Goal: Task Accomplishment & Management: Manage account settings

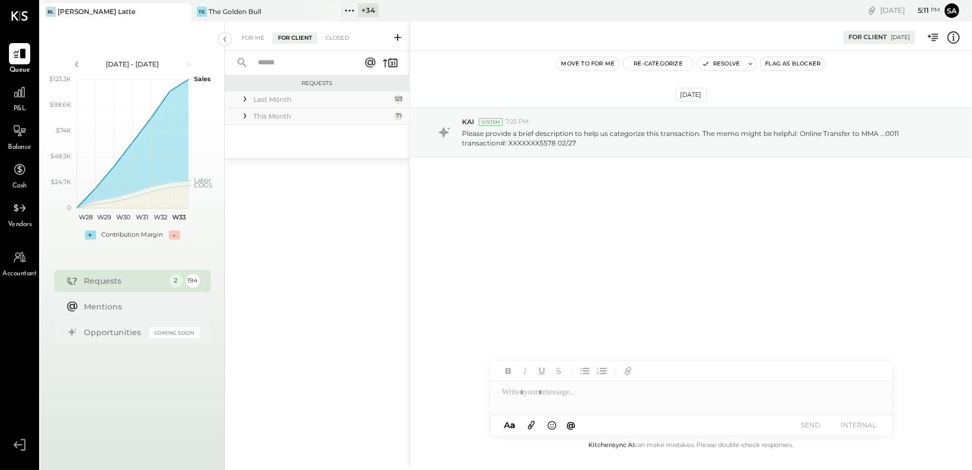
click at [246, 97] on icon at bounding box center [244, 98] width 11 height 11
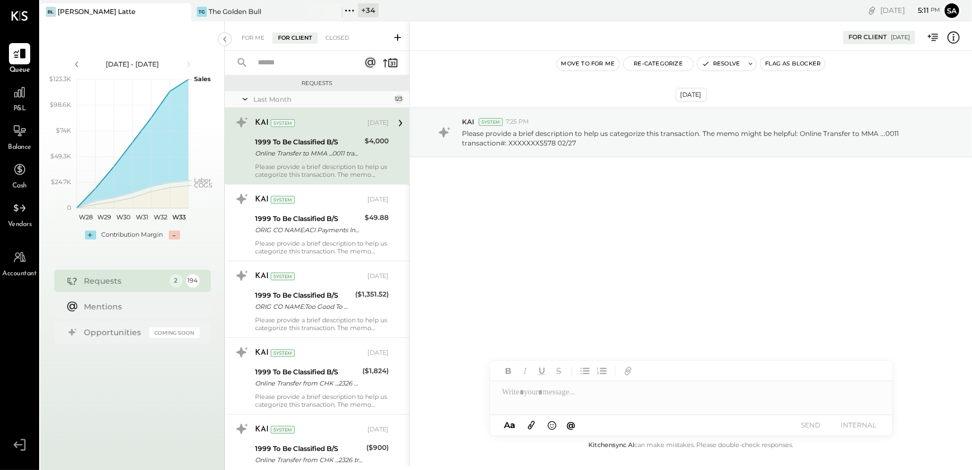
click at [275, 66] on input "text" at bounding box center [301, 63] width 101 height 18
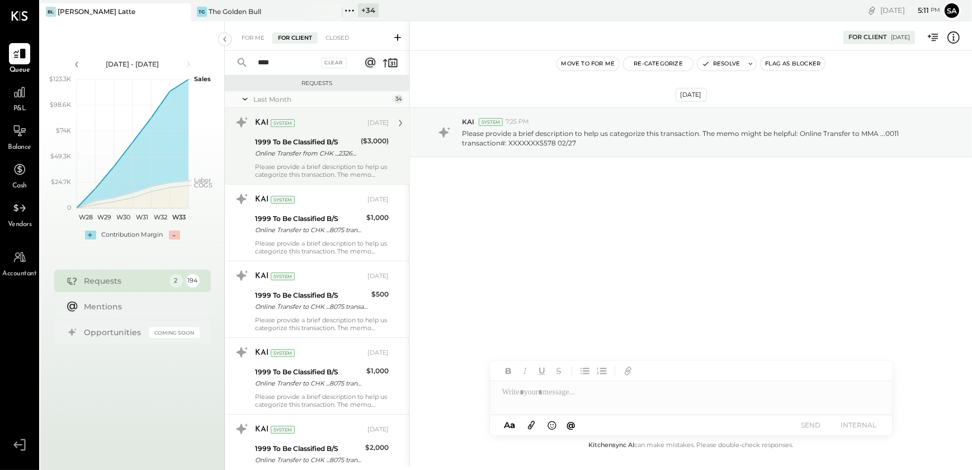
click at [338, 164] on div "Please provide a brief description to help us categorize this transaction. The …" at bounding box center [322, 171] width 134 height 16
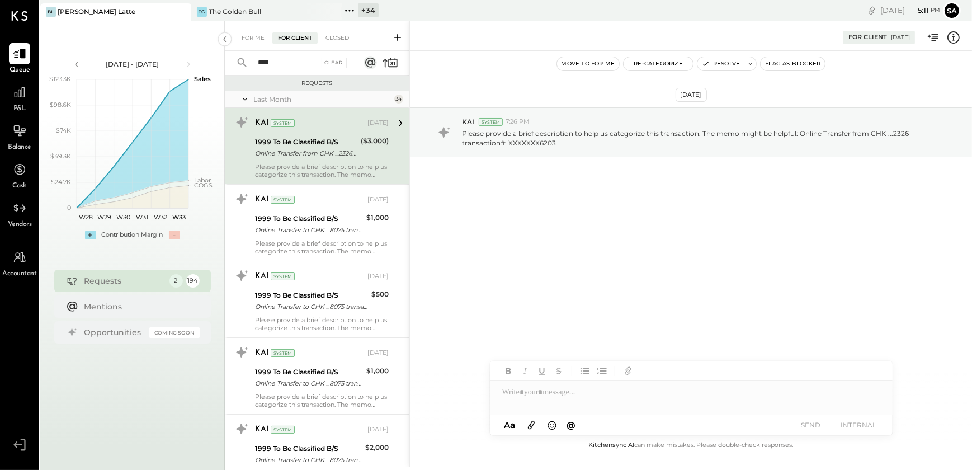
click at [289, 145] on div "1999 To Be Classified B/S" at bounding box center [306, 141] width 102 height 11
click at [951, 36] on icon at bounding box center [953, 37] width 15 height 15
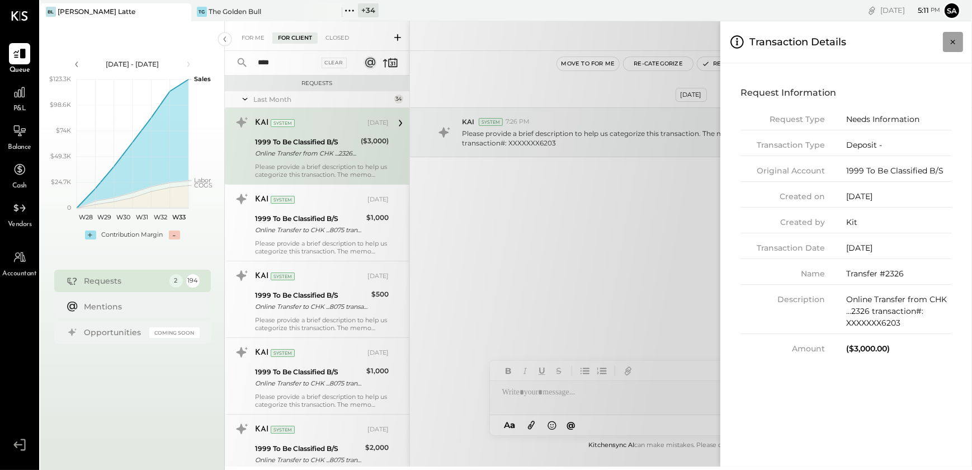
click at [952, 41] on icon "Close panel" at bounding box center [953, 41] width 11 height 11
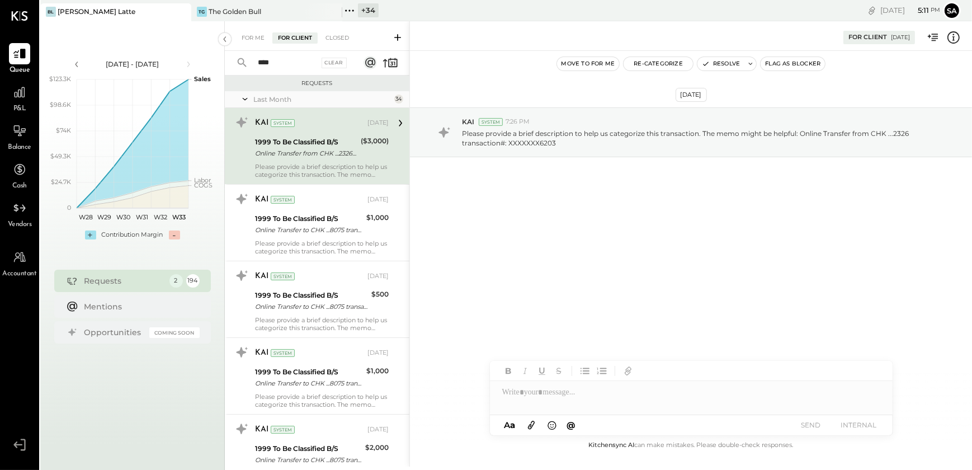
click at [277, 66] on input "****" at bounding box center [285, 63] width 68 height 18
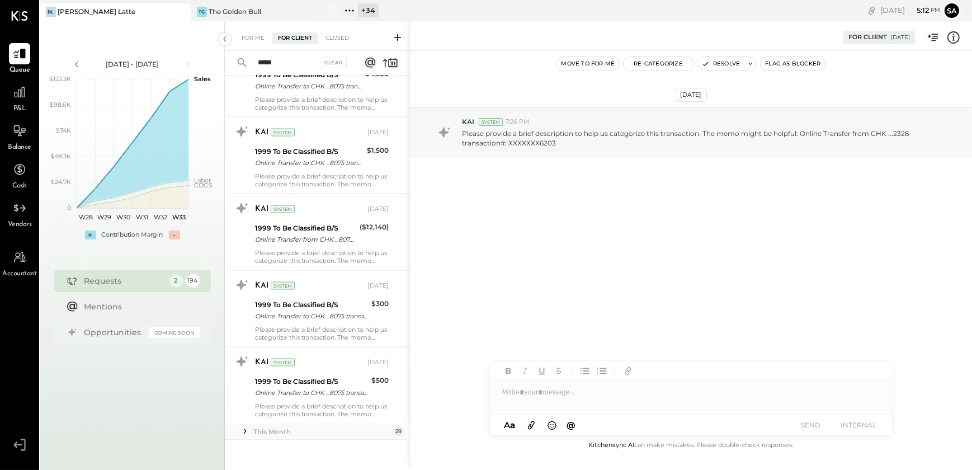
scroll to position [2214, 0]
type input "*****"
click at [241, 426] on icon at bounding box center [244, 430] width 11 height 11
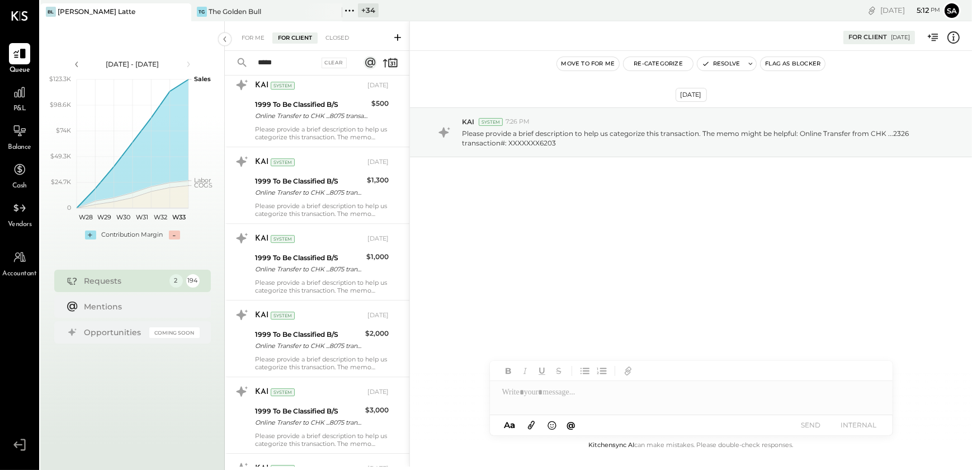
scroll to position [4434, 0]
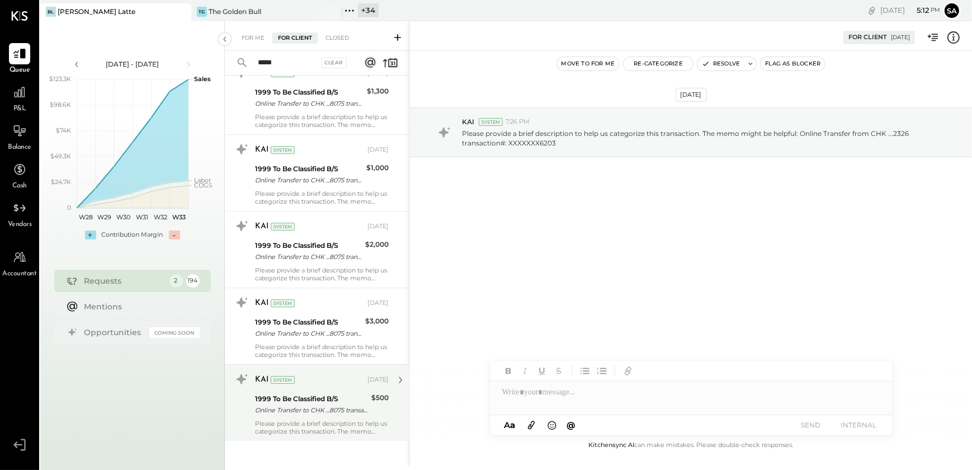
click at [294, 396] on div "1999 To Be Classified B/S" at bounding box center [311, 398] width 113 height 11
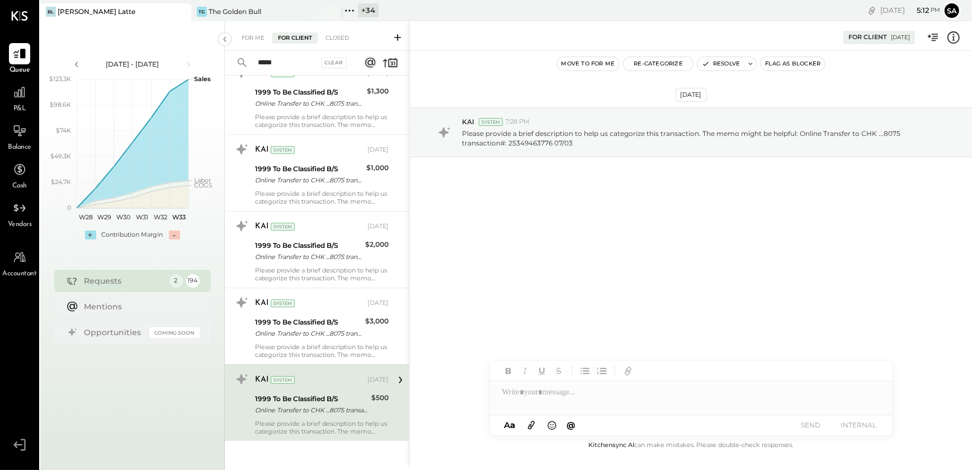
click at [316, 412] on div "1999 To Be Classified B/S Online Transfer to CHK ...8075 transaction#: 25349463…" at bounding box center [311, 404] width 113 height 25
click at [951, 40] on icon at bounding box center [953, 37] width 15 height 15
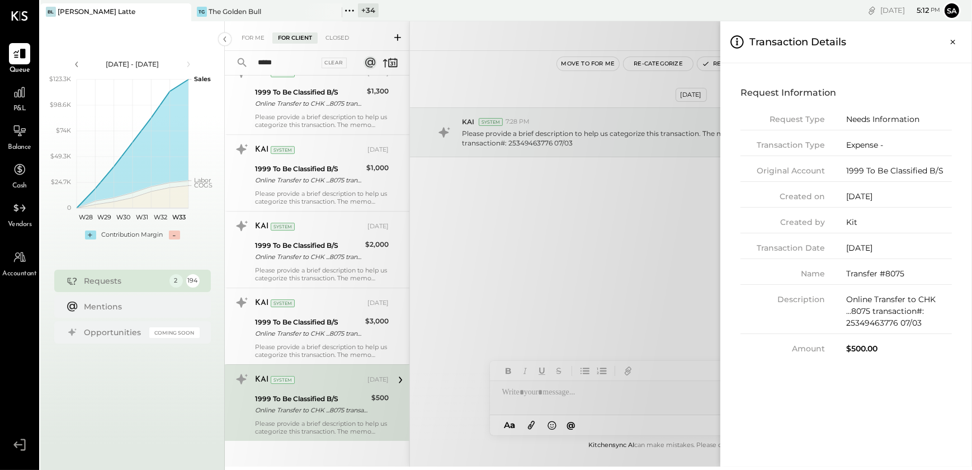
click at [592, 237] on div "For Me For Client Closed ***** Clear Requests Last Month 33 KAI System [DATE] 1…" at bounding box center [598, 243] width 747 height 445
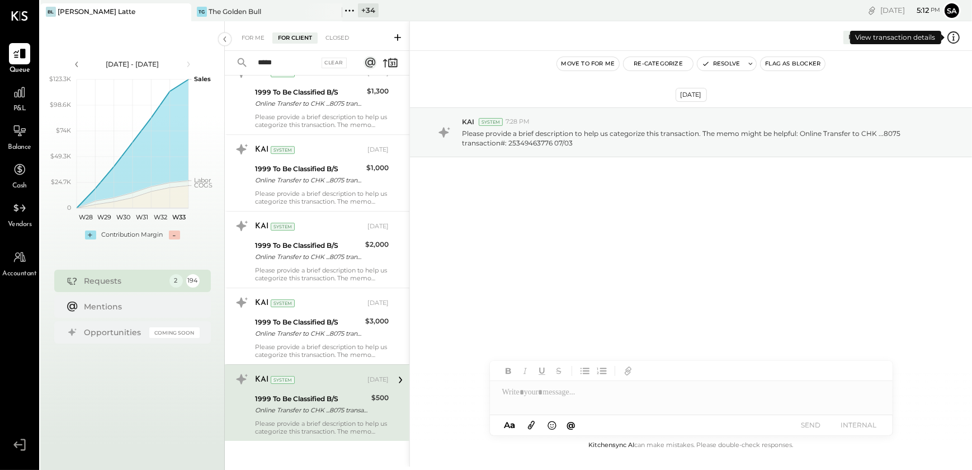
click at [951, 37] on icon at bounding box center [953, 37] width 15 height 15
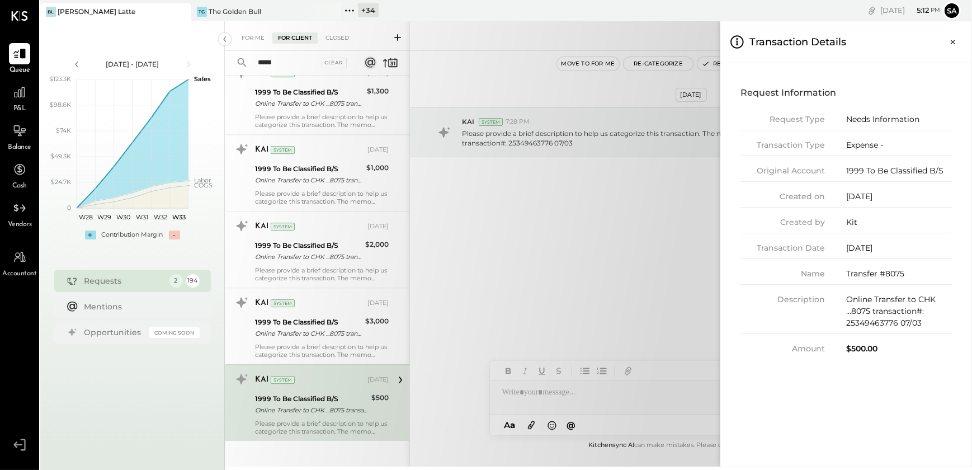
click at [656, 279] on div "For Me For Client Closed ***** Clear Requests Last Month 33 KAI System [DATE] 1…" at bounding box center [598, 243] width 747 height 445
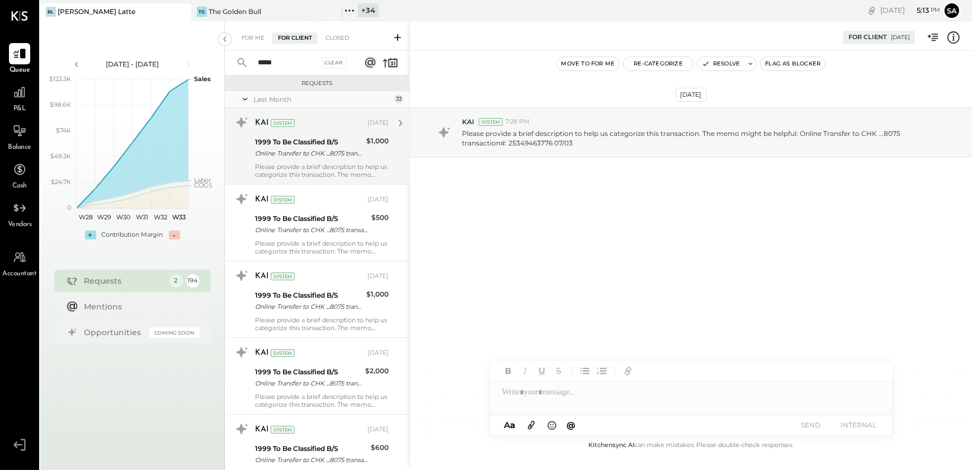
click at [315, 145] on div "1999 To Be Classified B/S" at bounding box center [309, 141] width 108 height 11
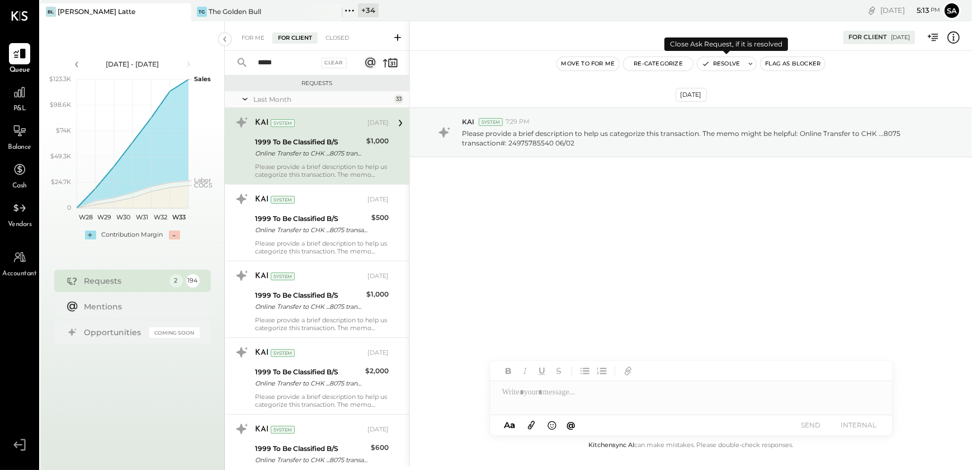
click at [717, 64] on button "Resolve" at bounding box center [721, 63] width 47 height 13
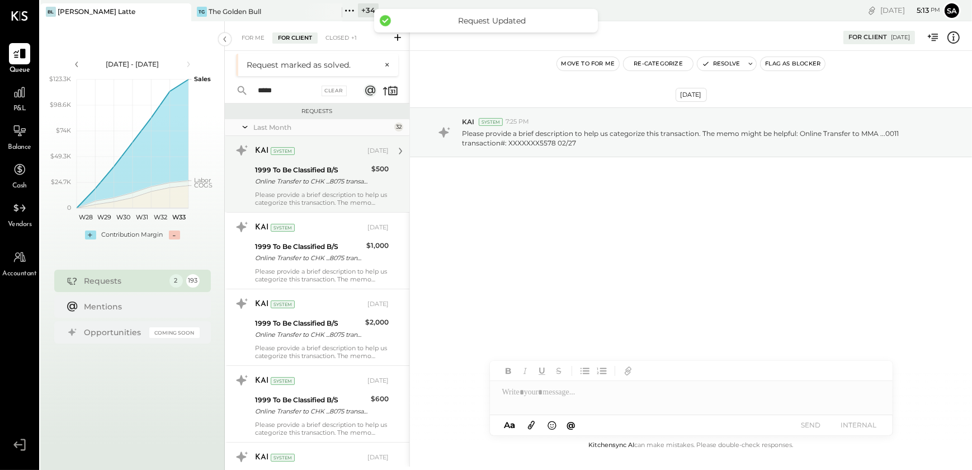
click at [303, 181] on div "Online Transfer to CHK ...8075 transaction#: 25202164689 06/20" at bounding box center [311, 181] width 113 height 11
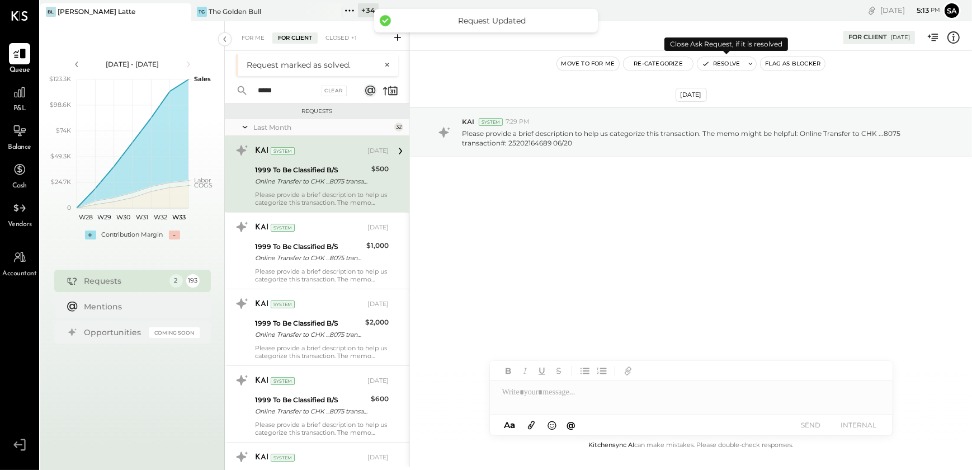
click at [705, 64] on icon "button" at bounding box center [706, 64] width 8 height 8
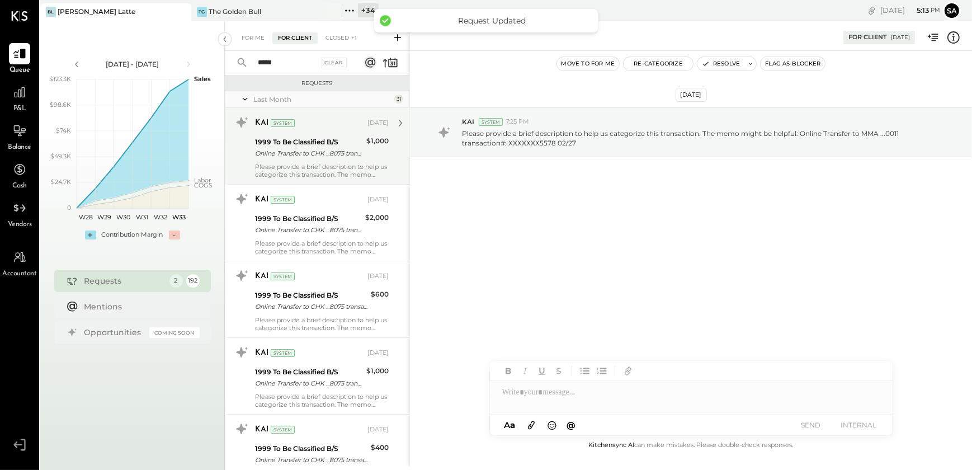
click at [336, 177] on div "Please provide a brief description to help us categorize this transaction. The …" at bounding box center [322, 171] width 134 height 16
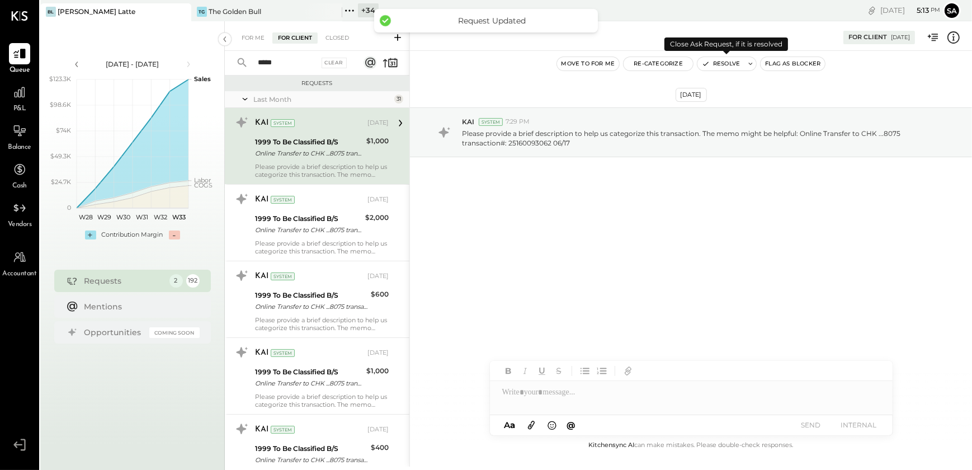
click at [725, 66] on button "Resolve" at bounding box center [721, 63] width 47 height 13
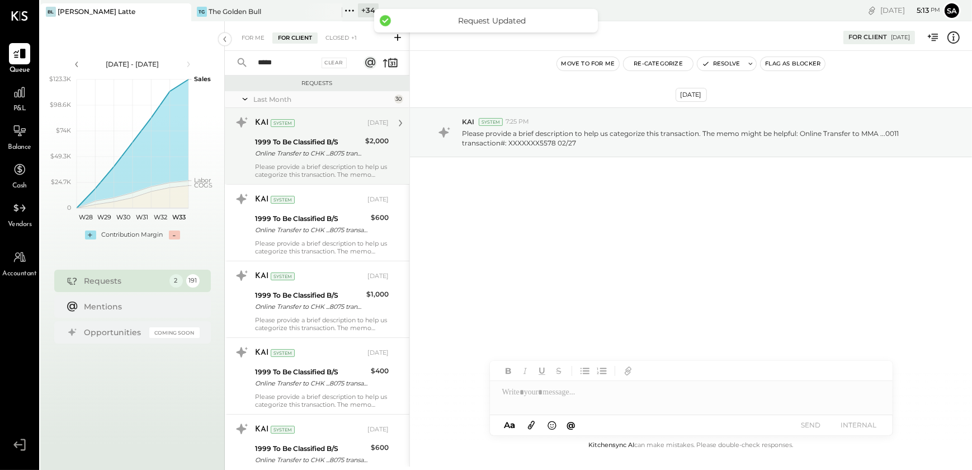
click at [336, 167] on div "Please provide a brief description to help us categorize this transaction. The …" at bounding box center [322, 171] width 134 height 16
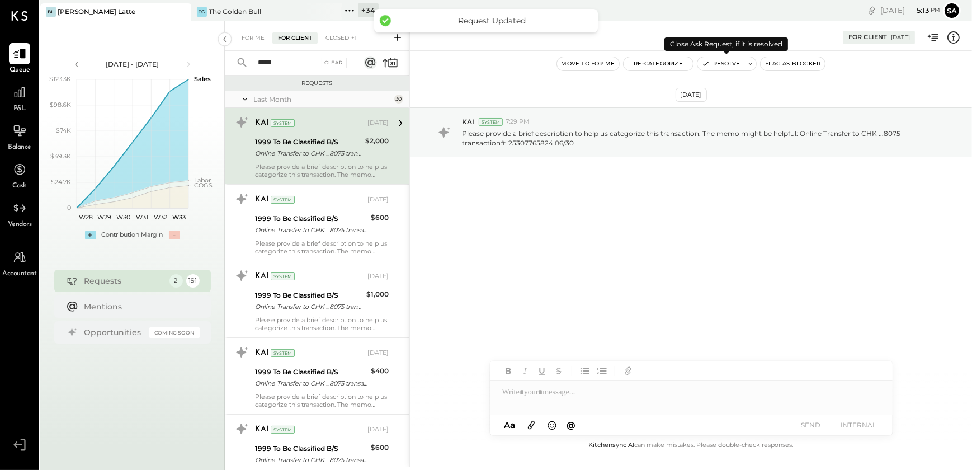
click at [717, 63] on button "Resolve" at bounding box center [721, 63] width 47 height 13
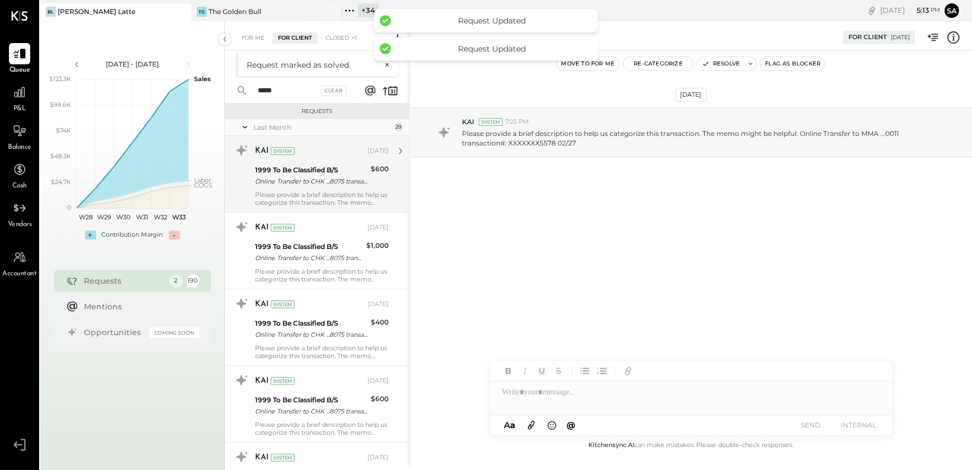
click at [318, 174] on div "1999 To Be Classified B/S" at bounding box center [311, 169] width 112 height 11
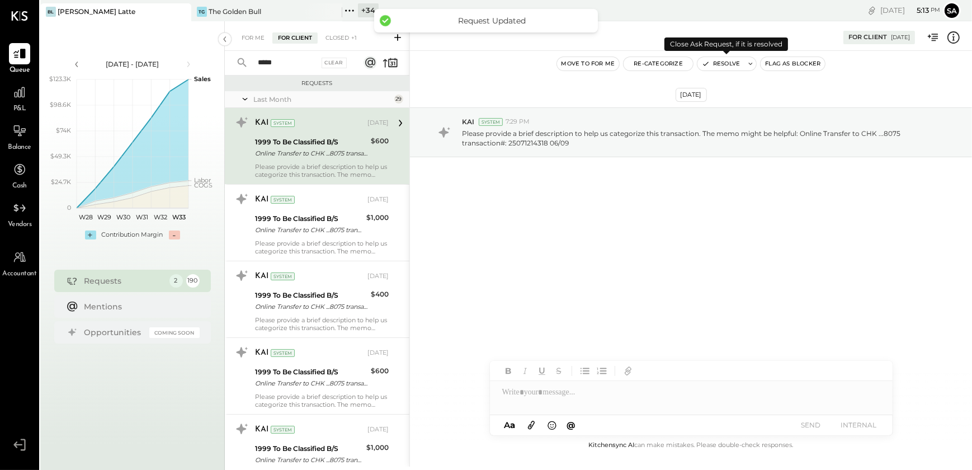
click at [723, 59] on button "Resolve" at bounding box center [721, 63] width 47 height 13
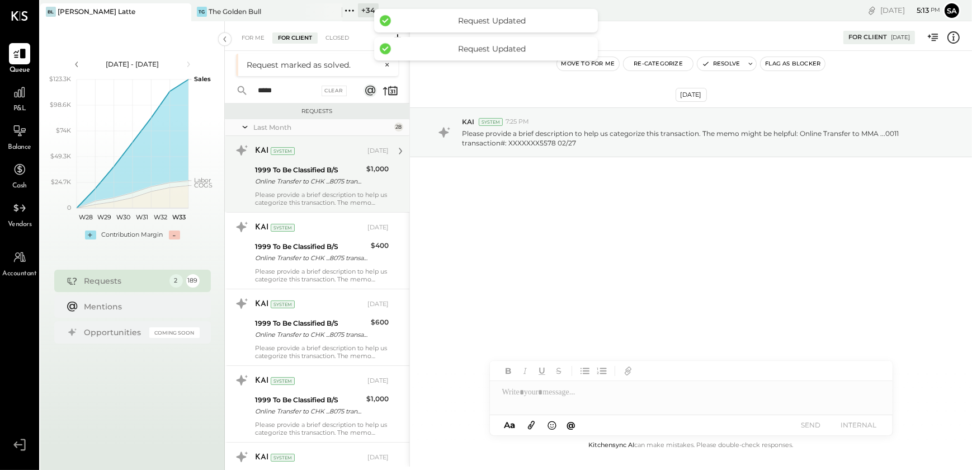
click at [308, 189] on div "KAI System [DATE] 1999 To Be Classified B/S Online Transfer to CHK ...8075 tran…" at bounding box center [322, 174] width 134 height 65
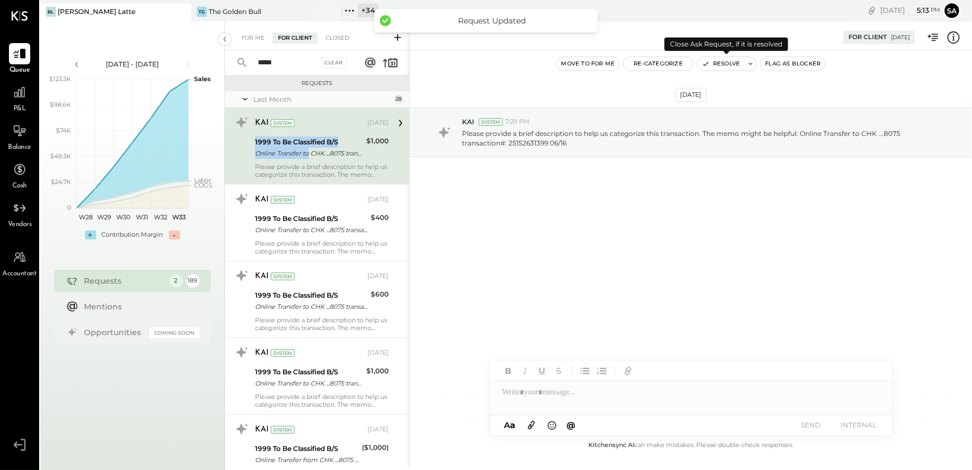
click at [715, 67] on button "Resolve" at bounding box center [721, 63] width 47 height 13
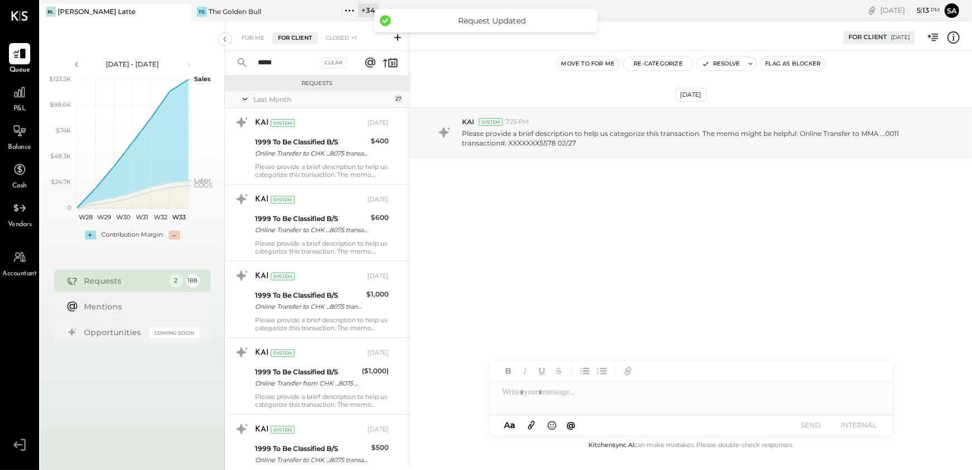
click at [587, 234] on div "[DATE] KAI System 7:25 PM Please provide a brief description to help us categor…" at bounding box center [691, 160] width 562 height 162
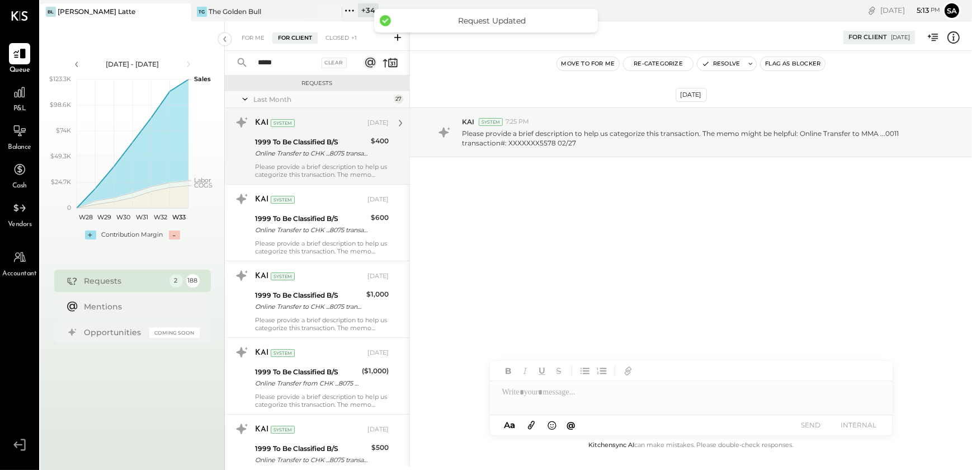
click at [339, 157] on div "Online Transfer to CHK ...8075 transaction#: 25226203172 06/23" at bounding box center [311, 153] width 112 height 11
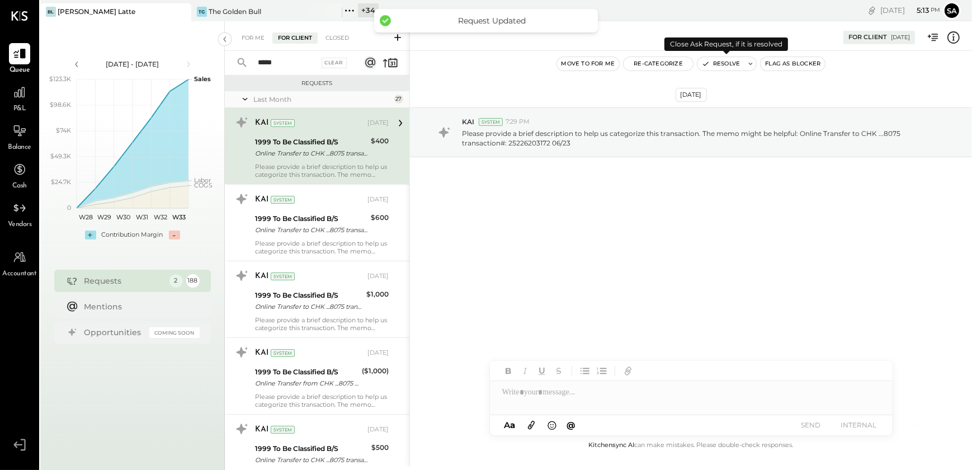
click at [728, 62] on button "Resolve" at bounding box center [721, 63] width 47 height 13
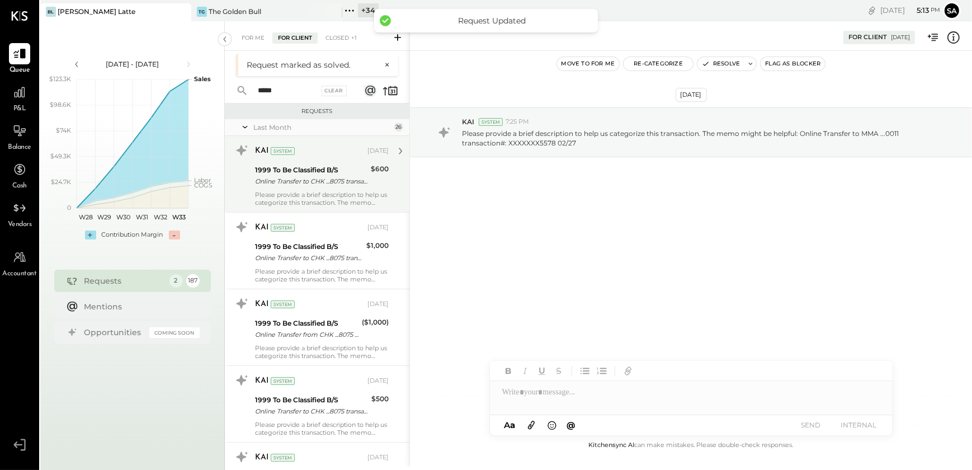
click at [310, 189] on div "KAI System [DATE] 1999 To Be Classified B/S Online Transfer to CHK ...8075 tran…" at bounding box center [322, 174] width 134 height 65
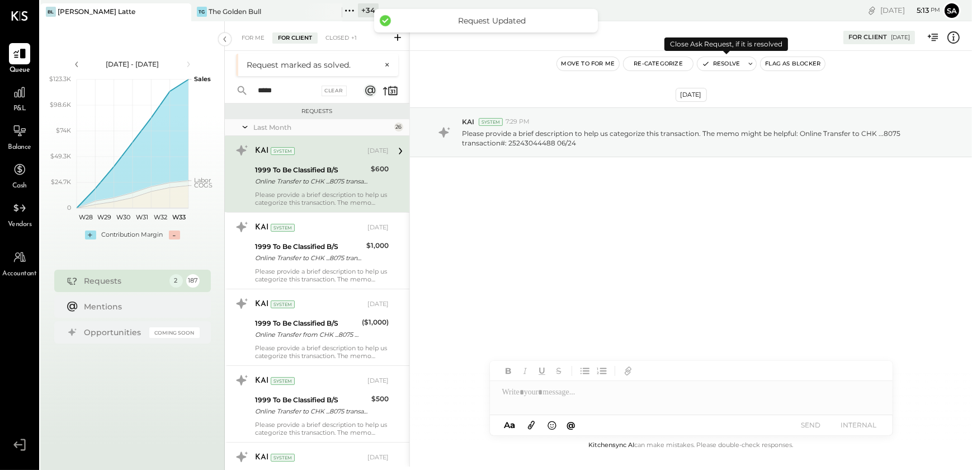
click at [730, 67] on button "Resolve" at bounding box center [721, 63] width 47 height 13
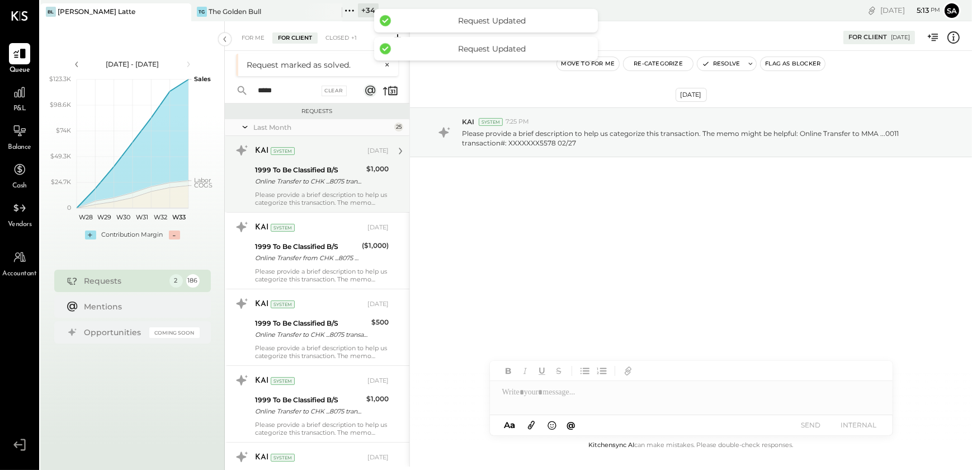
click at [333, 183] on div "KAI System [DATE] 1999 To Be Classified B/S Online Transfer to CHK ...8075 tran…" at bounding box center [317, 174] width 185 height 76
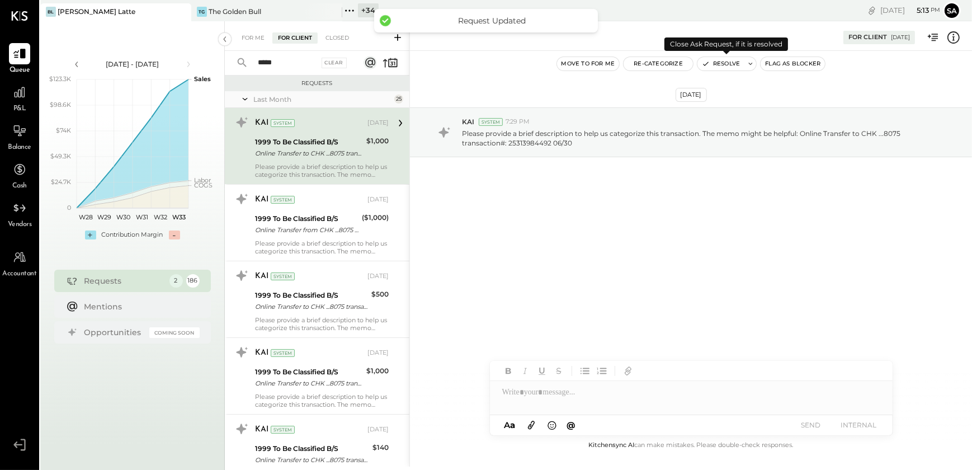
click at [719, 62] on button "Resolve" at bounding box center [721, 63] width 47 height 13
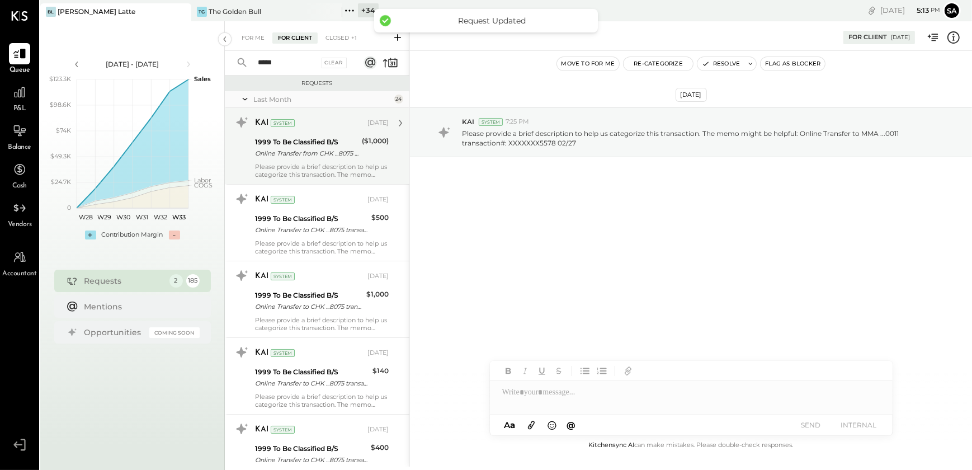
click at [304, 149] on div "Online Transfer from CHK ...8075 transaction#: 24943584604" at bounding box center [306, 153] width 103 height 11
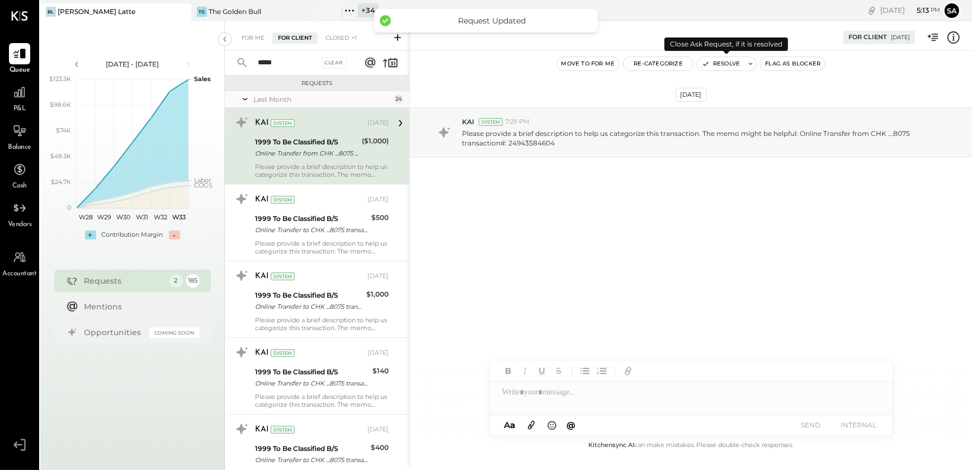
click at [708, 65] on icon "button" at bounding box center [706, 64] width 8 height 8
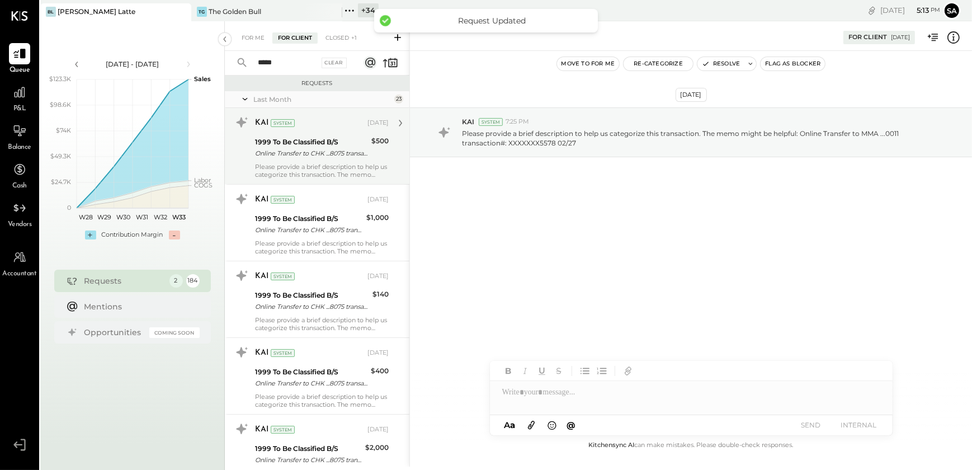
click at [294, 160] on div "KAI System [DATE] 1999 To Be Classified B/S Online Transfer to CHK ...8075 tran…" at bounding box center [322, 146] width 134 height 65
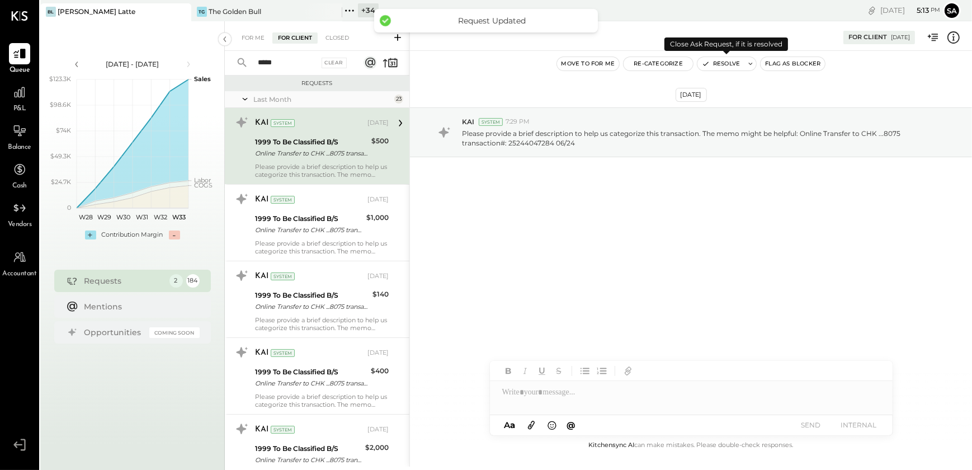
click at [722, 64] on button "Resolve" at bounding box center [721, 63] width 47 height 13
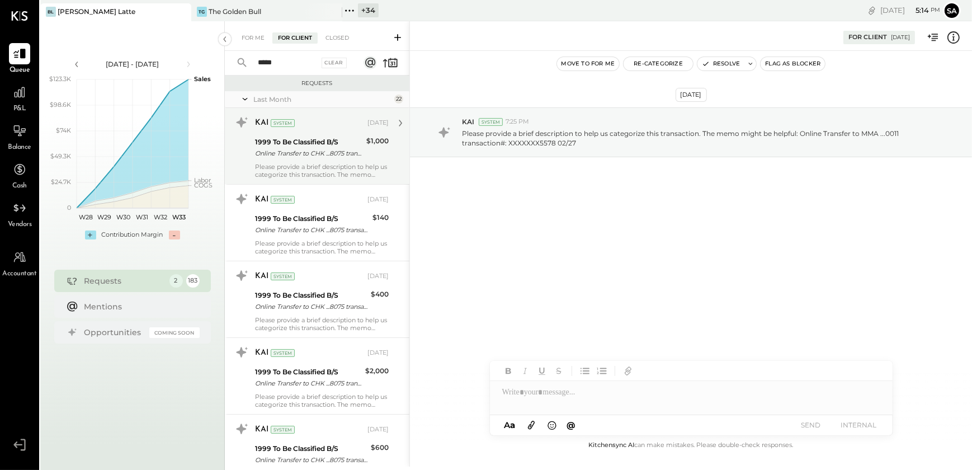
click at [322, 139] on div "1999 To Be Classified B/S" at bounding box center [309, 141] width 108 height 11
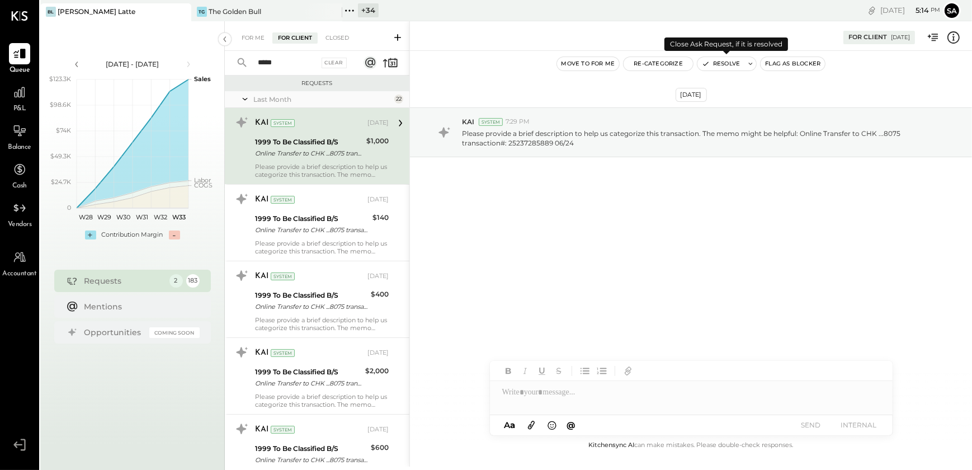
click at [723, 62] on button "Resolve" at bounding box center [721, 63] width 47 height 13
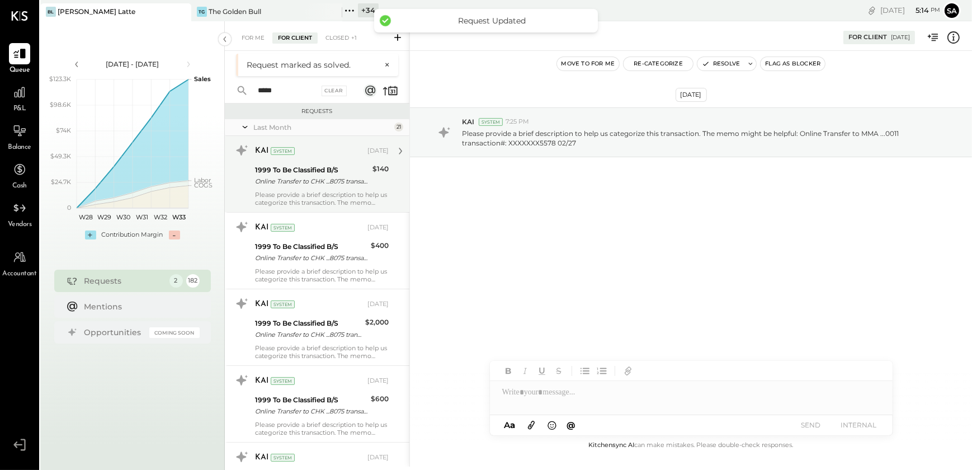
click at [327, 177] on div "Online Transfer to CHK ...8075 transaction#: 25255405414 06/25" at bounding box center [312, 181] width 114 height 11
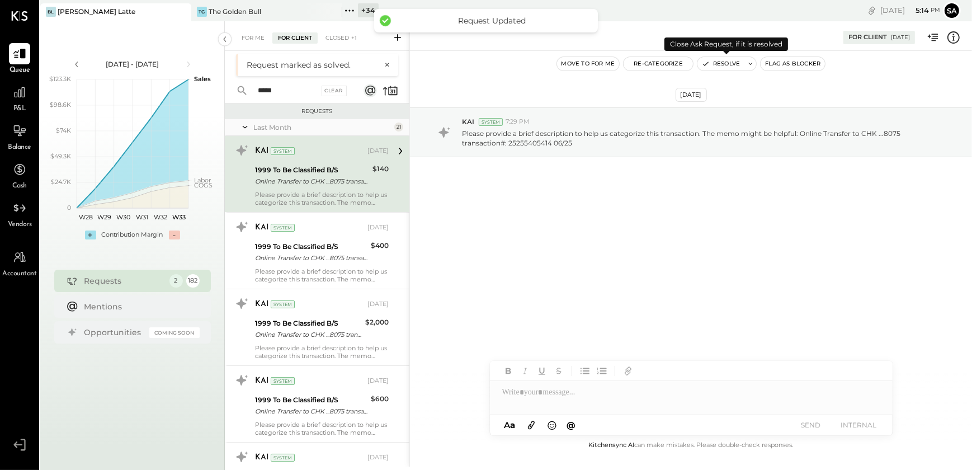
click at [718, 65] on button "Resolve" at bounding box center [721, 63] width 47 height 13
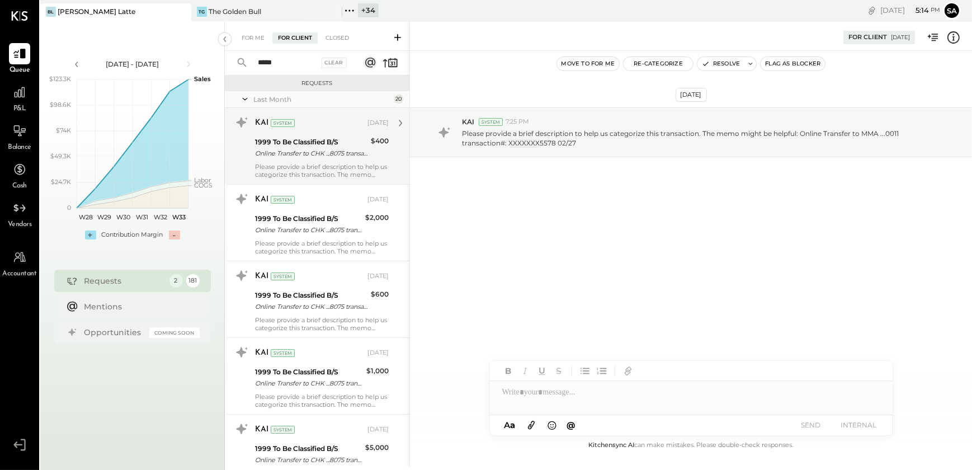
click at [308, 144] on div "1999 To Be Classified B/S" at bounding box center [311, 141] width 112 height 11
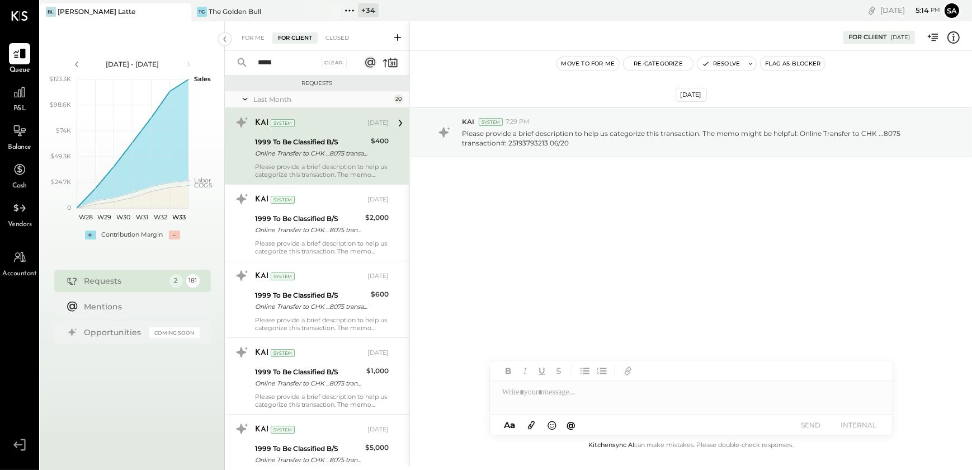
click at [714, 62] on button "Resolve" at bounding box center [721, 63] width 47 height 13
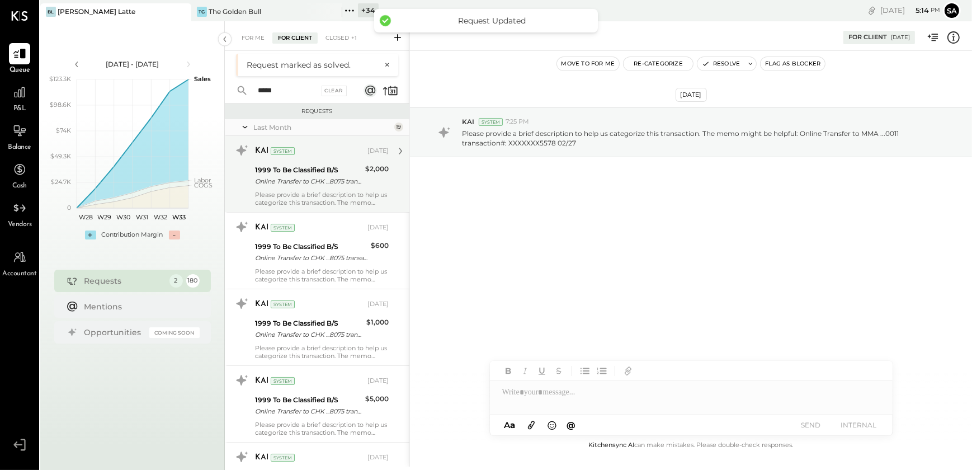
click at [299, 156] on div "KAI System" at bounding box center [310, 150] width 110 height 11
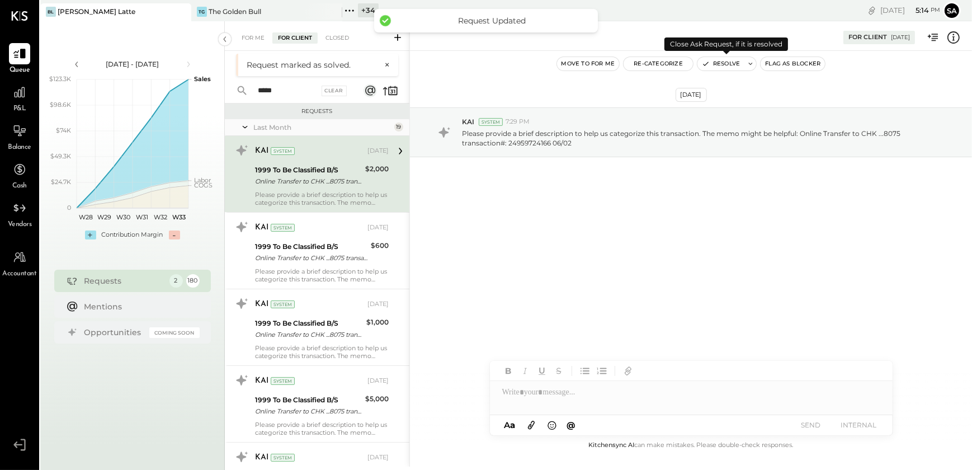
click at [712, 67] on button "Resolve" at bounding box center [721, 63] width 47 height 13
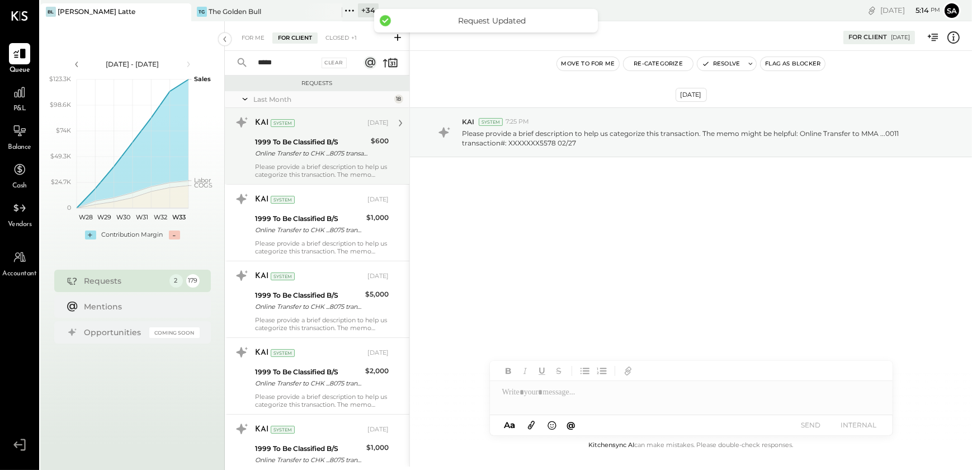
click at [312, 156] on div "Online Transfer to CHK ...8075 transaction#: 25234695280 06/23" at bounding box center [311, 153] width 112 height 11
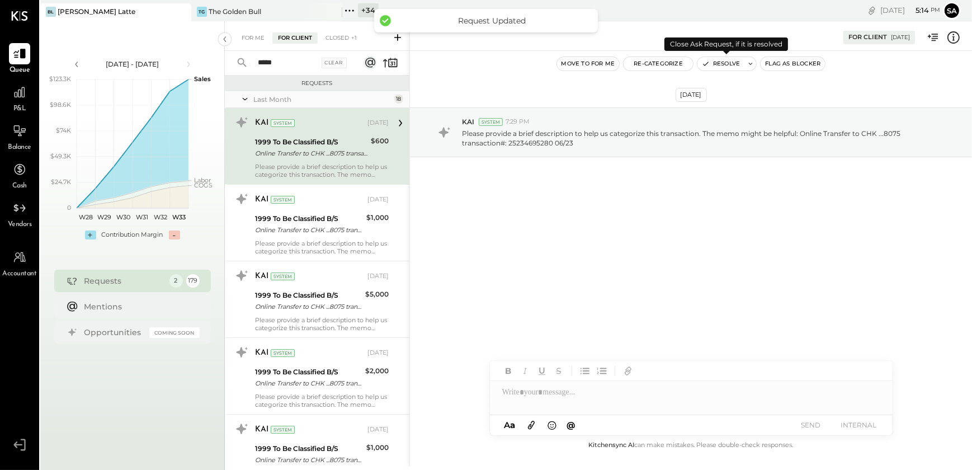
click at [712, 62] on button "Resolve" at bounding box center [721, 63] width 47 height 13
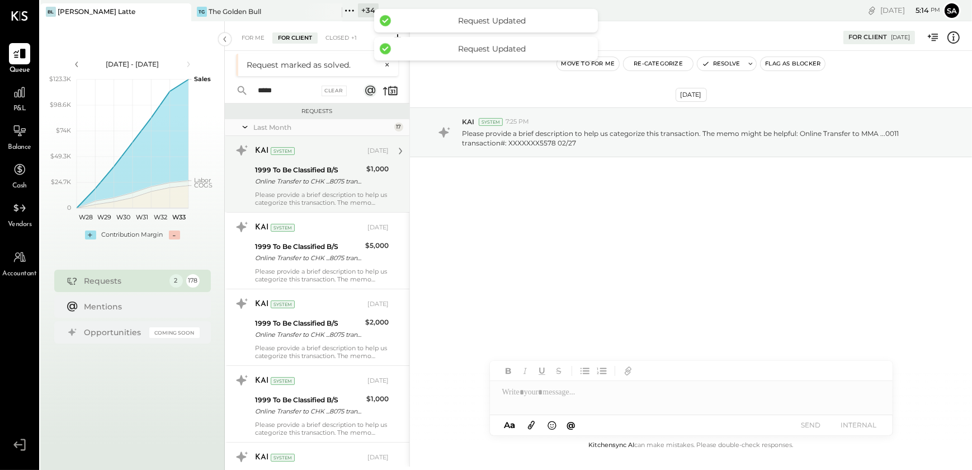
click at [313, 177] on div "Online Transfer to CHK ...8075 transaction#: 25261254578 06/26" at bounding box center [309, 181] width 108 height 11
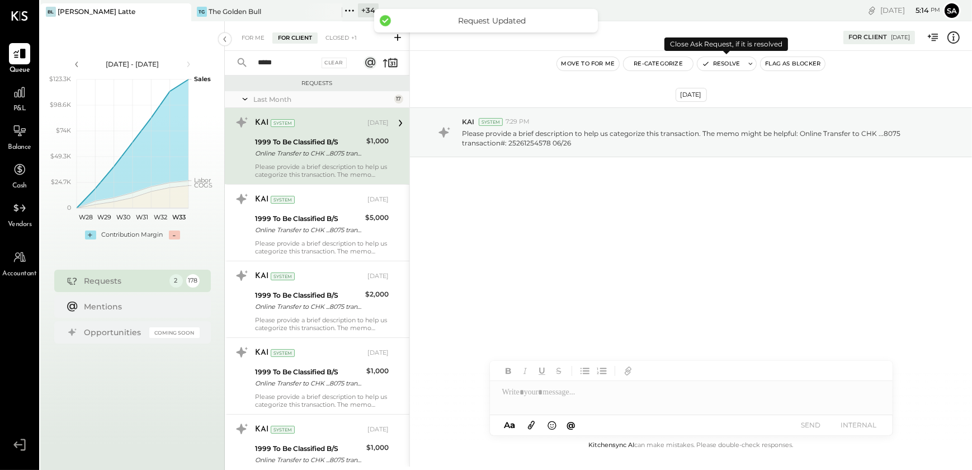
click at [710, 60] on button "Resolve" at bounding box center [721, 63] width 47 height 13
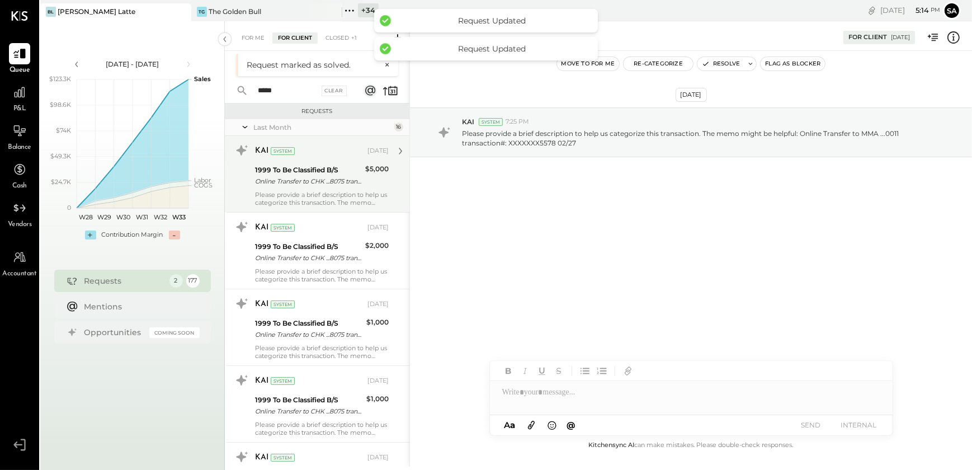
click at [339, 185] on div "Online Transfer to CHK ...8075 transaction#: 24824783302 05/19" at bounding box center [308, 181] width 107 height 11
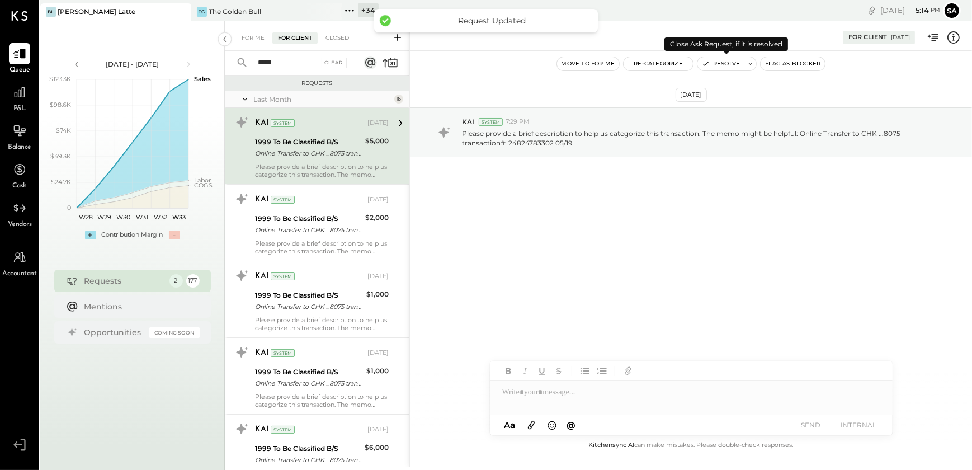
click at [728, 68] on button "Resolve" at bounding box center [721, 63] width 47 height 13
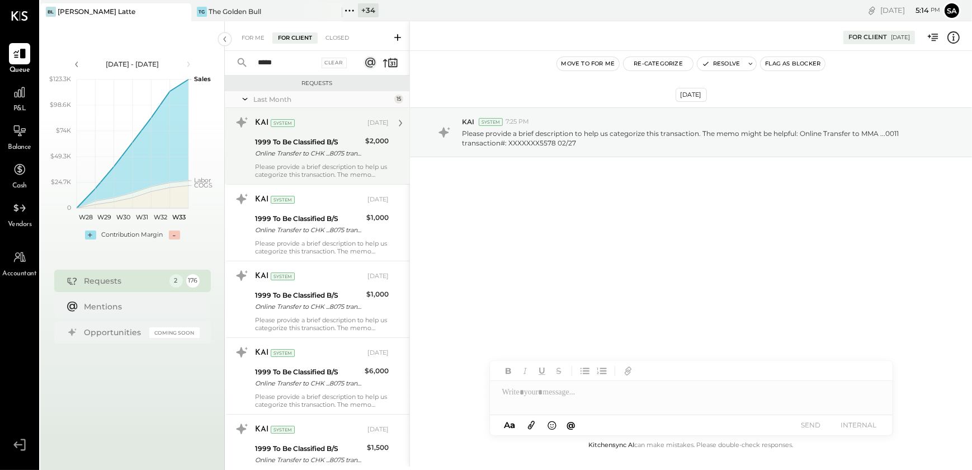
click at [322, 148] on div "Online Transfer to CHK ...8075 transaction#: 24908297186 05/27" at bounding box center [308, 153] width 107 height 11
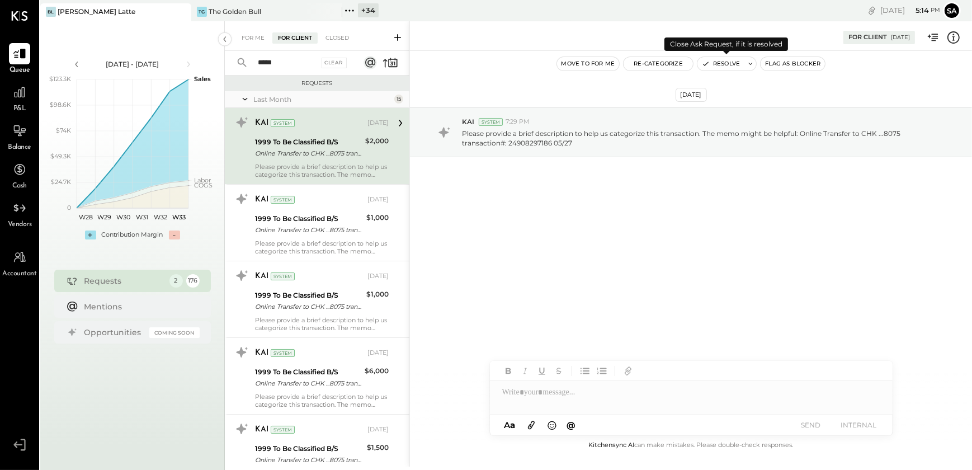
click at [712, 62] on button "Resolve" at bounding box center [721, 63] width 47 height 13
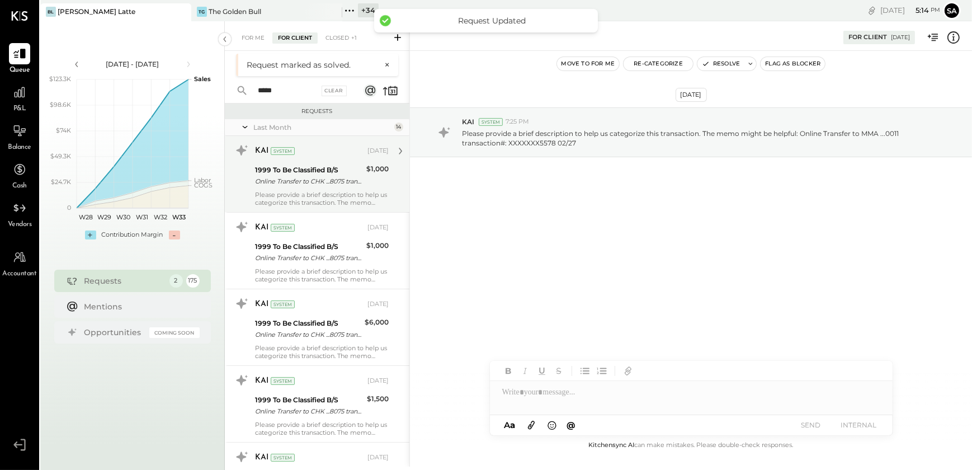
click at [314, 186] on div "Online Transfer to CHK ...8075 transaction#: 25274622799 06/27" at bounding box center [309, 181] width 108 height 11
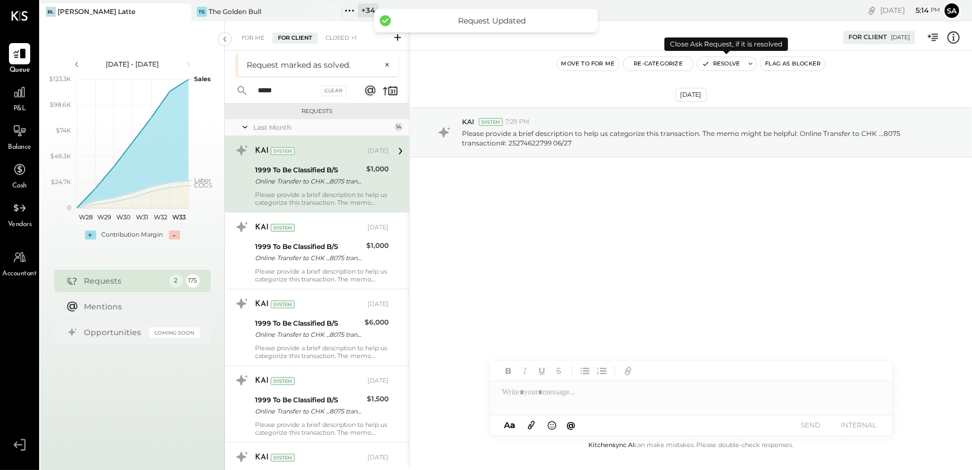
click at [726, 62] on button "Resolve" at bounding box center [721, 63] width 47 height 13
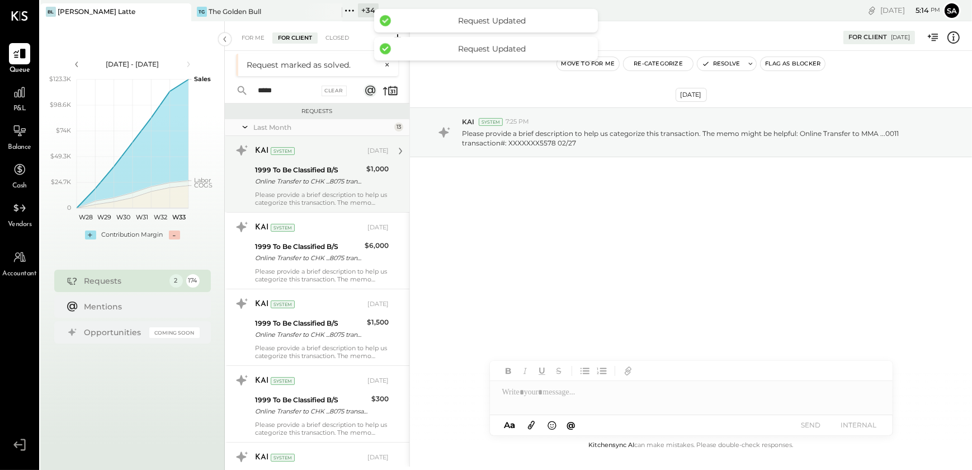
click at [329, 186] on div "Online Transfer to CHK ...8075 transaction#: 25240078167 06/24" at bounding box center [309, 181] width 108 height 11
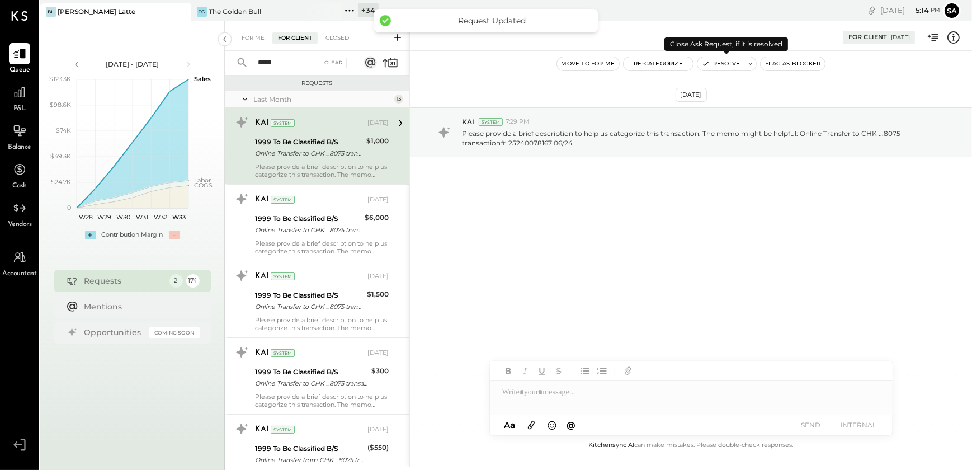
click at [712, 62] on button "Resolve" at bounding box center [721, 63] width 47 height 13
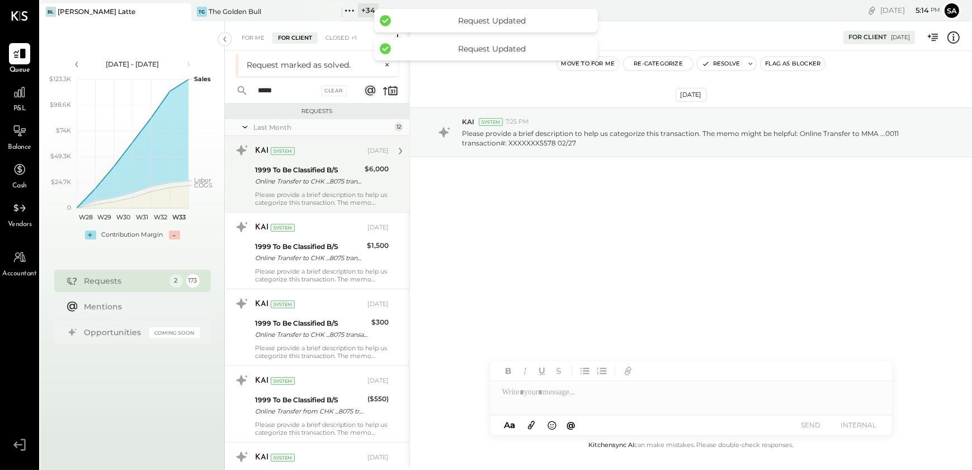
click at [319, 185] on div "Online Transfer to CHK ...8075 transaction#: 24864049123 05/23" at bounding box center [308, 181] width 106 height 11
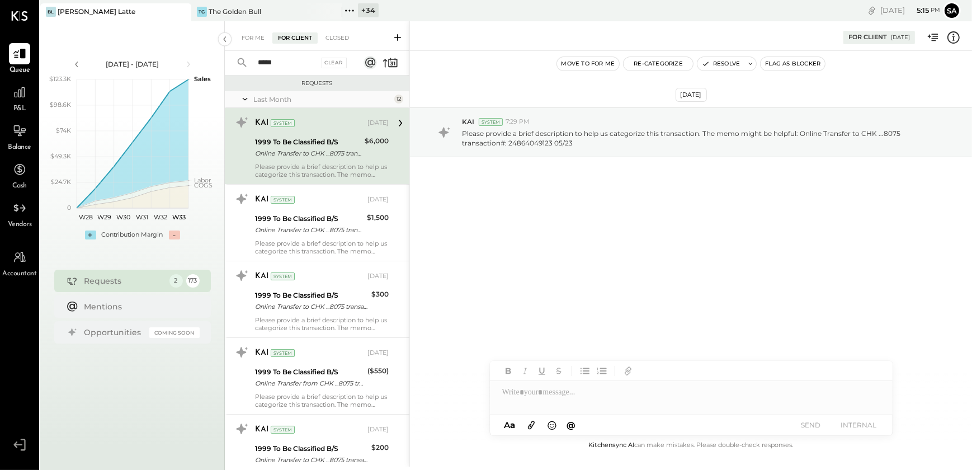
click at [350, 150] on div "Online Transfer to CHK ...8075 transaction#: 24864049123 05/23" at bounding box center [308, 153] width 106 height 11
drag, startPoint x: 284, startPoint y: 154, endPoint x: 302, endPoint y: 159, distance: 18.1
click at [284, 154] on div "Online Transfer to CHK ...8075 transaction#: 24864049123 05/23" at bounding box center [308, 153] width 106 height 11
click at [727, 63] on button "Resolve" at bounding box center [721, 63] width 47 height 13
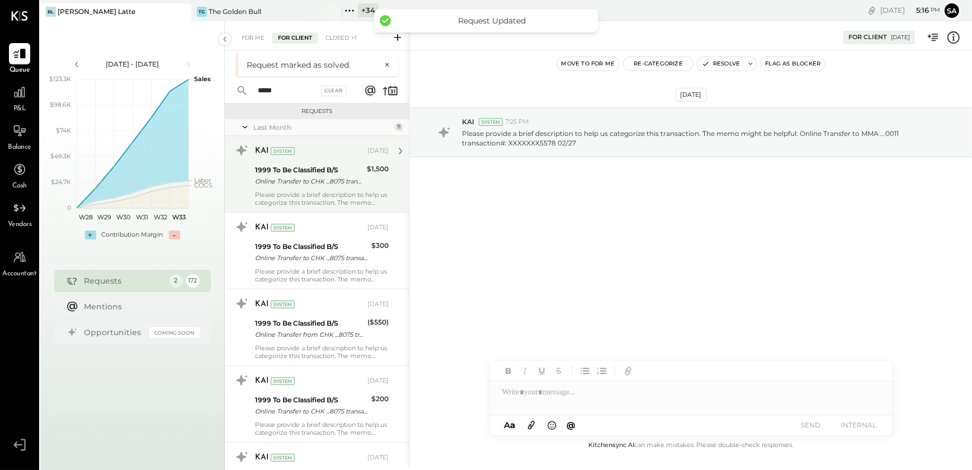
click at [307, 172] on div "1999 To Be Classified B/S" at bounding box center [309, 169] width 109 height 11
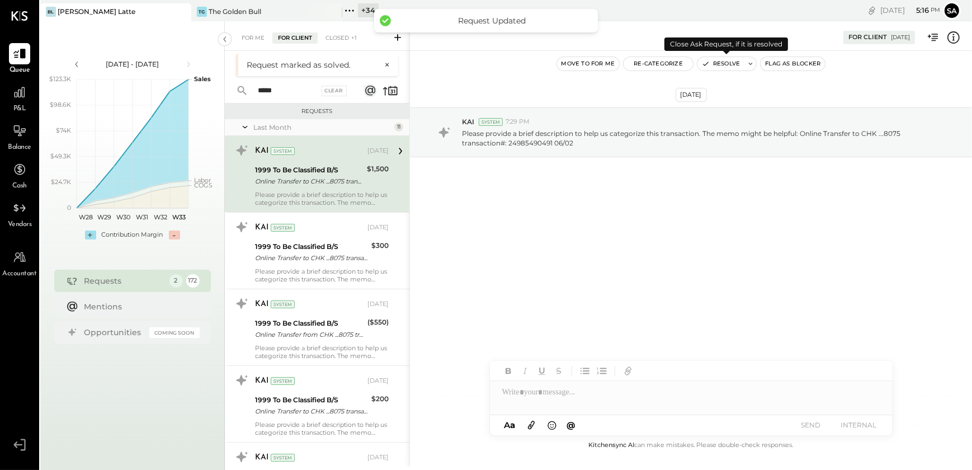
click at [722, 65] on button "Resolve" at bounding box center [721, 63] width 47 height 13
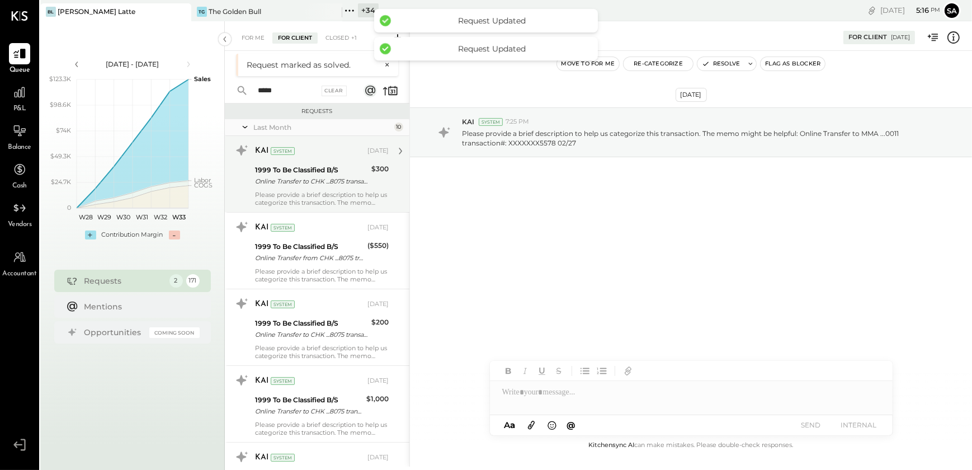
click at [305, 182] on div "Online Transfer to CHK ...8075 transaction#: ********206 06/25" at bounding box center [311, 181] width 113 height 11
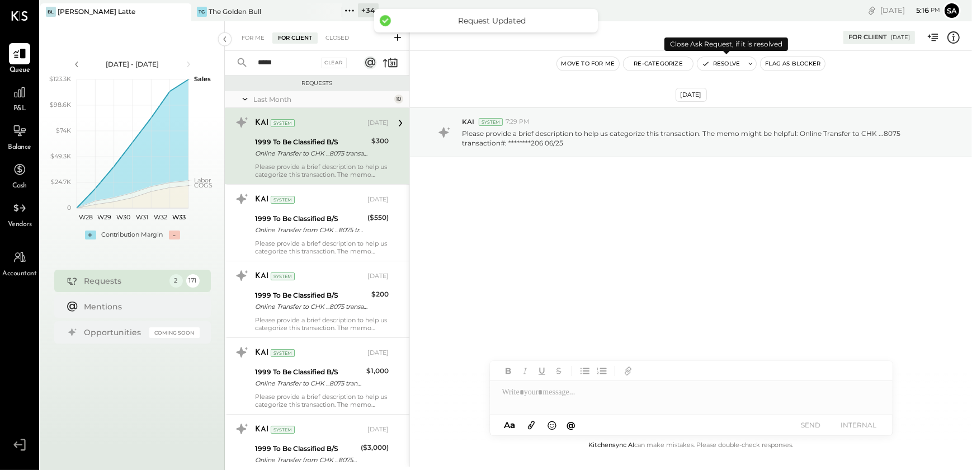
click at [716, 63] on button "Resolve" at bounding box center [721, 63] width 47 height 13
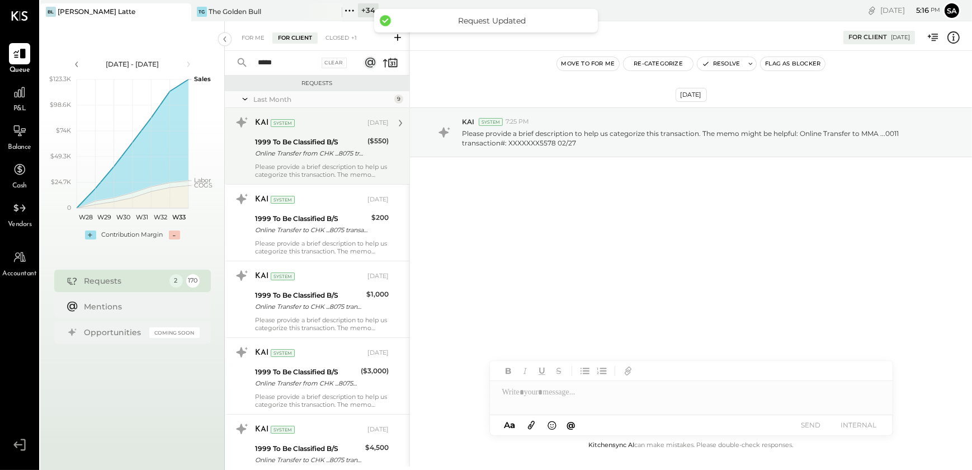
click at [308, 153] on div "Online Transfer from CHK ...8075 transaction#: 25219105316" at bounding box center [309, 153] width 109 height 11
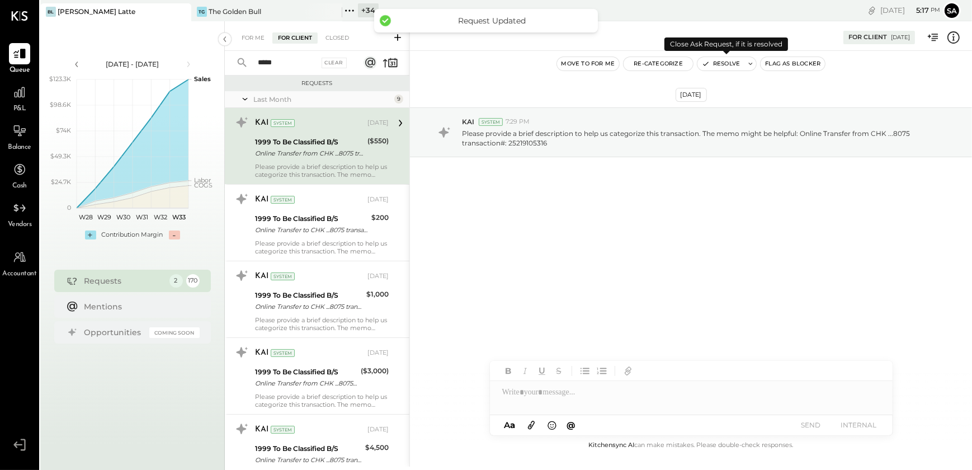
click at [727, 65] on button "Resolve" at bounding box center [721, 63] width 47 height 13
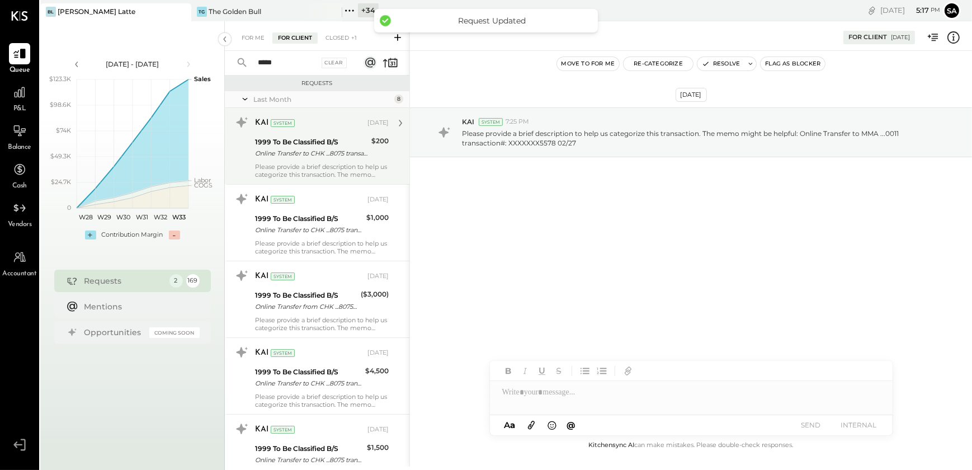
click at [307, 163] on div "Please provide a brief description to help us categorize this transaction. The …" at bounding box center [322, 171] width 134 height 16
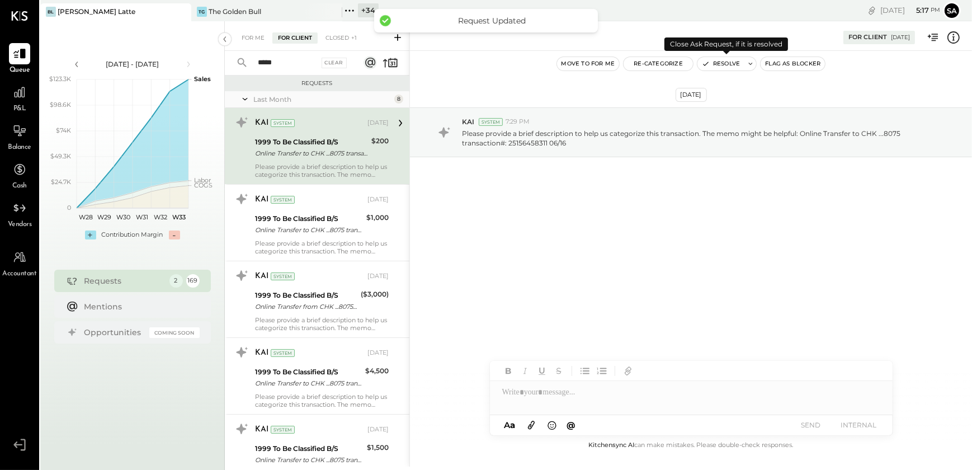
click at [711, 67] on button "Resolve" at bounding box center [721, 63] width 47 height 13
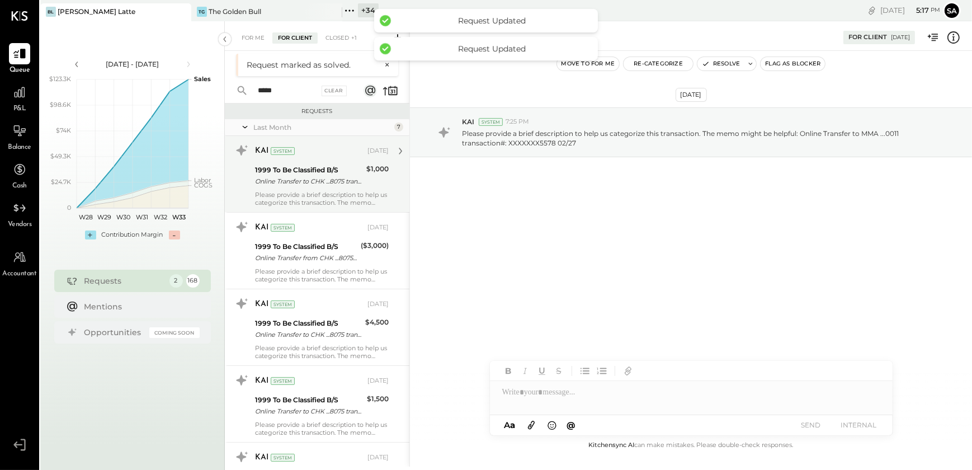
click at [319, 177] on div "Online Transfer to CHK ...8075 transaction#: 24989132908 06/02" at bounding box center [309, 181] width 108 height 11
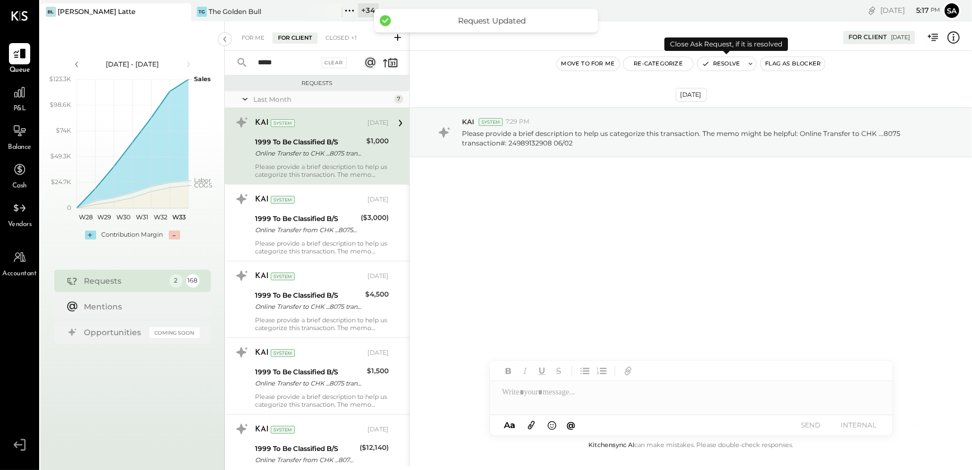
click at [732, 62] on button "Resolve" at bounding box center [721, 63] width 47 height 13
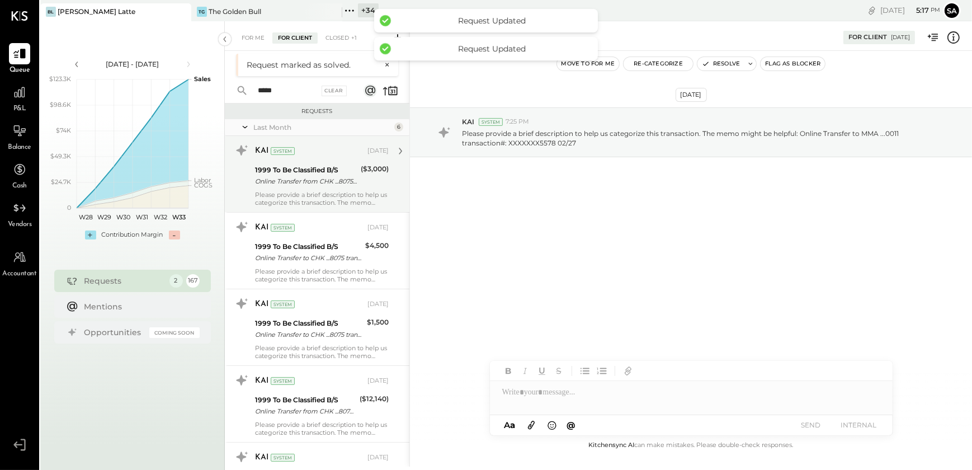
click at [317, 179] on div "Online Transfer from CHK ...8075 transaction#: 24918032804" at bounding box center [306, 181] width 102 height 11
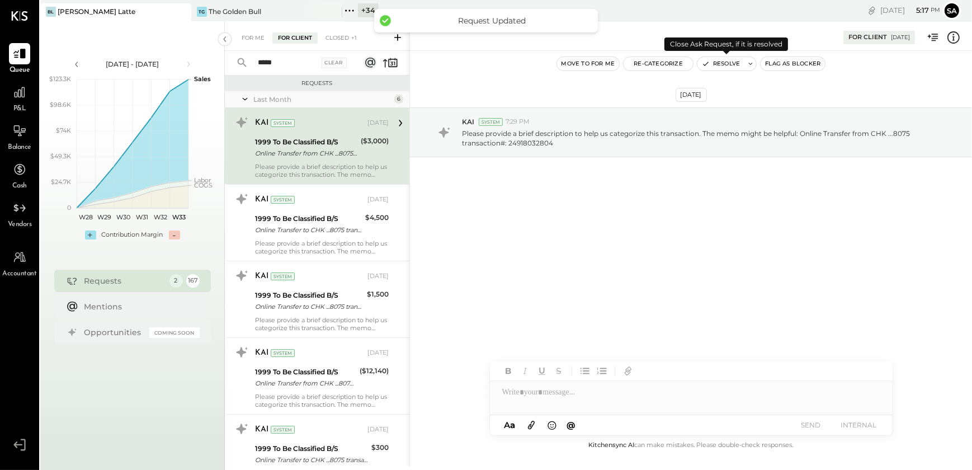
click at [718, 60] on button "Resolve" at bounding box center [721, 63] width 47 height 13
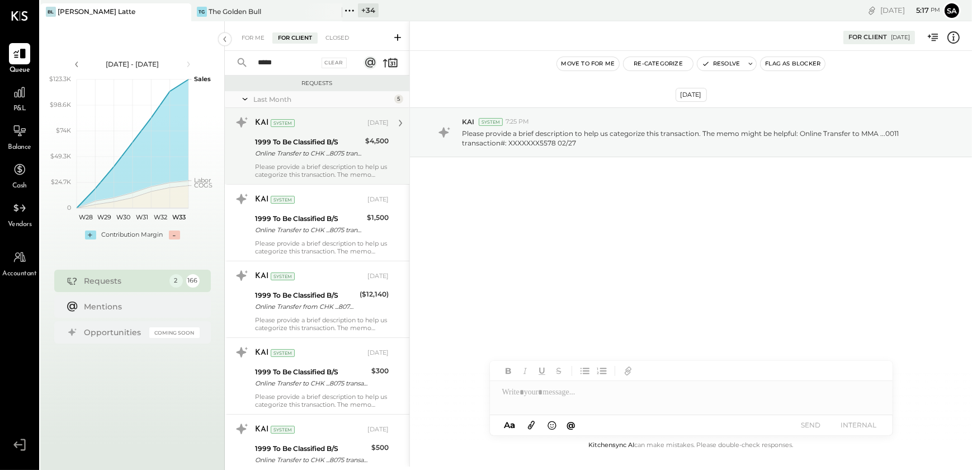
click at [335, 161] on div "KAI System [DATE] 1999 To Be Classified B/S Online Transfer to CHK ...8075 tran…" at bounding box center [322, 146] width 134 height 65
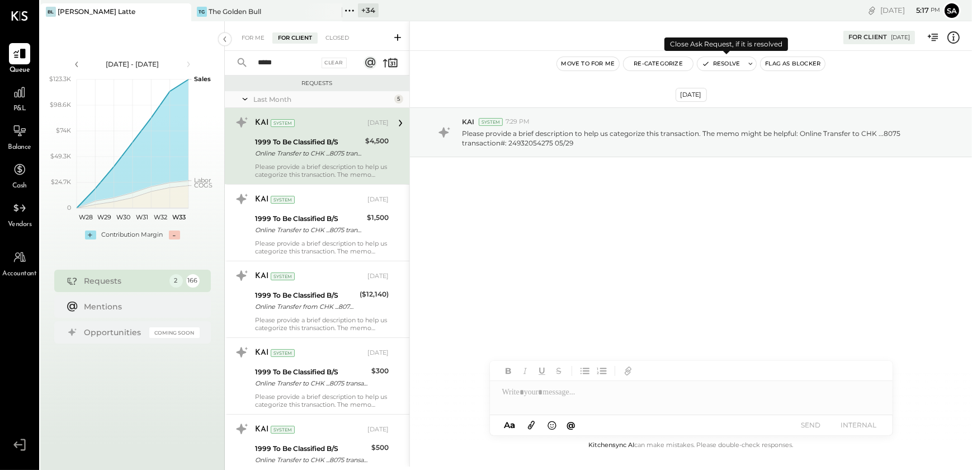
click at [717, 59] on button "Resolve" at bounding box center [721, 63] width 47 height 13
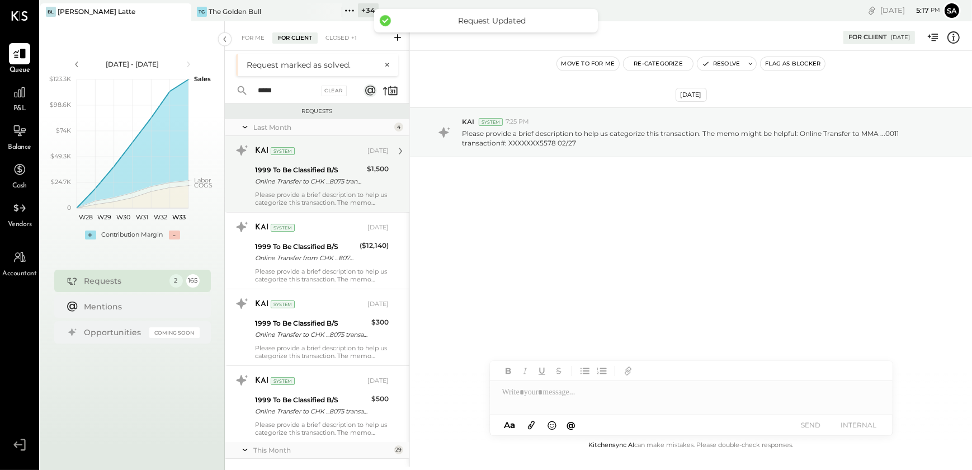
click at [320, 180] on div "Online Transfer to CHK ...8075 transaction#: 25125692045 06/13" at bounding box center [309, 181] width 109 height 11
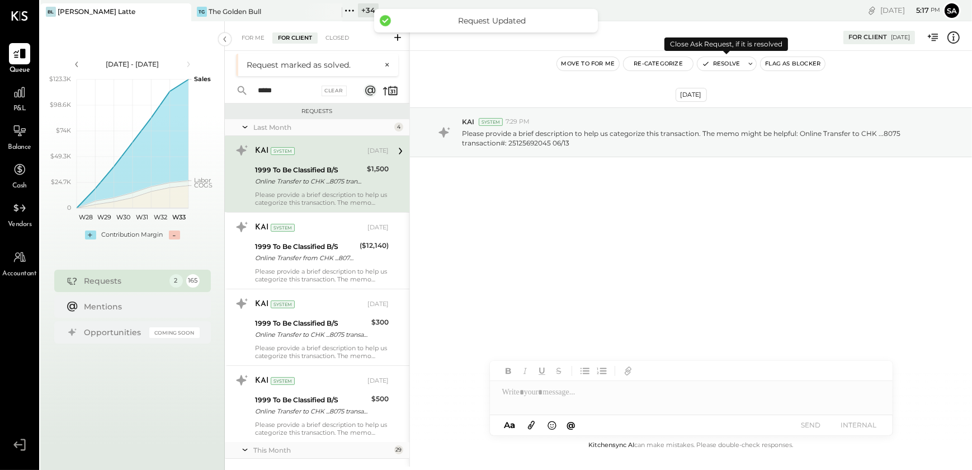
click at [717, 64] on button "Resolve" at bounding box center [721, 63] width 47 height 13
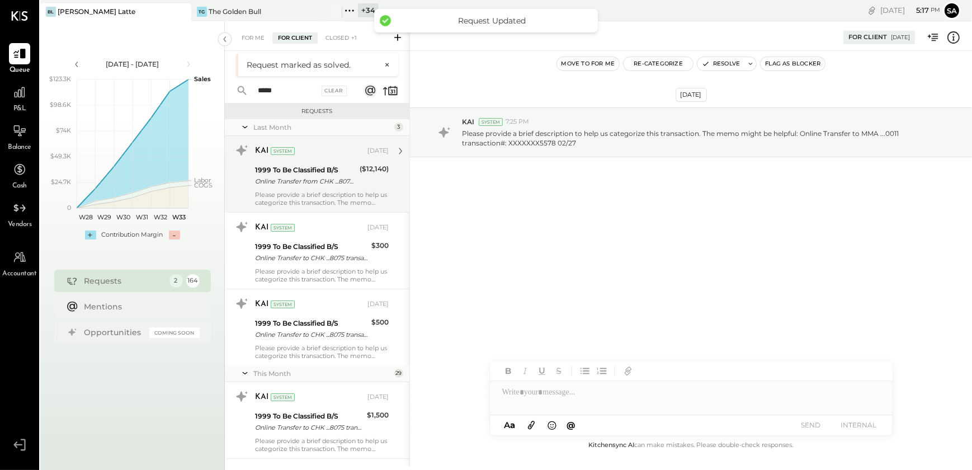
click at [319, 187] on div "1999 To Be Classified B/S Online Transfer from CHK ...8075 transaction#: 250070…" at bounding box center [305, 175] width 101 height 25
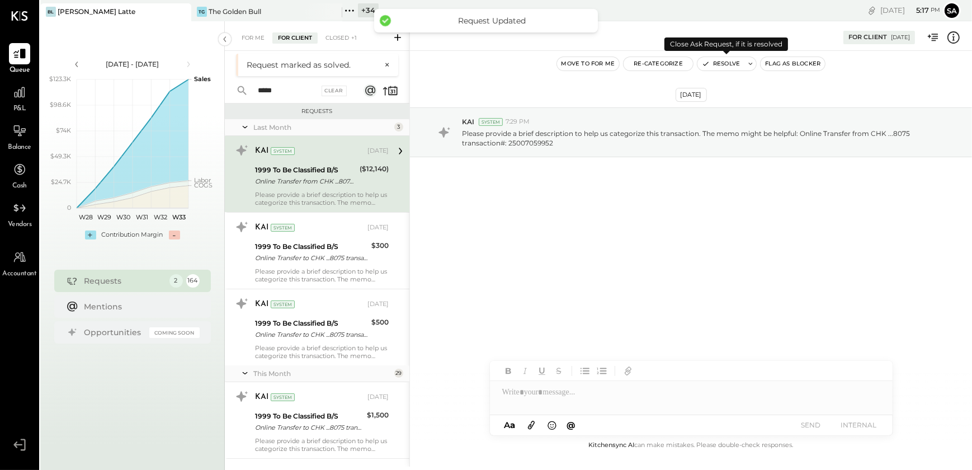
click at [726, 67] on button "Resolve" at bounding box center [721, 63] width 47 height 13
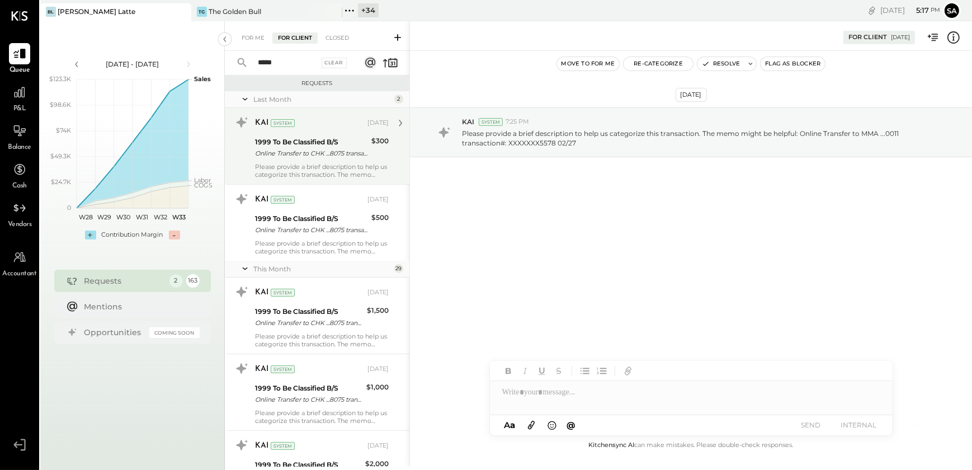
click at [343, 137] on div "1999 To Be Classified B/S" at bounding box center [311, 141] width 113 height 11
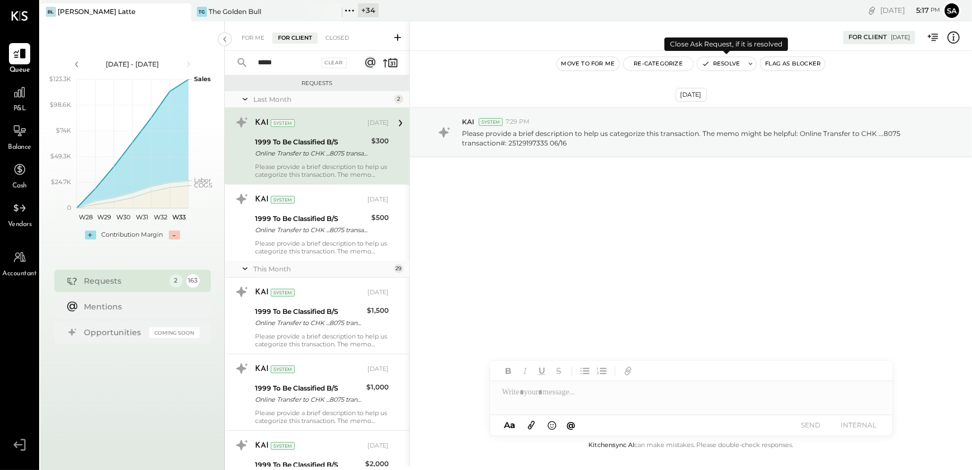
click at [736, 63] on button "Resolve" at bounding box center [721, 63] width 47 height 13
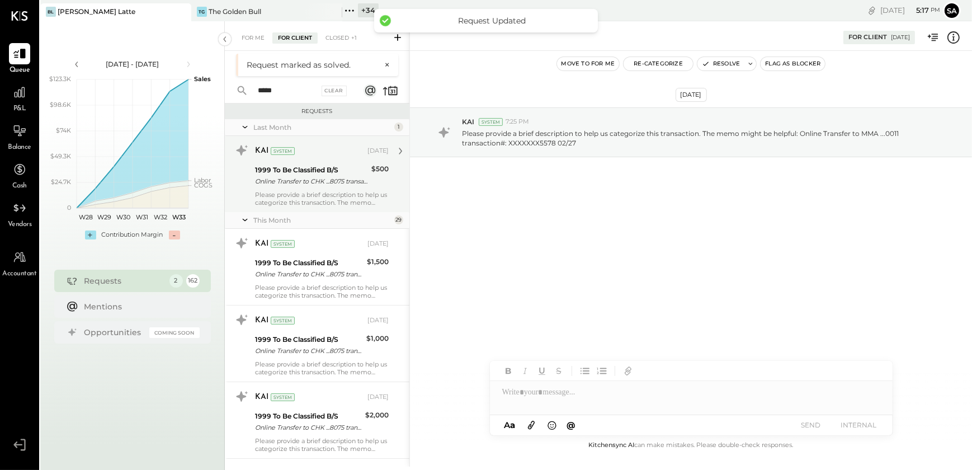
click at [302, 176] on div "Online Transfer to CHK ...8075 transaction#: 25265366608 06/26" at bounding box center [311, 181] width 113 height 11
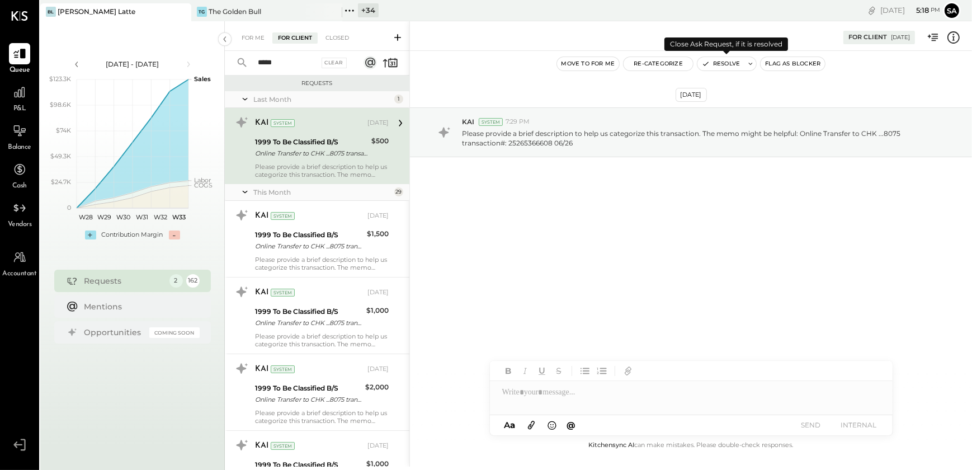
click at [718, 63] on button "Resolve" at bounding box center [721, 63] width 47 height 13
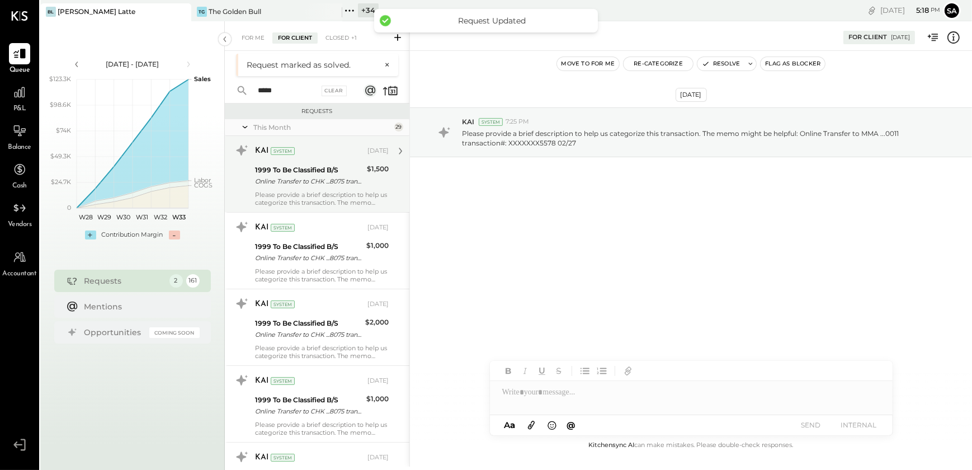
click at [321, 173] on div "1999 To Be Classified B/S" at bounding box center [309, 169] width 109 height 11
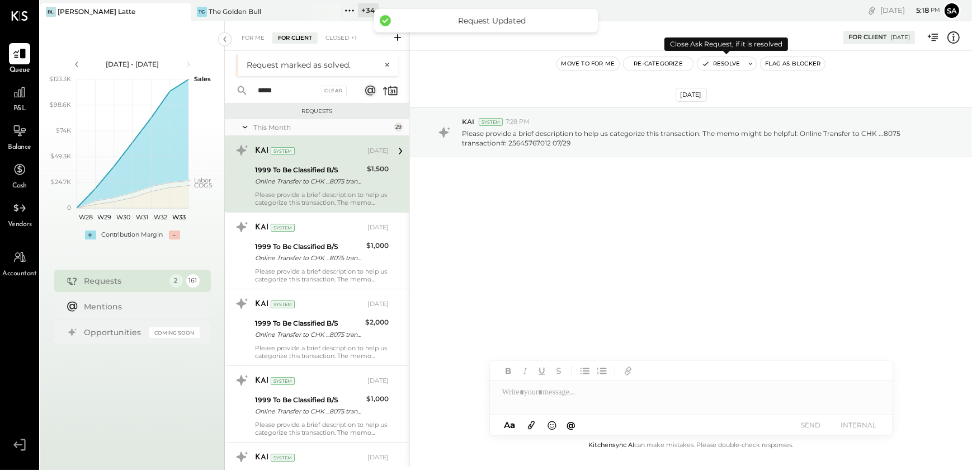
click at [709, 62] on icon "button" at bounding box center [706, 64] width 8 height 8
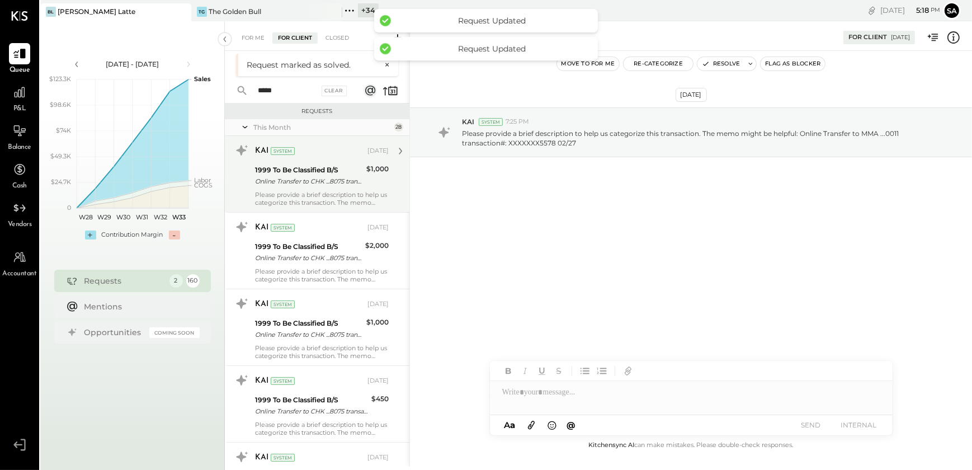
click at [324, 164] on div "1999 To Be Classified B/S" at bounding box center [309, 169] width 108 height 11
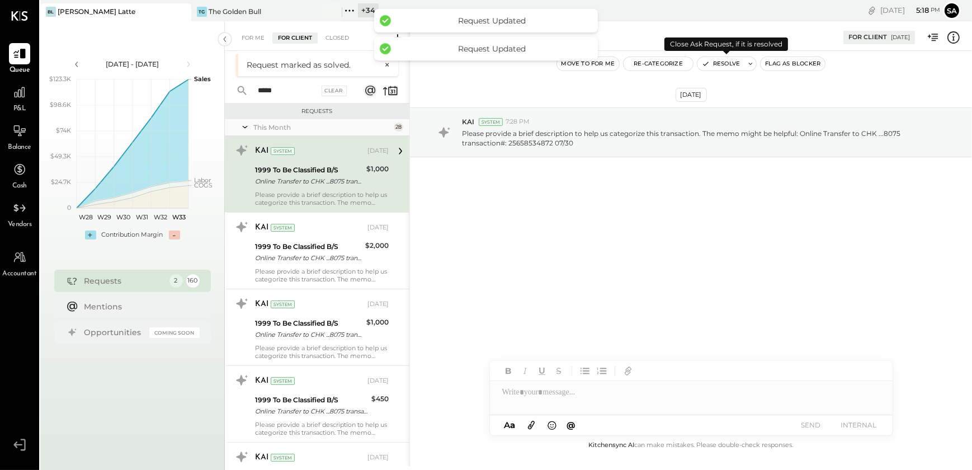
click at [716, 62] on button "Resolve" at bounding box center [721, 63] width 47 height 13
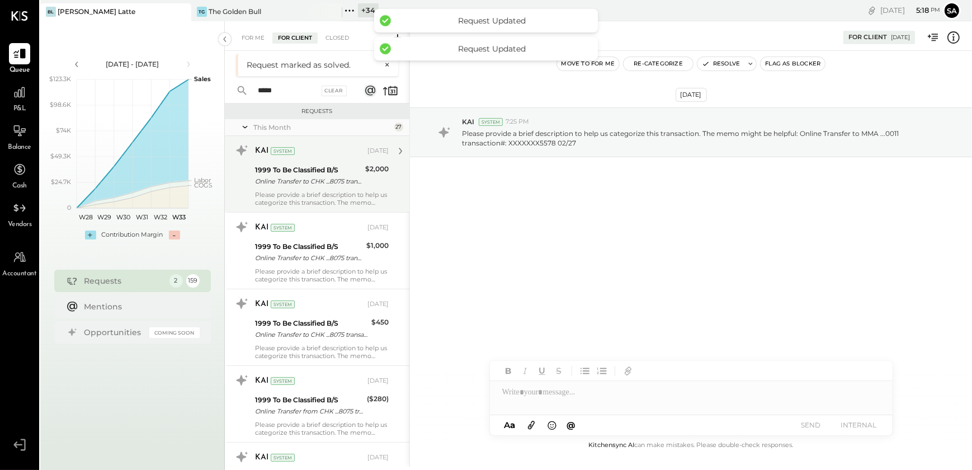
click at [310, 174] on div "1999 To Be Classified B/S" at bounding box center [308, 169] width 107 height 11
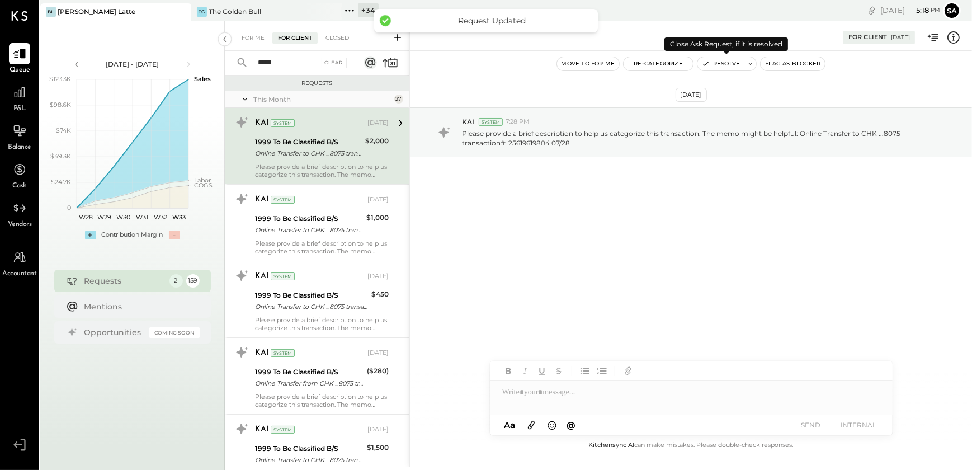
click at [716, 63] on button "Resolve" at bounding box center [721, 63] width 47 height 13
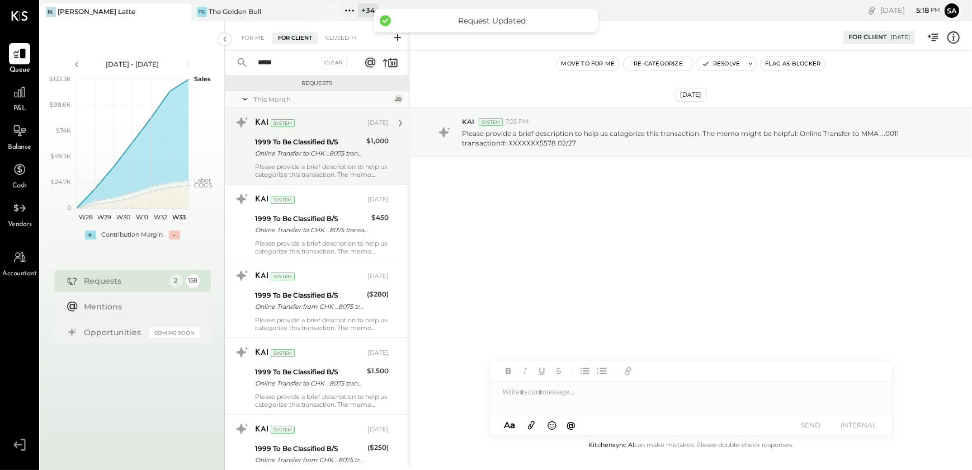
click at [299, 131] on div "KAI System [DATE]" at bounding box center [322, 123] width 134 height 19
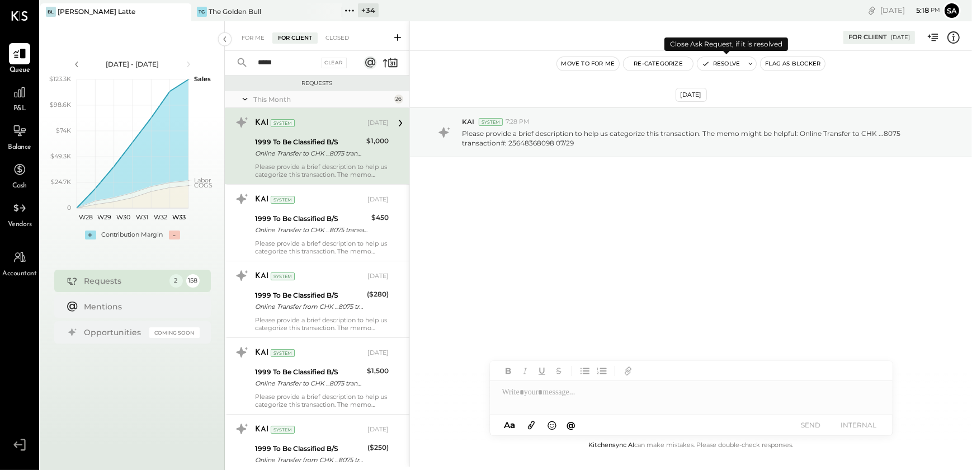
click at [705, 66] on icon "button" at bounding box center [706, 64] width 8 height 8
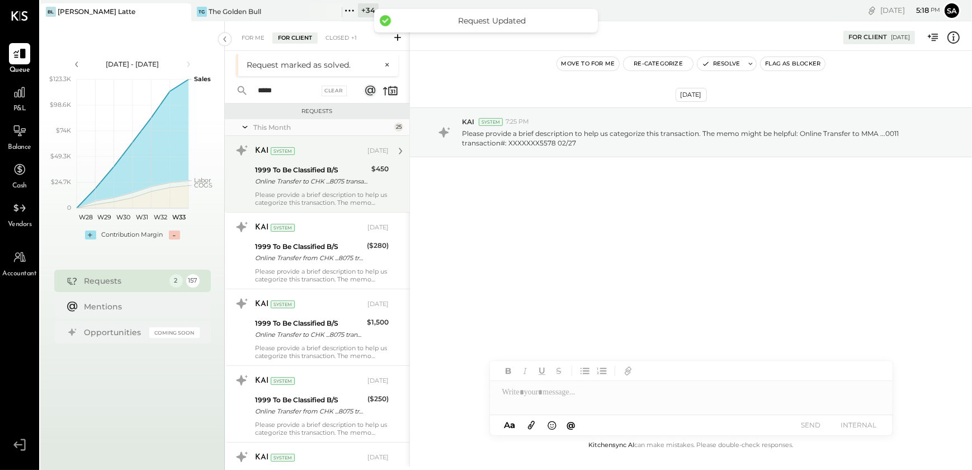
click at [317, 163] on div "1999 To Be Classified B/S Online Transfer to CHK ...8075 transaction#: 25501421…" at bounding box center [311, 175] width 113 height 25
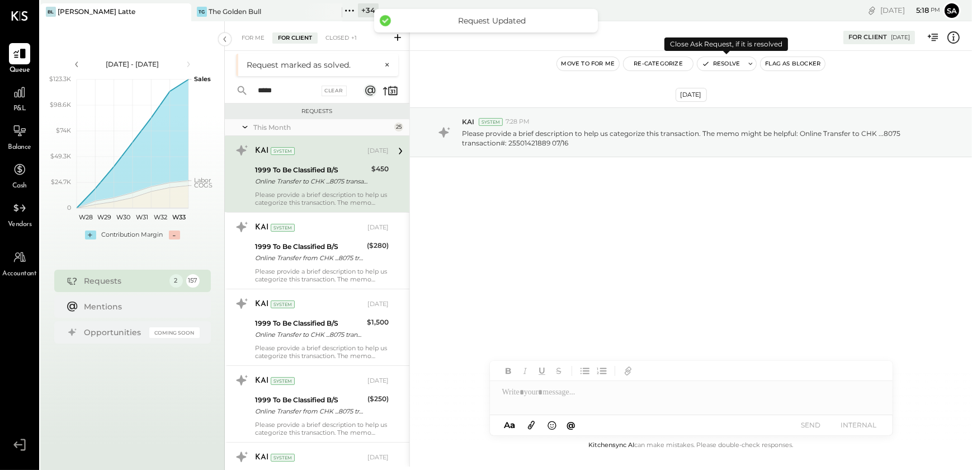
click at [715, 63] on button "Resolve" at bounding box center [721, 63] width 47 height 13
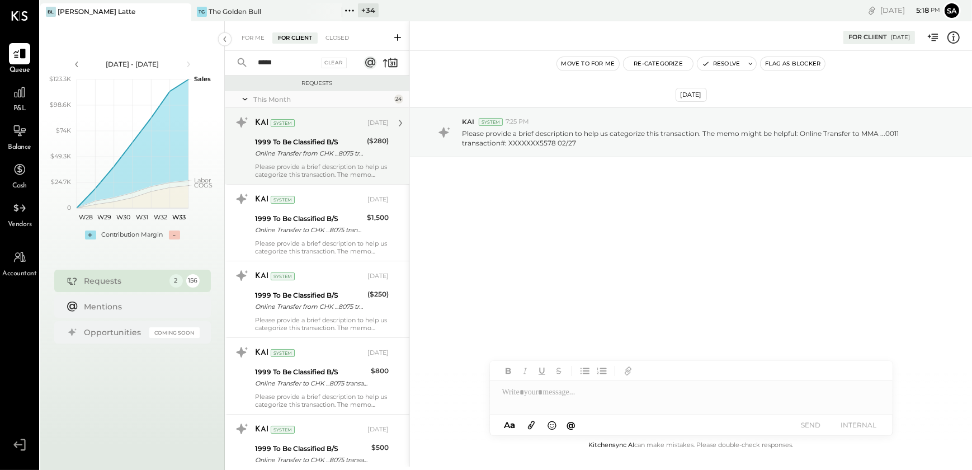
click at [282, 142] on div "1999 To Be Classified B/S" at bounding box center [309, 141] width 109 height 11
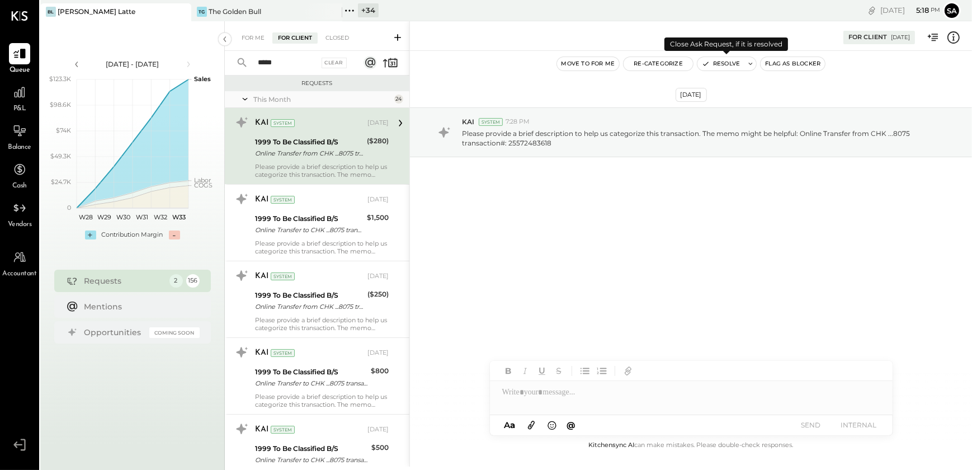
click at [726, 62] on button "Resolve" at bounding box center [721, 63] width 47 height 13
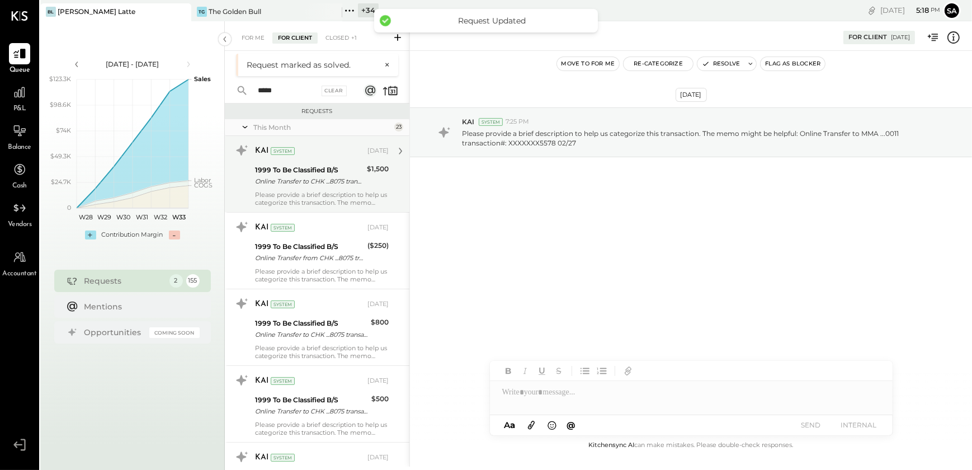
click at [324, 185] on div "Online Transfer to CHK ...8075 transaction#: 25569432845 07/22" at bounding box center [309, 181] width 109 height 11
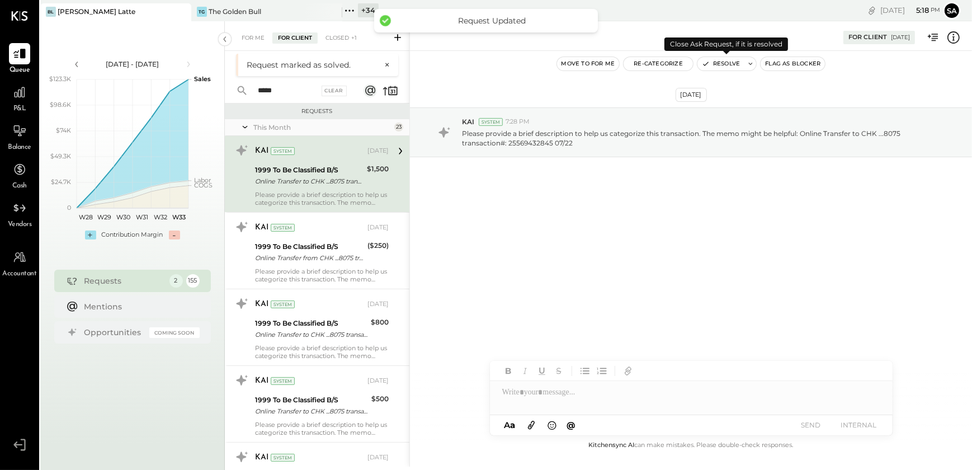
click at [727, 65] on button "Resolve" at bounding box center [721, 63] width 47 height 13
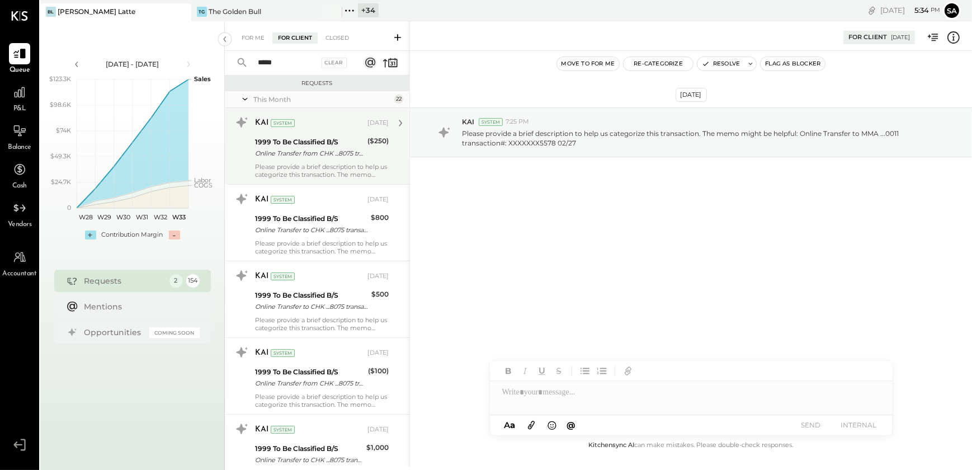
drag, startPoint x: 312, startPoint y: 156, endPoint x: 373, endPoint y: 151, distance: 61.7
click at [312, 156] on div "Online Transfer from CHK ...8075 transaction#: 25524186641" at bounding box center [309, 153] width 109 height 11
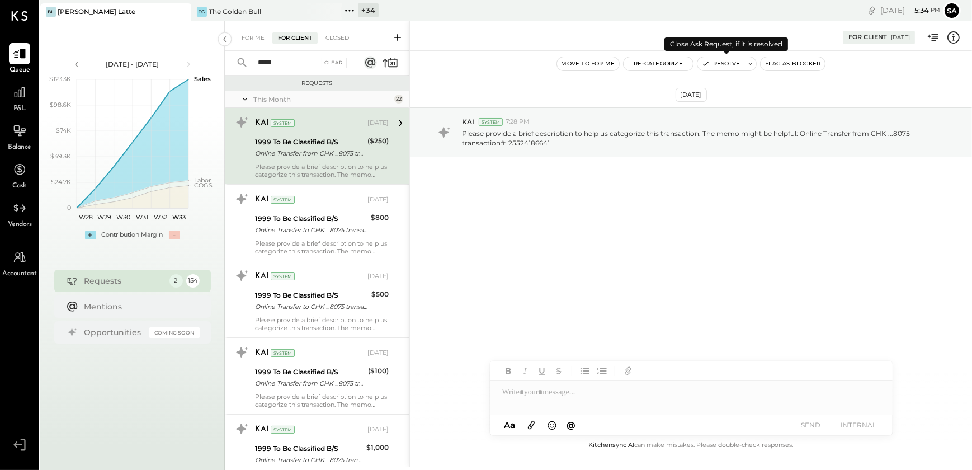
click at [711, 61] on button "Resolve" at bounding box center [721, 63] width 47 height 13
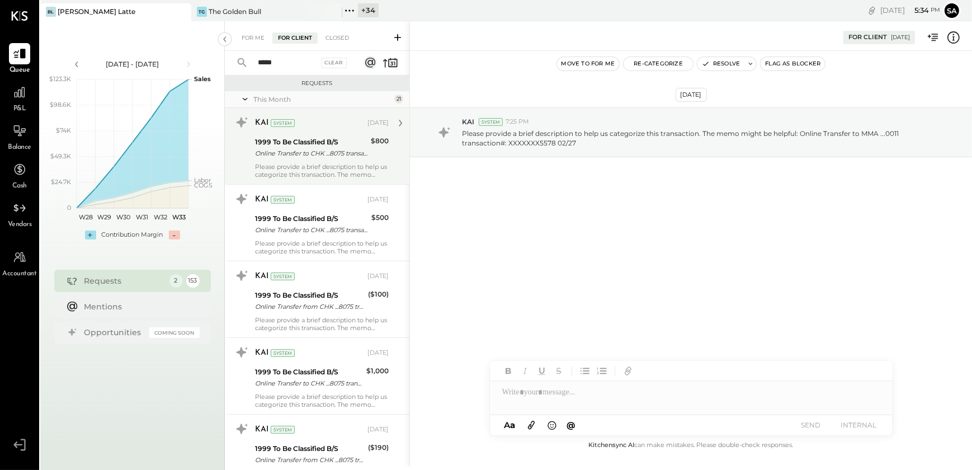
click at [307, 142] on div "1999 To Be Classified B/S" at bounding box center [311, 141] width 112 height 11
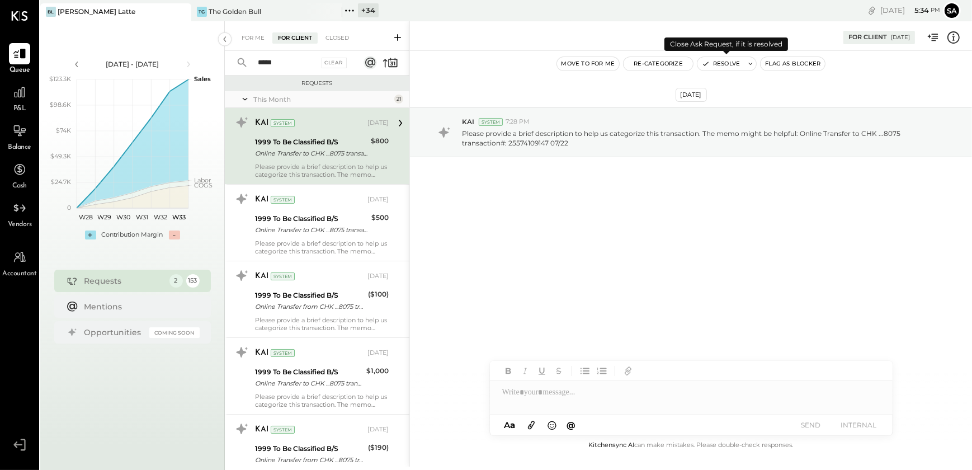
click at [714, 59] on button "Resolve" at bounding box center [721, 63] width 47 height 13
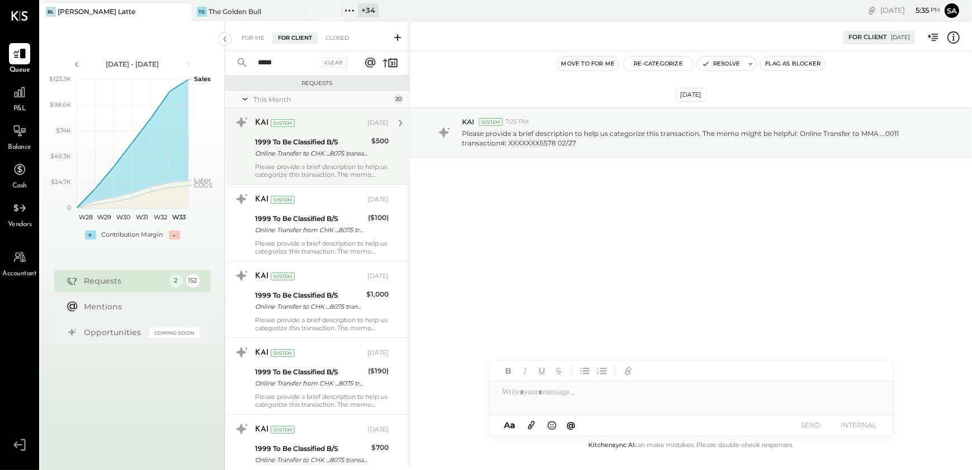
click at [282, 129] on div "KAI System [DATE]" at bounding box center [322, 123] width 134 height 16
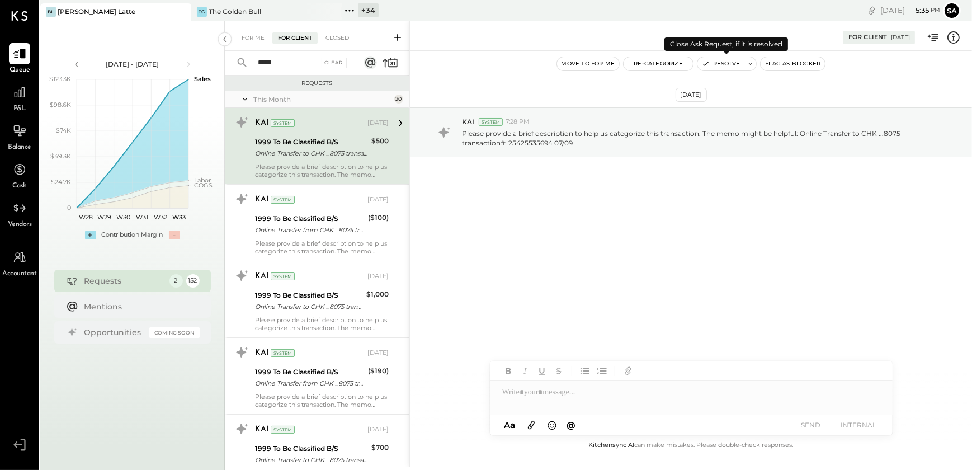
click at [715, 64] on button "Resolve" at bounding box center [721, 63] width 47 height 13
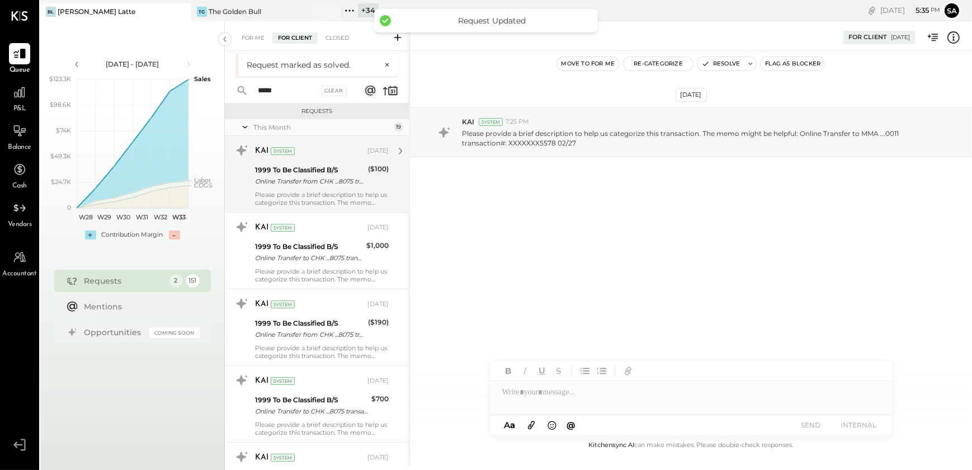
click at [308, 158] on div "KAI System [DATE]" at bounding box center [322, 151] width 134 height 16
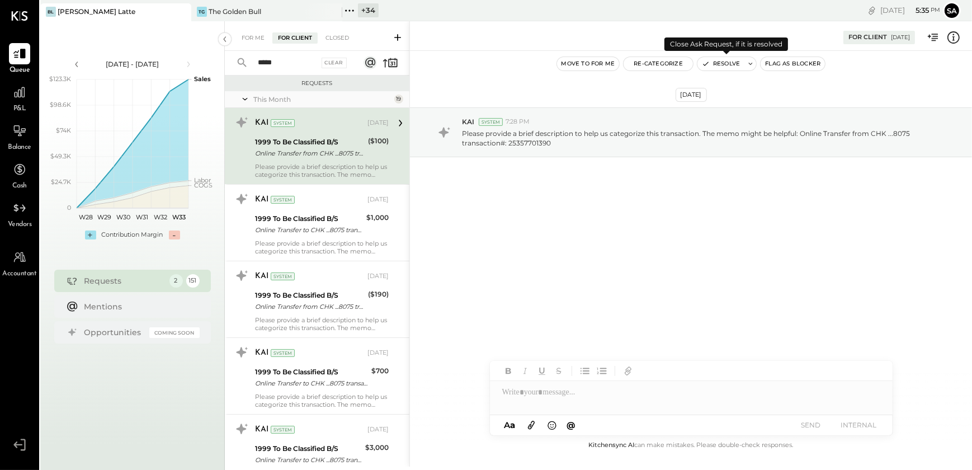
click at [715, 66] on button "Resolve" at bounding box center [721, 63] width 47 height 13
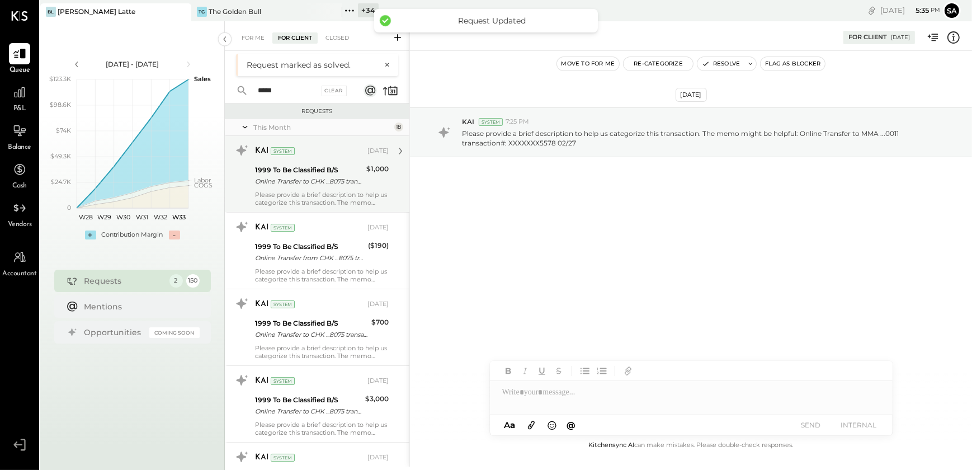
click at [281, 180] on div "Online Transfer to CHK ...8075 transaction#: 25606969834 07/25" at bounding box center [309, 181] width 108 height 11
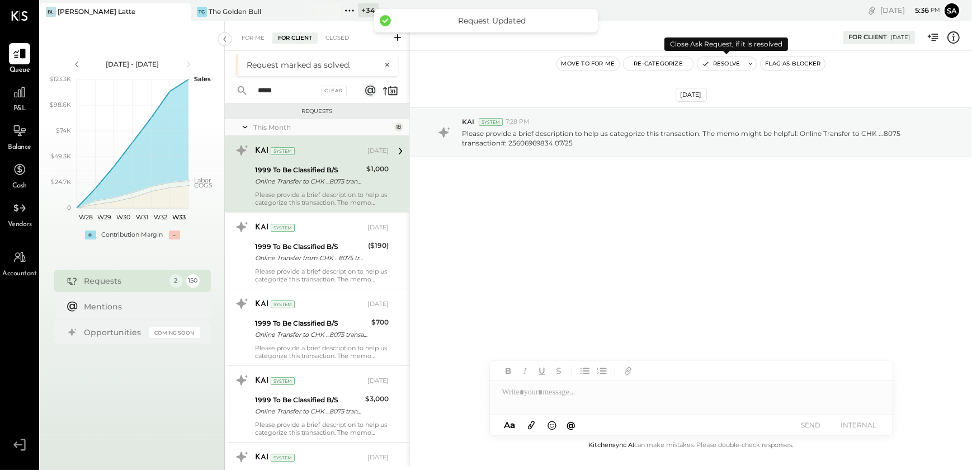
click at [712, 59] on button "Resolve" at bounding box center [721, 63] width 47 height 13
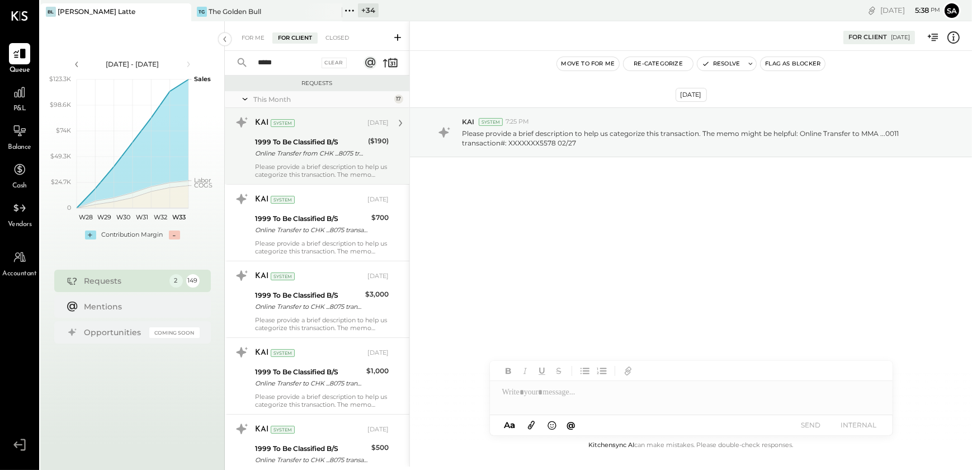
click at [296, 152] on div "Online Transfer from CHK ...8075 transaction#: 25396768702" at bounding box center [310, 153] width 110 height 11
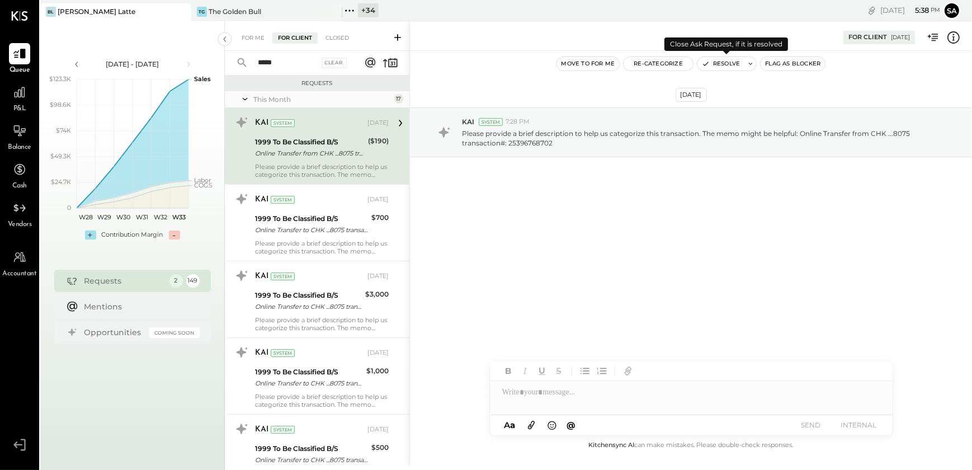
click at [718, 66] on button "Resolve" at bounding box center [721, 63] width 47 height 13
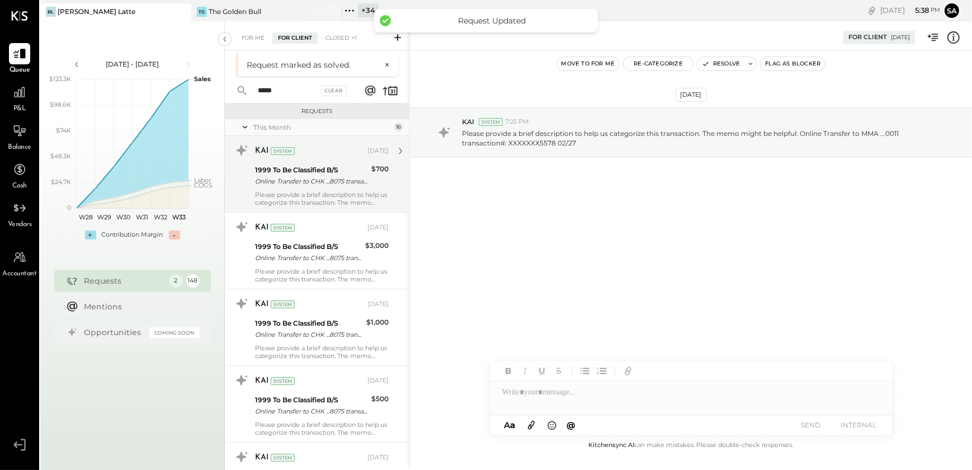
click at [293, 187] on div "1999 To Be Classified B/S Online Transfer to CHK ...8075 transaction#: 25497255…" at bounding box center [311, 175] width 113 height 25
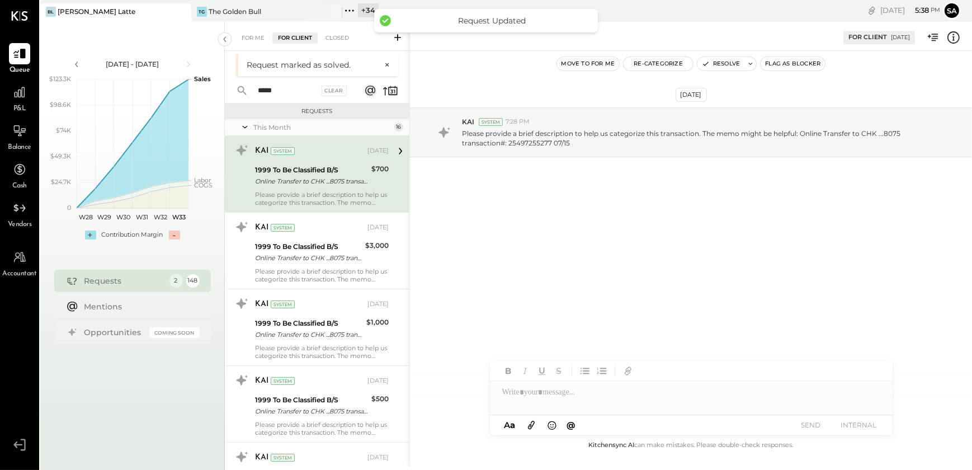
click at [323, 179] on div "KAI System [DATE] 1999 To Be Classified B/S Online Transfer to CHK ...8075 tran…" at bounding box center [317, 174] width 185 height 76
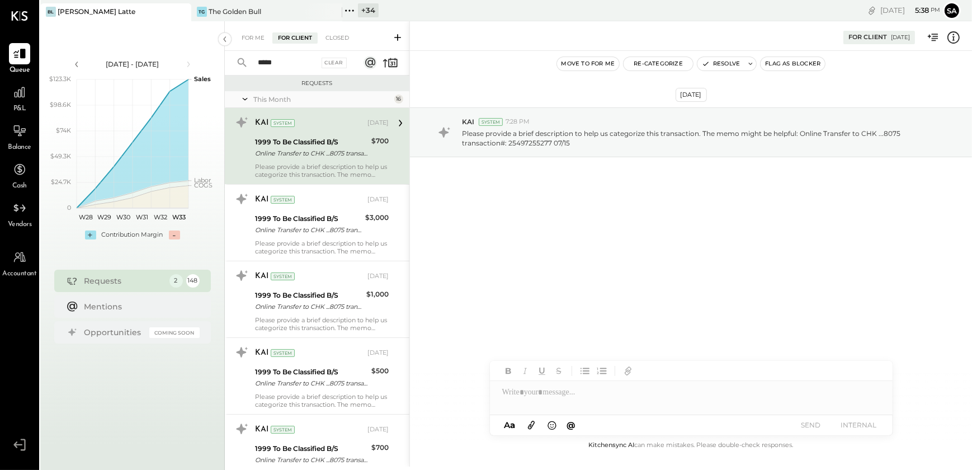
click at [319, 156] on div "Online Transfer to CHK ...8075 transaction#: 25497255277 07/15" at bounding box center [311, 153] width 113 height 11
click at [727, 63] on button "Resolve" at bounding box center [721, 63] width 47 height 13
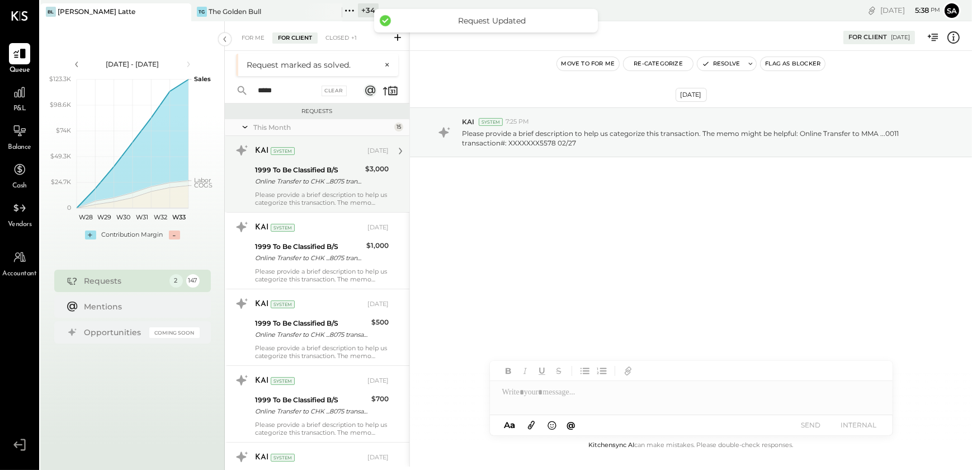
click at [290, 177] on div "Online Transfer to CHK ...8075 transaction#: 25433523513 07/10" at bounding box center [308, 181] width 107 height 11
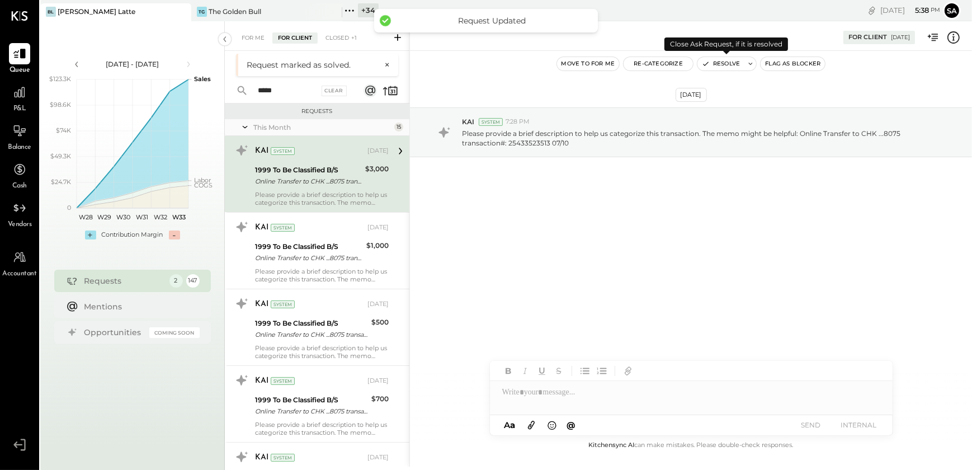
click at [719, 63] on button "Resolve" at bounding box center [721, 63] width 47 height 13
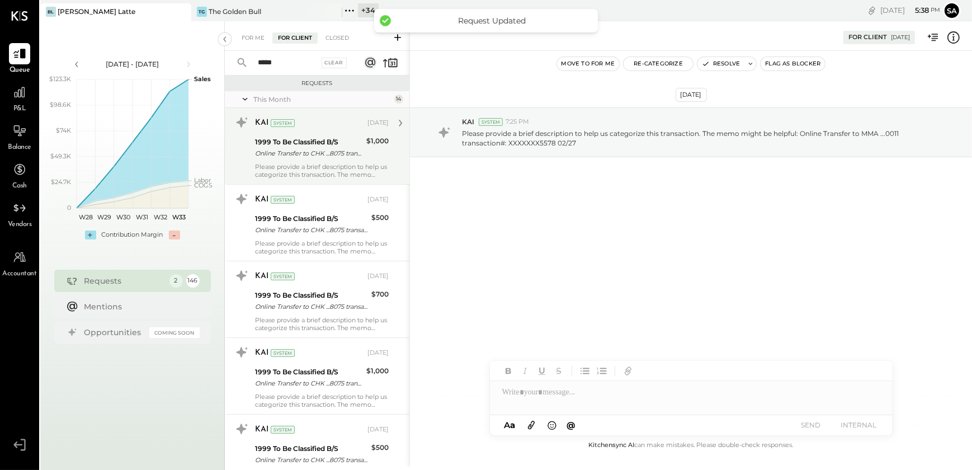
click at [333, 157] on div "Online Transfer to CHK ...8075 transaction#: 25422814490 07/09" at bounding box center [309, 153] width 108 height 11
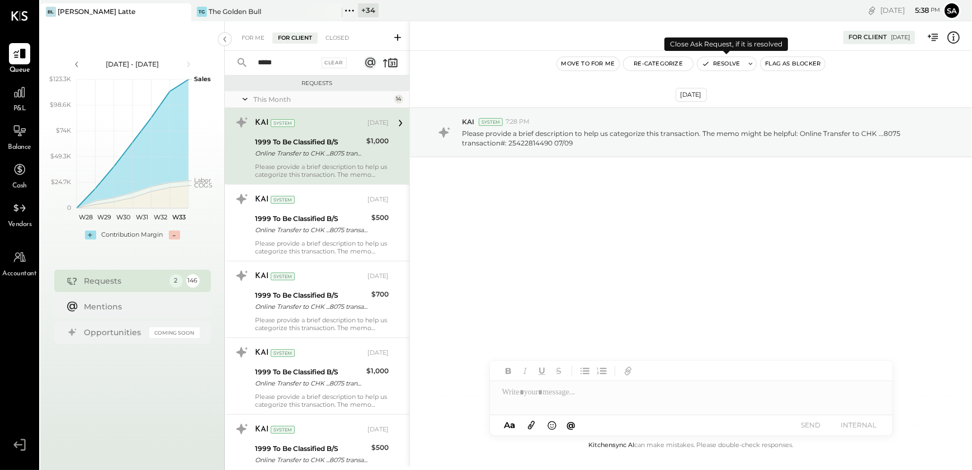
click at [715, 59] on button "Resolve" at bounding box center [721, 63] width 47 height 13
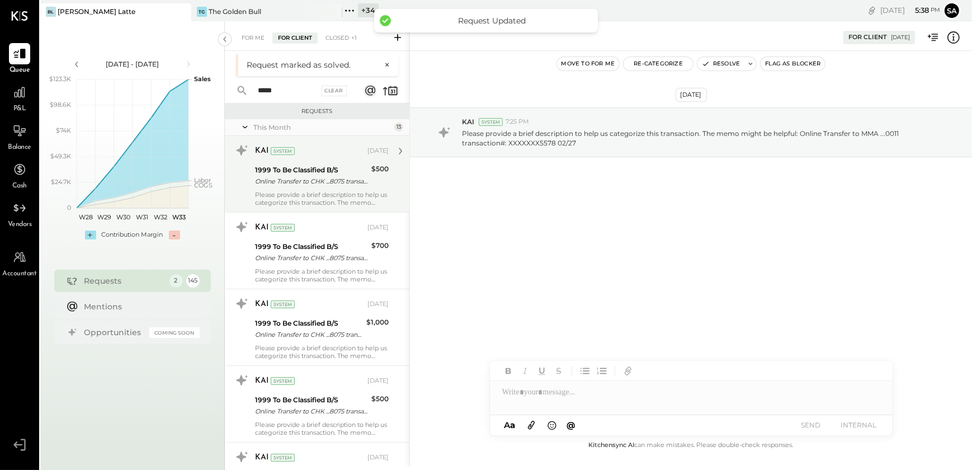
click at [326, 175] on div "1999 To Be Classified B/S" at bounding box center [311, 169] width 113 height 11
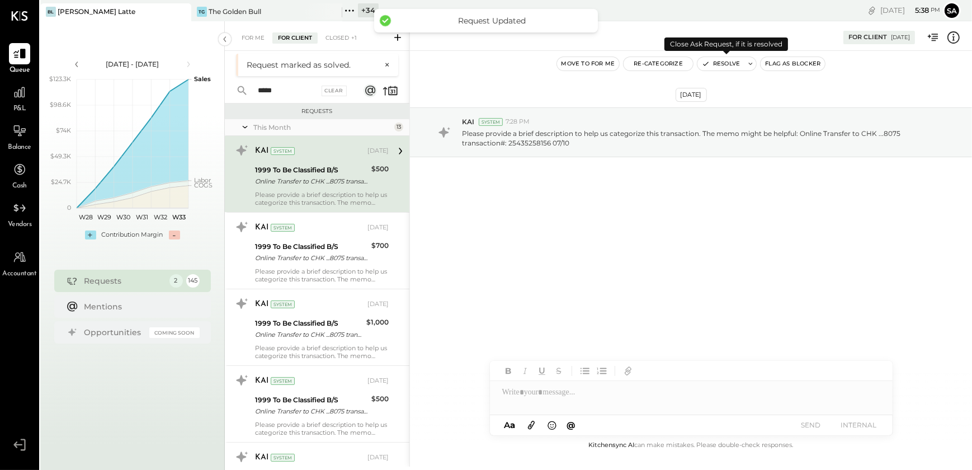
click at [714, 67] on button "Resolve" at bounding box center [721, 63] width 47 height 13
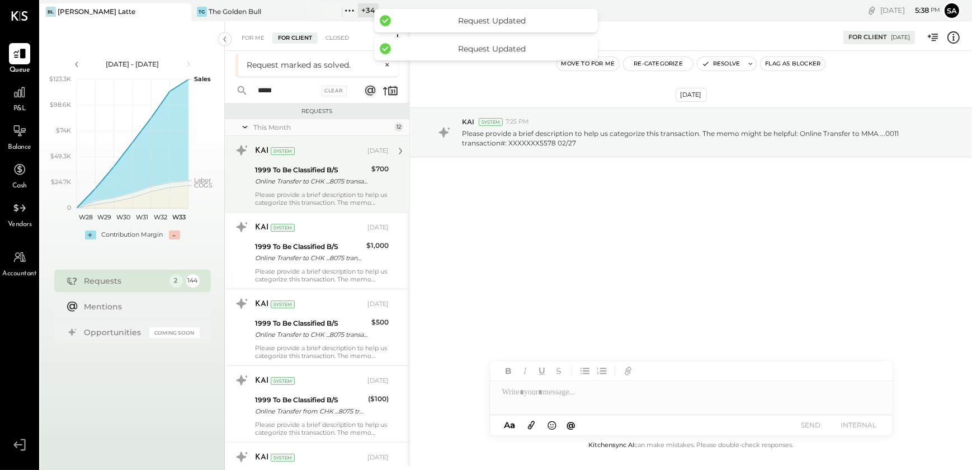
click at [271, 177] on div "Online Transfer to CHK ...8075 transaction#: 25487395505 07/15" at bounding box center [311, 181] width 113 height 11
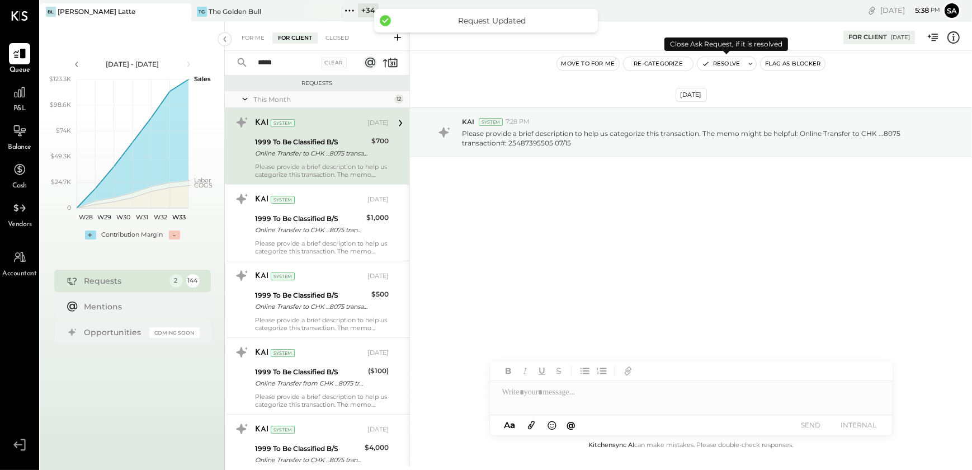
click at [710, 65] on button "Resolve" at bounding box center [721, 63] width 47 height 13
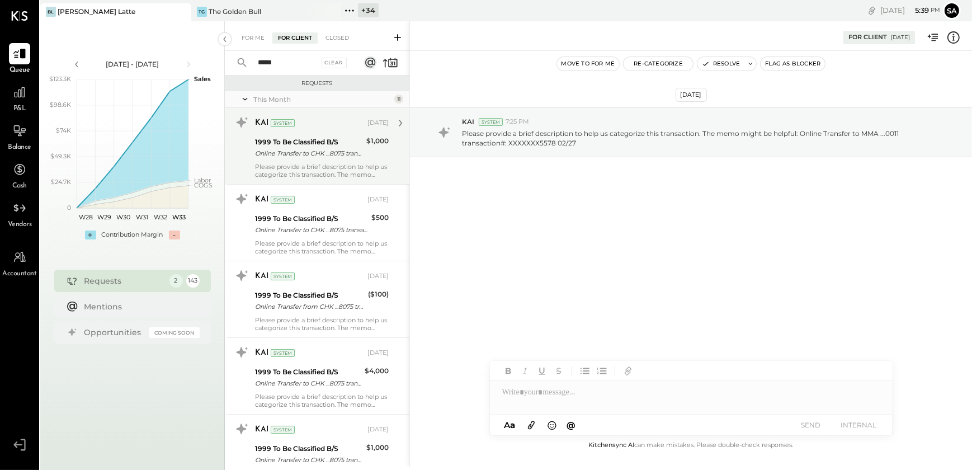
click at [298, 135] on div "1999 To Be Classified B/S Online Transfer to CHK ...8075 transaction#: 25561028…" at bounding box center [309, 147] width 108 height 25
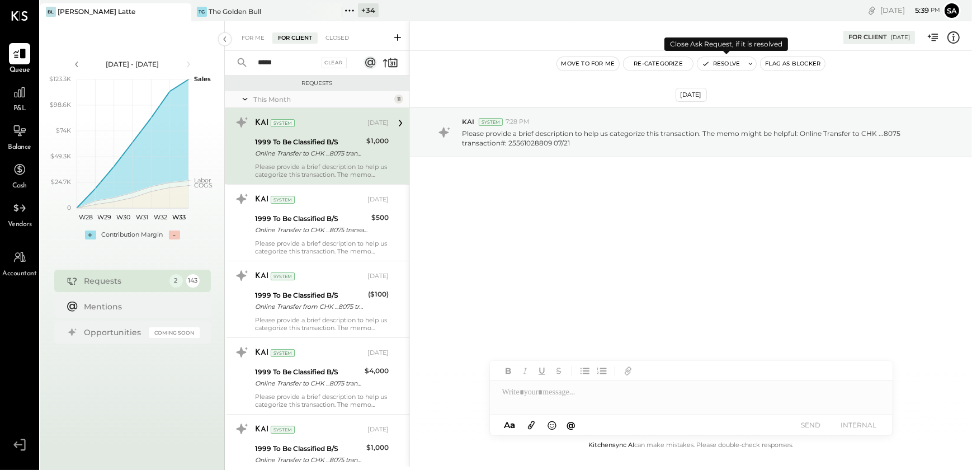
click at [719, 65] on button "Resolve" at bounding box center [721, 63] width 47 height 13
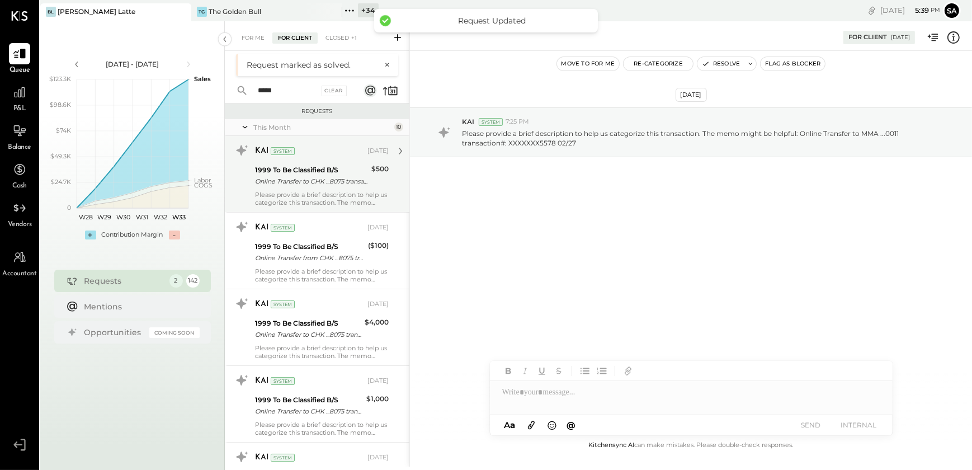
click at [318, 162] on div "KAI System [DATE] 1999 To Be Classified B/S Online Transfer to CHK ...8075 tran…" at bounding box center [322, 174] width 134 height 65
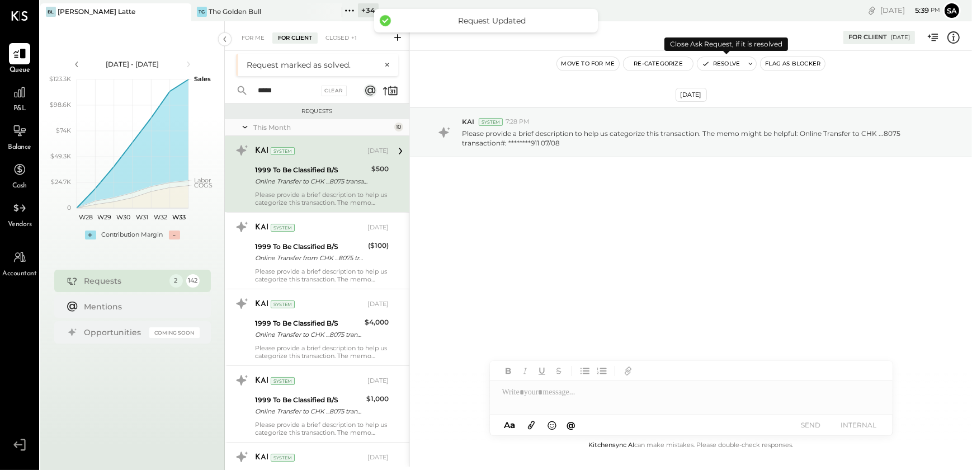
click at [721, 54] on div "Move to for me Re-Categorize Resolve Flag as Blocker" at bounding box center [691, 64] width 562 height 26
click at [720, 58] on button "Resolve" at bounding box center [721, 63] width 47 height 13
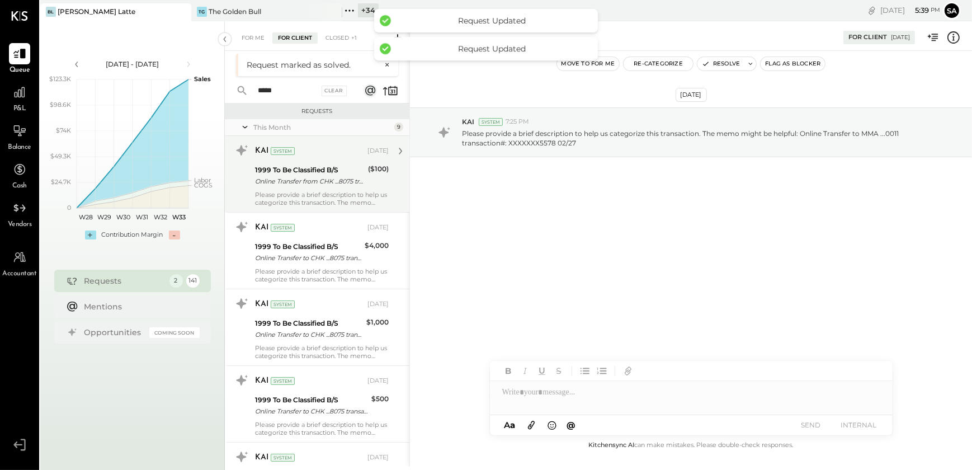
click at [315, 176] on div "Online Transfer from CHK ...8075 transaction#: 25570988958" at bounding box center [310, 181] width 110 height 11
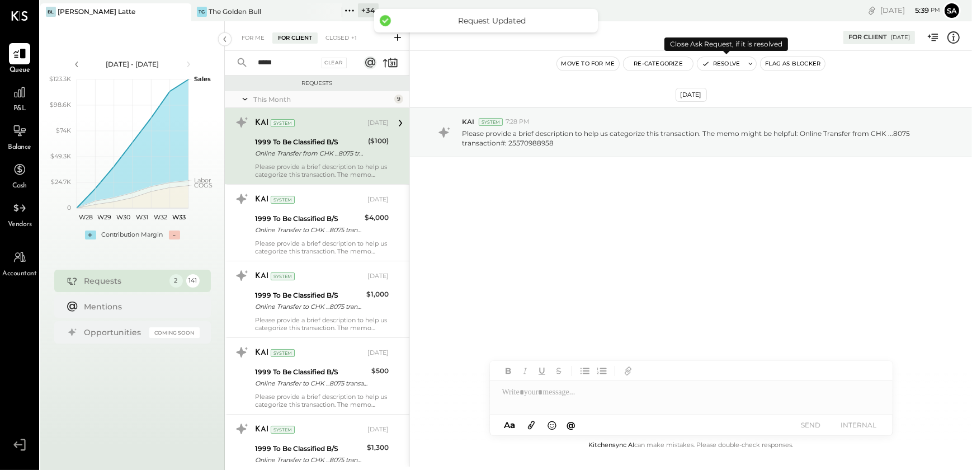
click at [726, 61] on button "Resolve" at bounding box center [721, 63] width 47 height 13
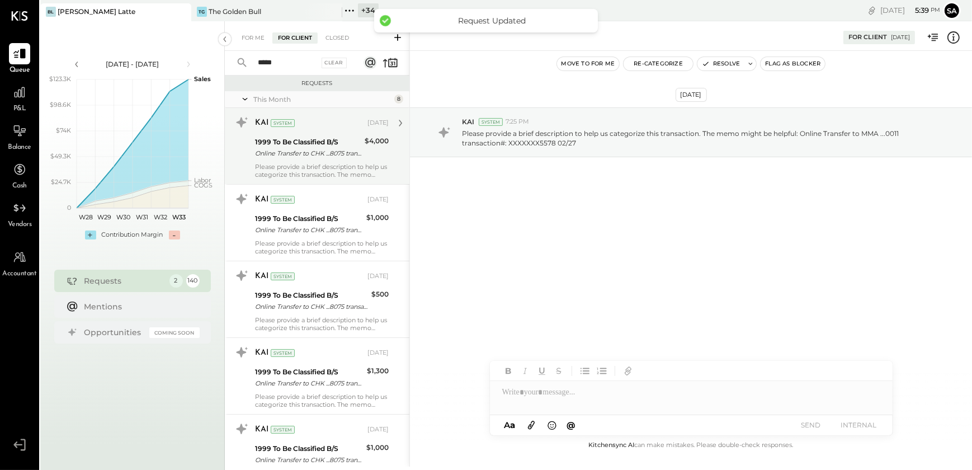
click at [300, 134] on div "KAI System [DATE] 1999 To Be Classified B/S Online Transfer to CHK ...8075 tran…" at bounding box center [322, 146] width 134 height 65
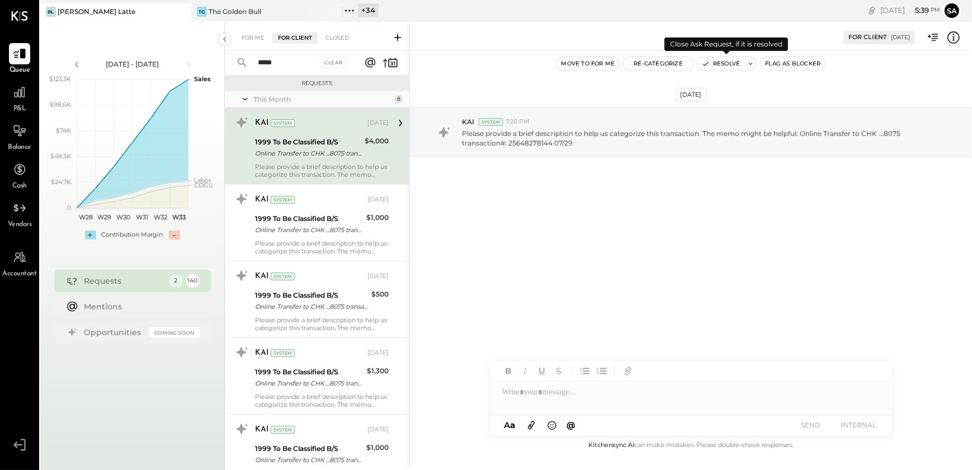
click at [705, 65] on icon "button" at bounding box center [706, 64] width 8 height 8
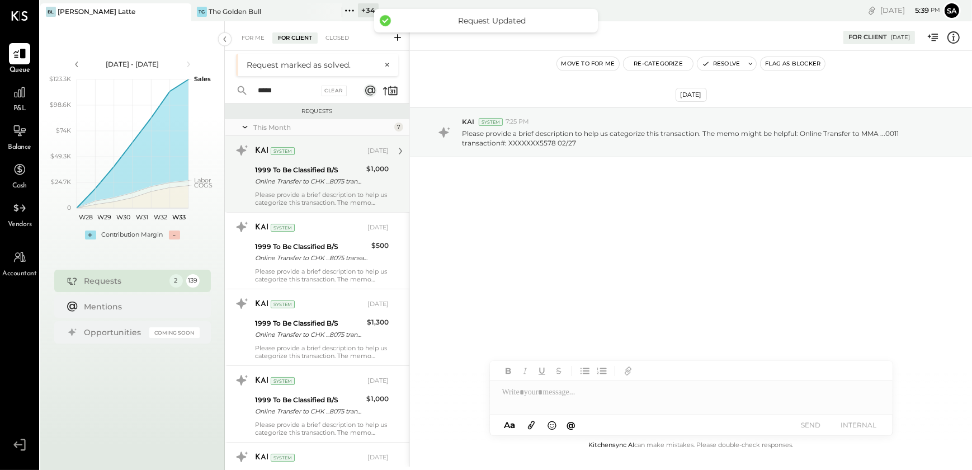
click at [331, 177] on div "Online Transfer to CHK ...8075 transaction#: 25540488303 07/21" at bounding box center [309, 181] width 108 height 11
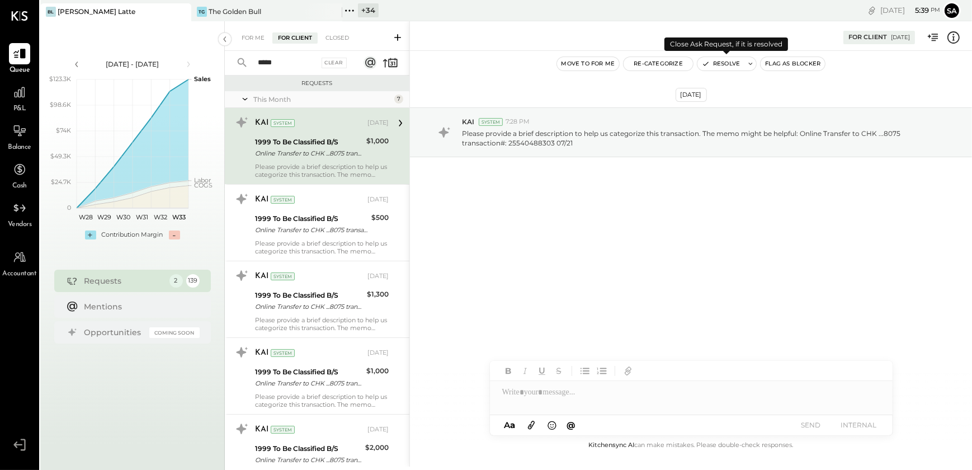
click at [713, 63] on button "Resolve" at bounding box center [721, 63] width 47 height 13
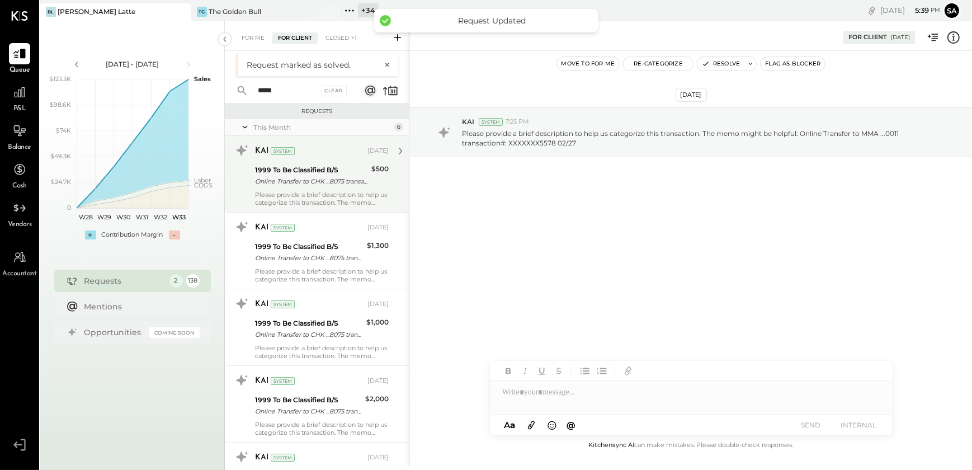
click at [287, 173] on div "1999 To Be Classified B/S" at bounding box center [311, 169] width 113 height 11
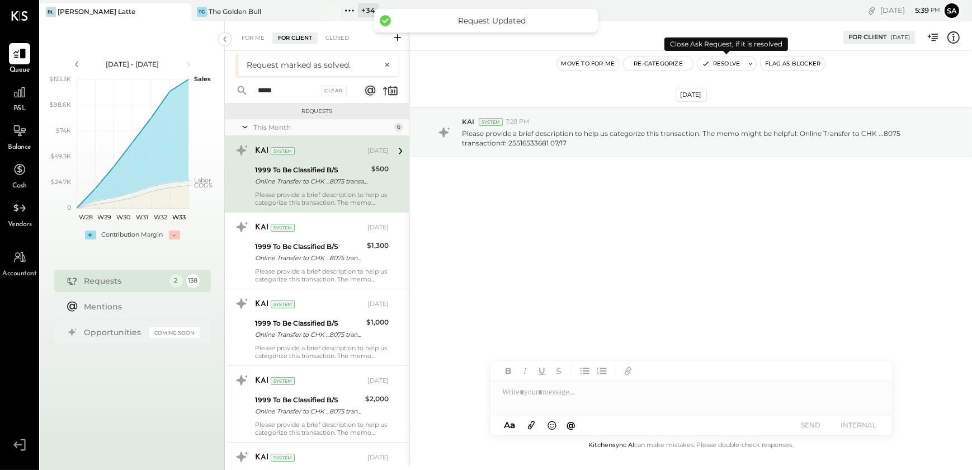
click at [722, 64] on button "Resolve" at bounding box center [721, 63] width 47 height 13
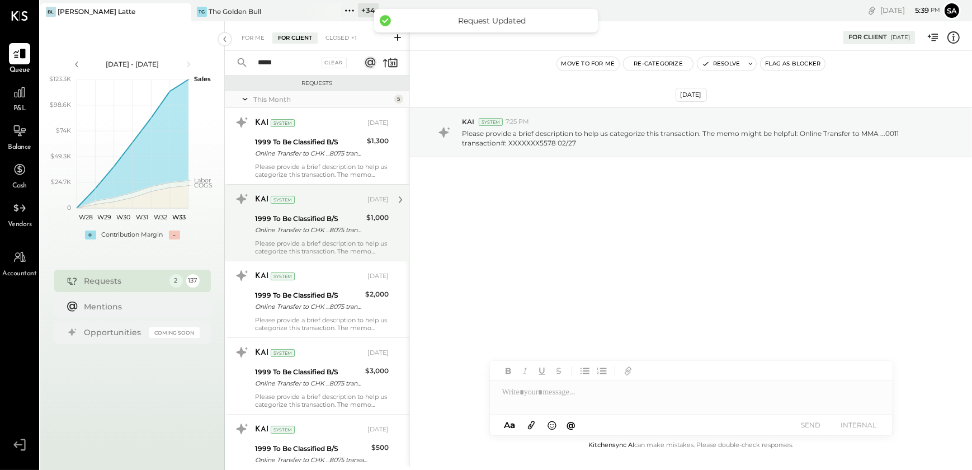
click at [308, 187] on div "KAI System [DATE] 1999 To Be Classified B/S Online Transfer to CHK ...8075 tran…" at bounding box center [317, 222] width 185 height 77
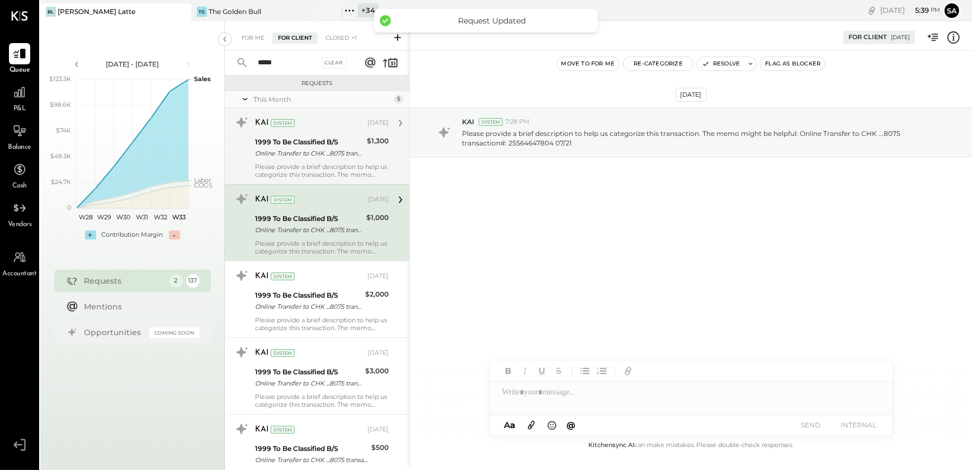
click at [318, 149] on div "Online Transfer to CHK ...8075 transaction#: 25490934857 07/15" at bounding box center [309, 153] width 109 height 11
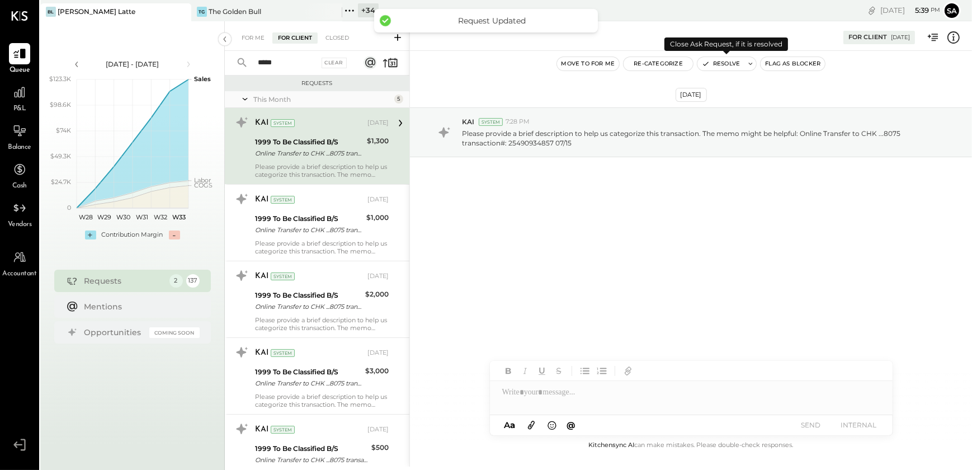
click at [727, 67] on button "Resolve" at bounding box center [721, 63] width 47 height 13
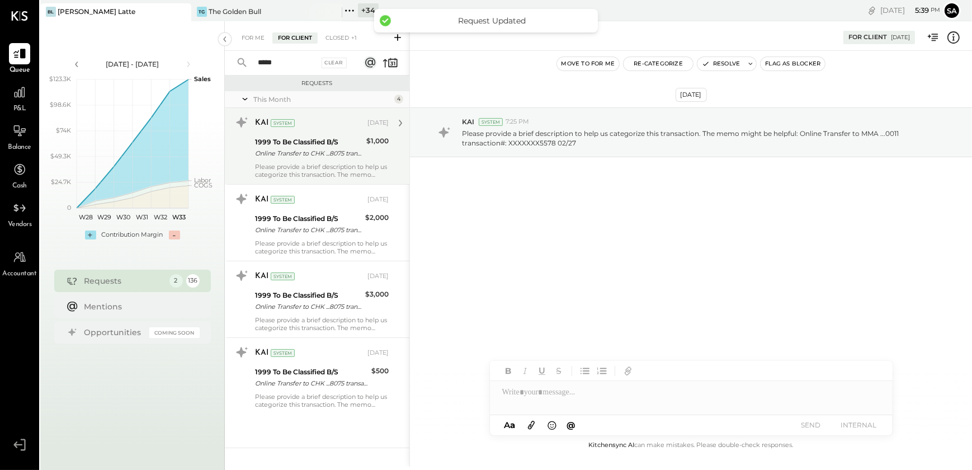
click at [328, 149] on div "Online Transfer to CHK ...8075 transaction#: 25564647804 07/21" at bounding box center [309, 153] width 108 height 11
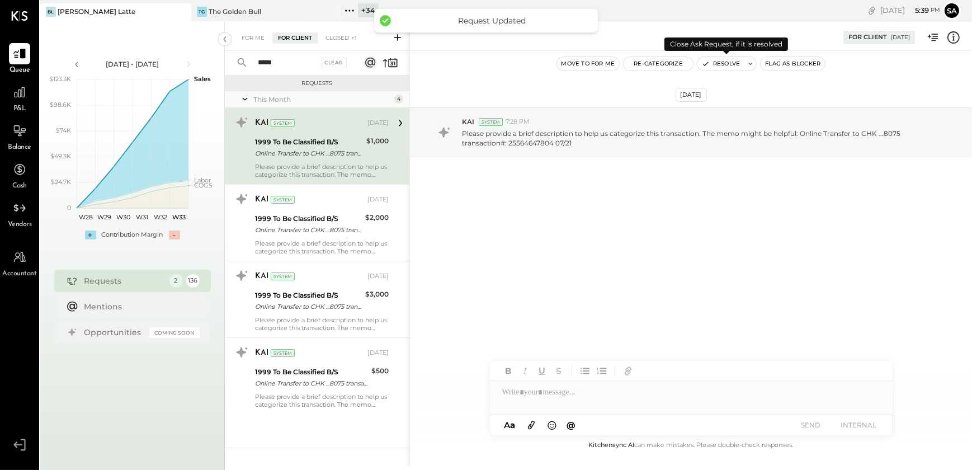
click at [714, 63] on button "Resolve" at bounding box center [721, 63] width 47 height 13
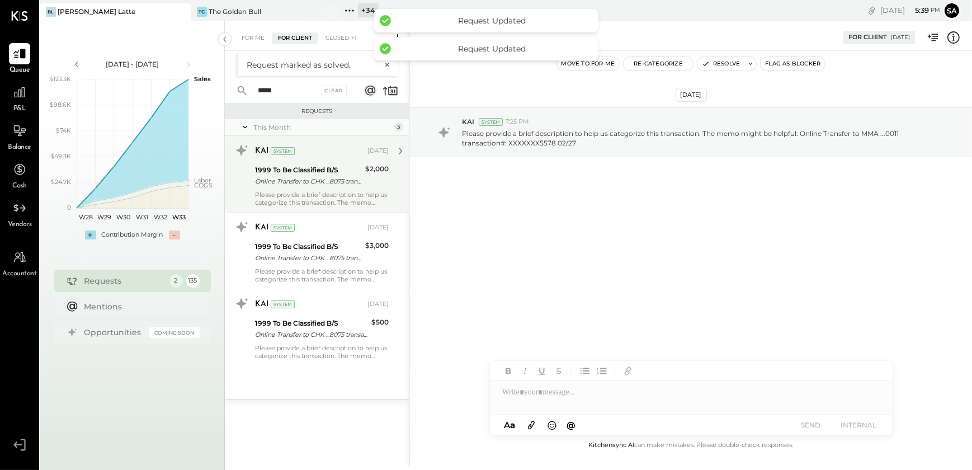
click at [302, 179] on div "KAI System [DATE] 1999 To Be Classified B/S Online Transfer to CHK ...8075 tran…" at bounding box center [317, 174] width 185 height 76
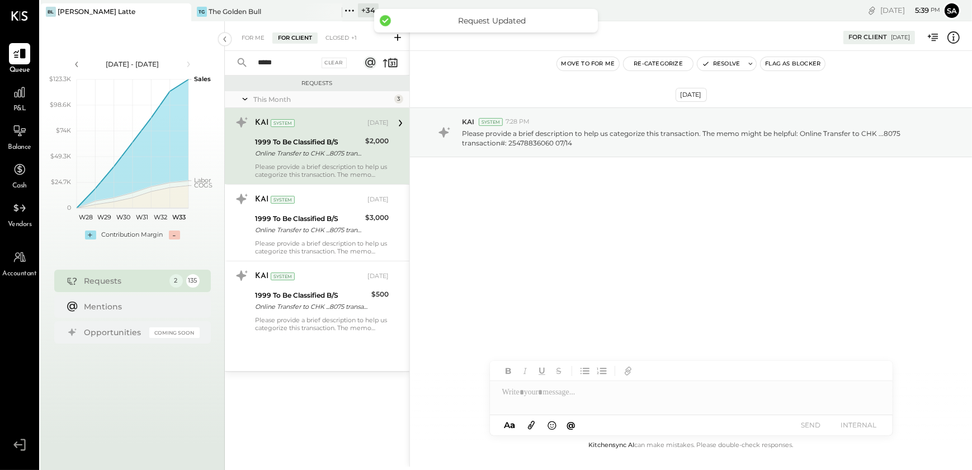
click at [313, 150] on div "Online Transfer to CHK ...8075 transaction#: 25478836060 07/14" at bounding box center [308, 153] width 107 height 11
click at [719, 61] on button "Resolve" at bounding box center [721, 63] width 47 height 13
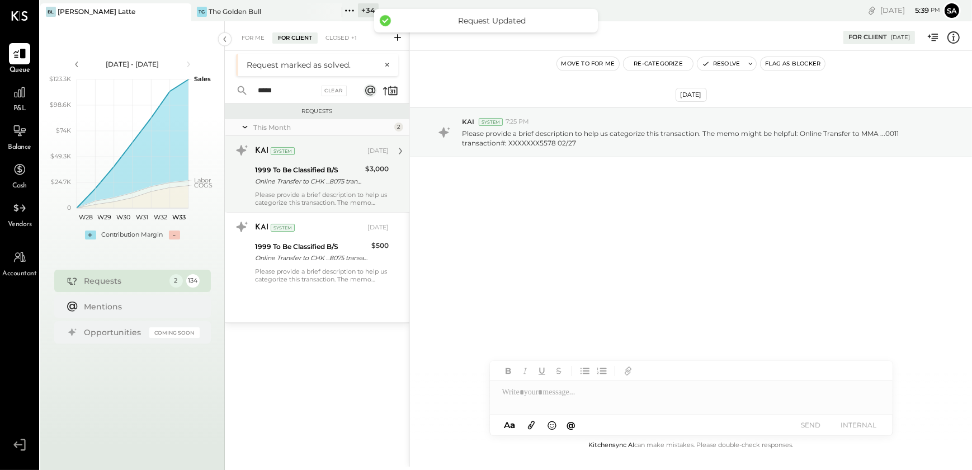
drag, startPoint x: 309, startPoint y: 175, endPoint x: 308, endPoint y: 162, distance: 12.4
click at [309, 166] on div "1999 To Be Classified B/S" at bounding box center [308, 169] width 107 height 11
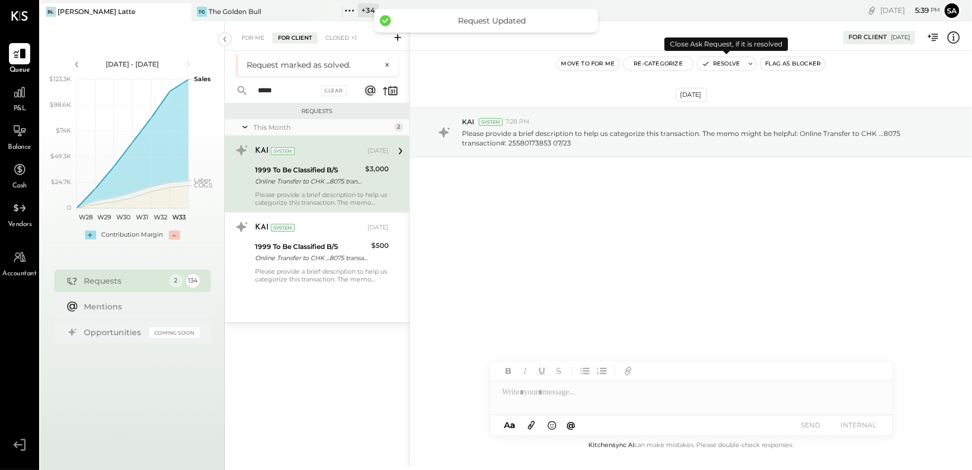
click at [718, 62] on button "Resolve" at bounding box center [721, 63] width 47 height 13
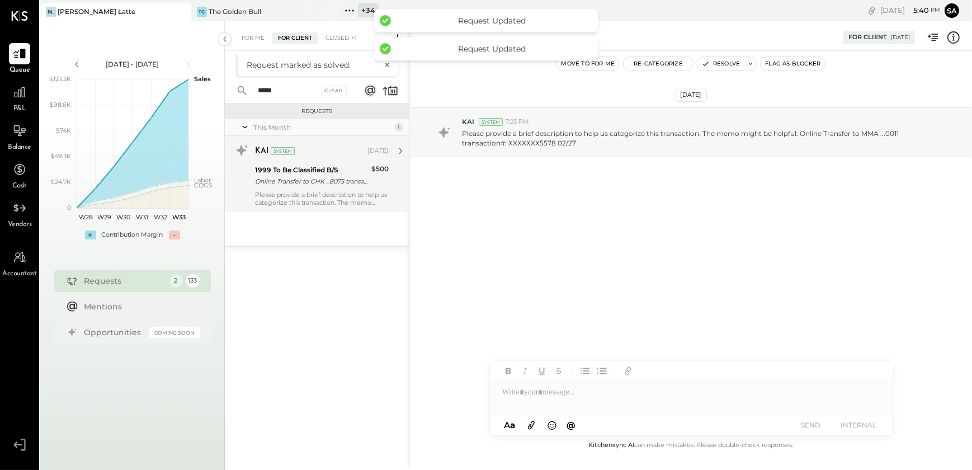
click at [324, 184] on div "Online Transfer to CHK ...8075 transaction#: 25349463776 07/03" at bounding box center [311, 181] width 113 height 11
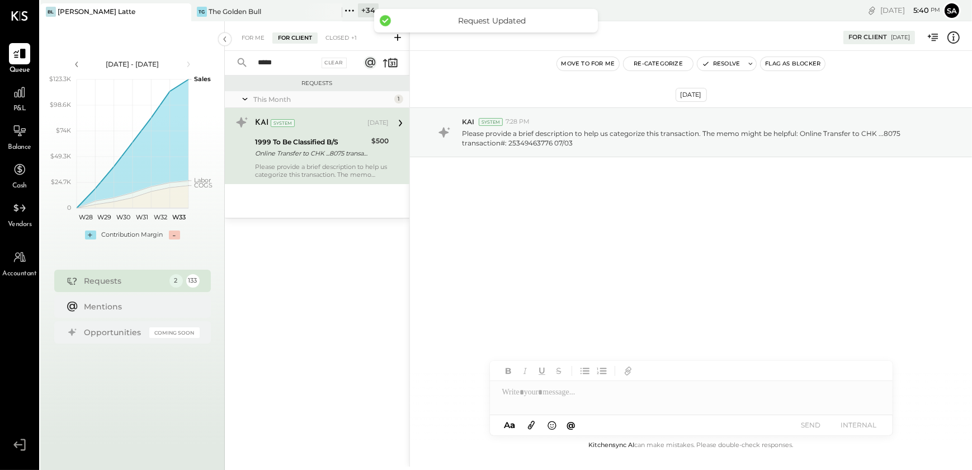
click at [723, 63] on button "Resolve" at bounding box center [721, 63] width 47 height 13
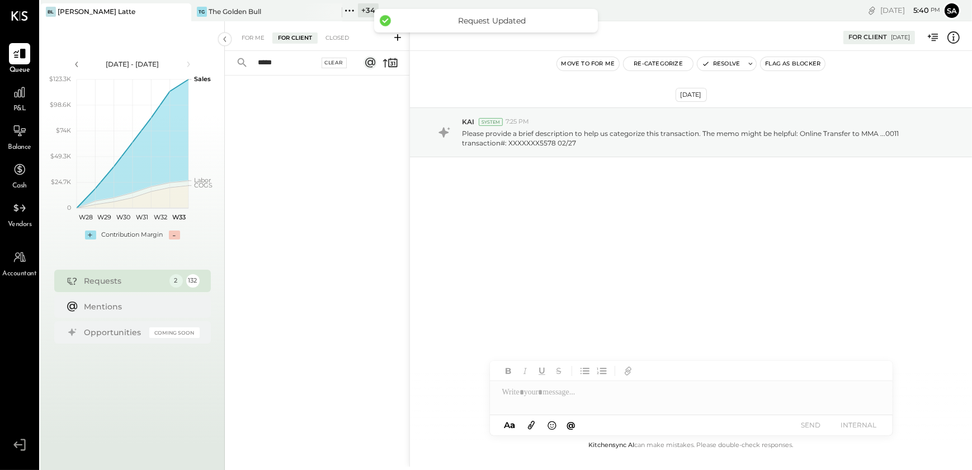
click at [341, 62] on div "Clear" at bounding box center [335, 63] width 26 height 11
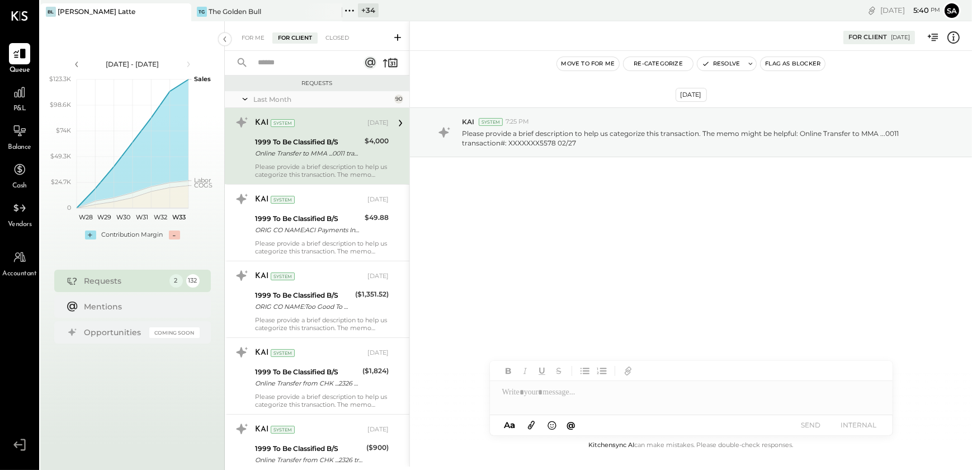
click at [242, 100] on icon at bounding box center [244, 99] width 11 height 28
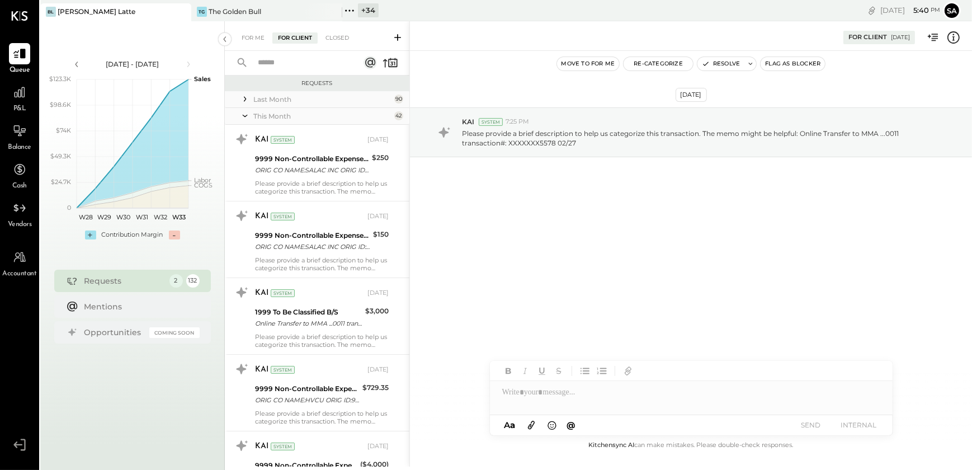
click at [244, 115] on icon at bounding box center [244, 116] width 11 height 28
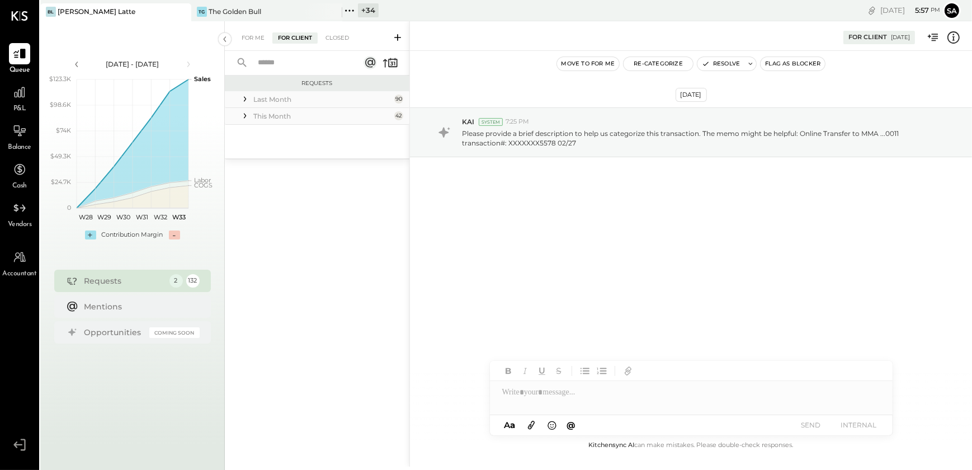
click at [338, 59] on input "text" at bounding box center [301, 63] width 101 height 18
click at [317, 247] on div "Requests Last Month 16 KAI System [DATE] 1999 To Be Classified B/S ORIG CO NAME…" at bounding box center [317, 259] width 185 height 366
click at [297, 63] on input "*********" at bounding box center [283, 63] width 65 height 18
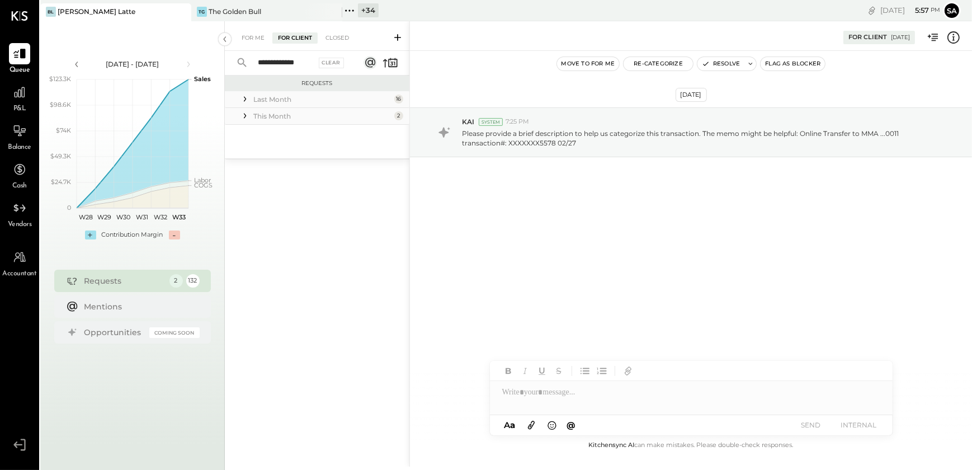
type input "**********"
click at [243, 101] on icon at bounding box center [244, 98] width 11 height 11
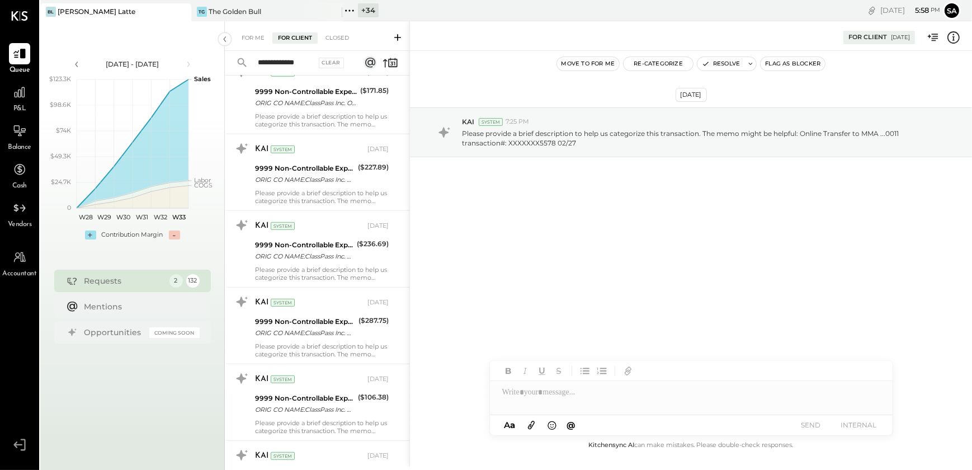
scroll to position [912, 0]
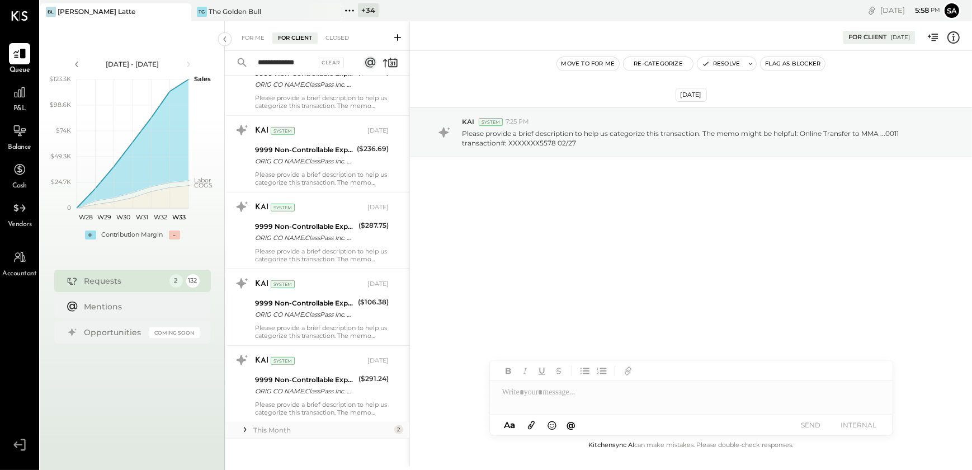
click at [267, 432] on div "This Month" at bounding box center [322, 430] width 138 height 10
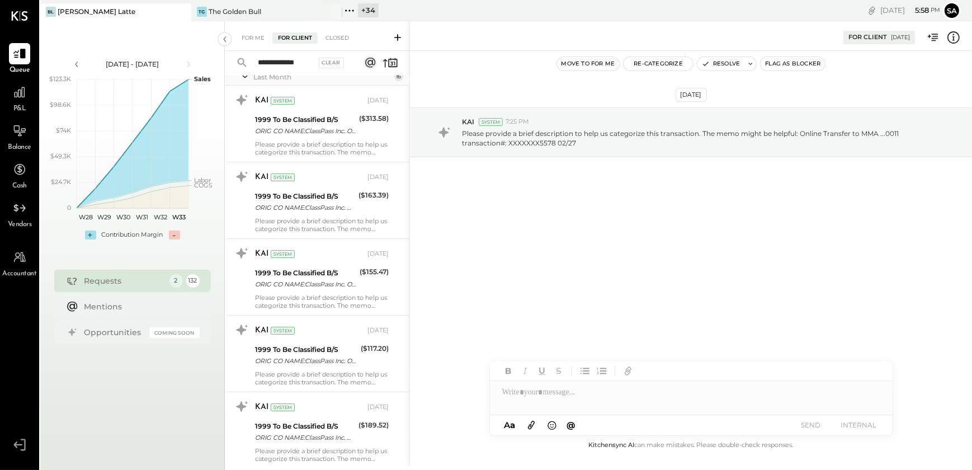
scroll to position [0, 0]
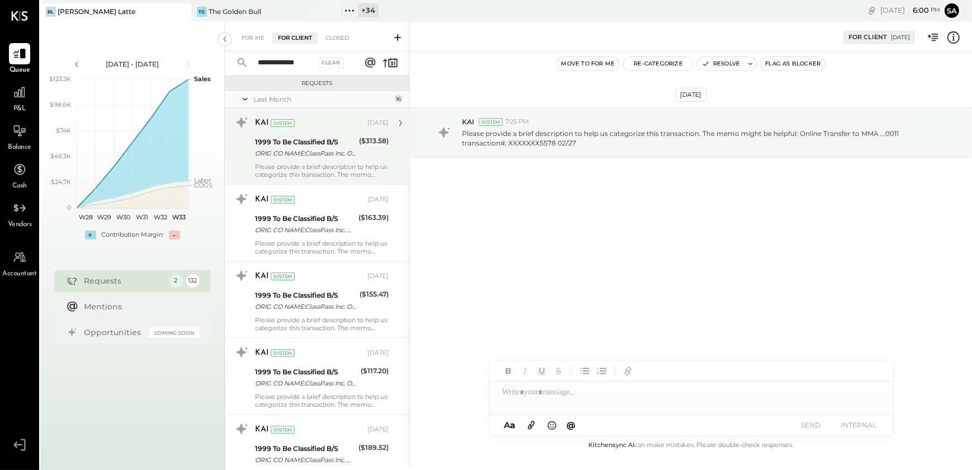
click at [314, 148] on div "ORIG CO NAME:ClassPass Inc. ORIG ID:XXXXXX1493 DESC DATE: CO ENTRY DESCR:[PERSO…" at bounding box center [305, 153] width 101 height 11
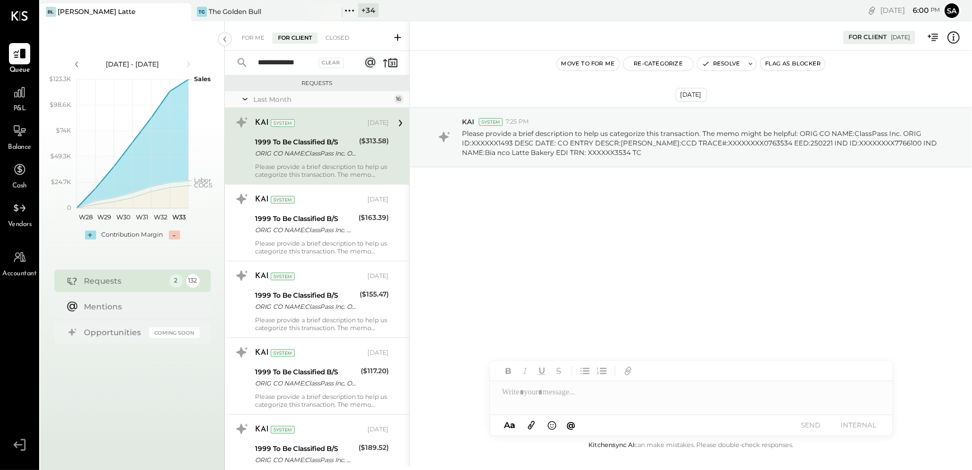
click at [952, 40] on icon at bounding box center [953, 37] width 15 height 15
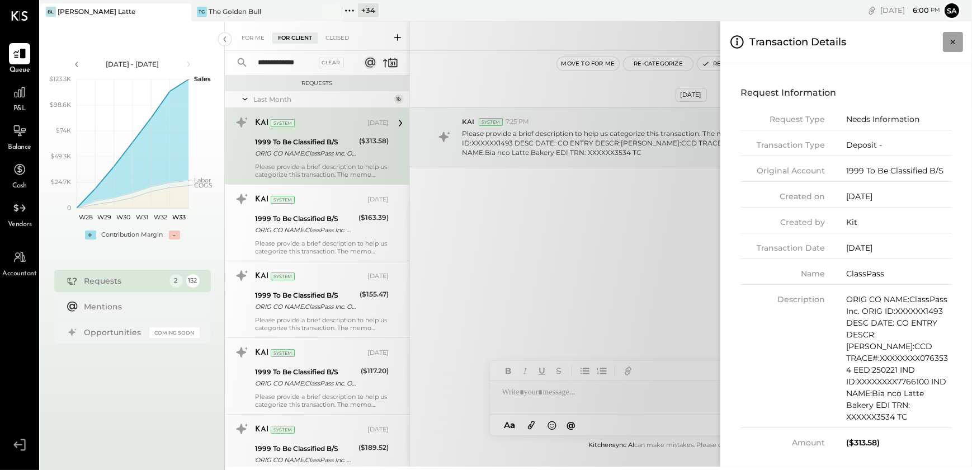
click at [951, 41] on icon "Close panel" at bounding box center [953, 41] width 11 height 11
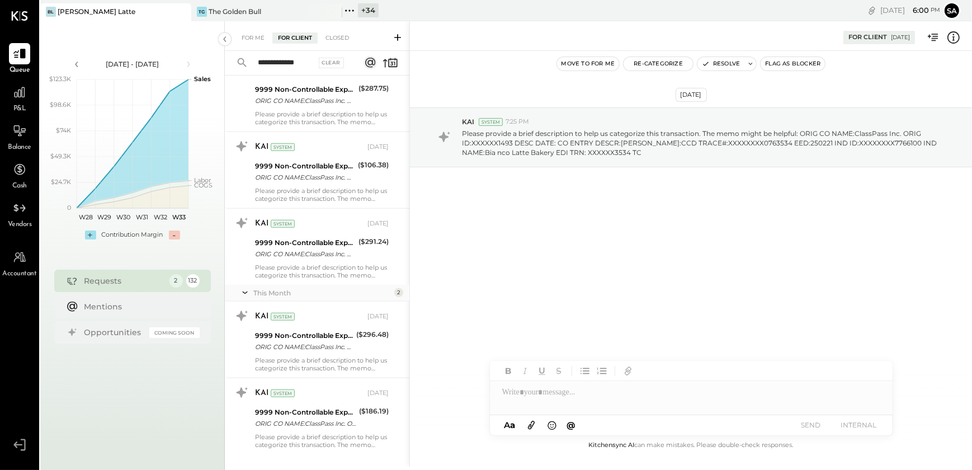
scroll to position [1065, 0]
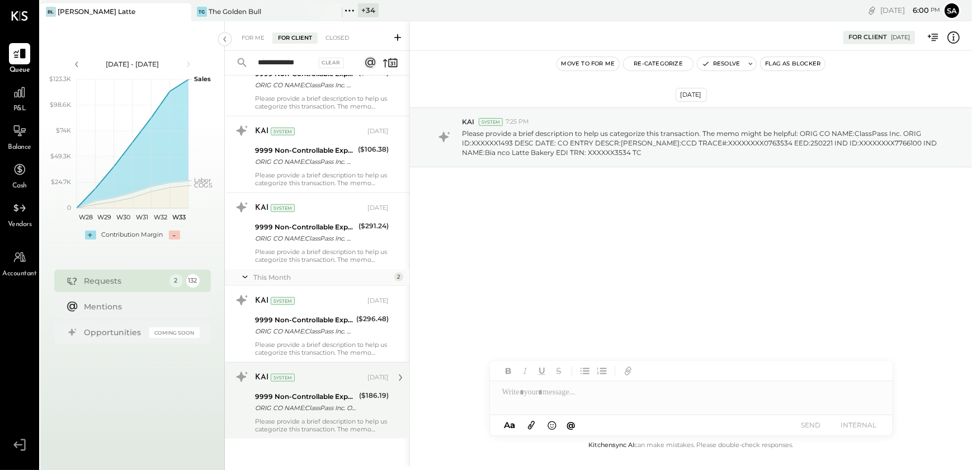
click at [298, 407] on div "ORIG CO NAME:ClassPass Inc. ORIG ID:1462121493 DESC DATE: CO ENTRY DESCR:[PERSO…" at bounding box center [305, 407] width 101 height 11
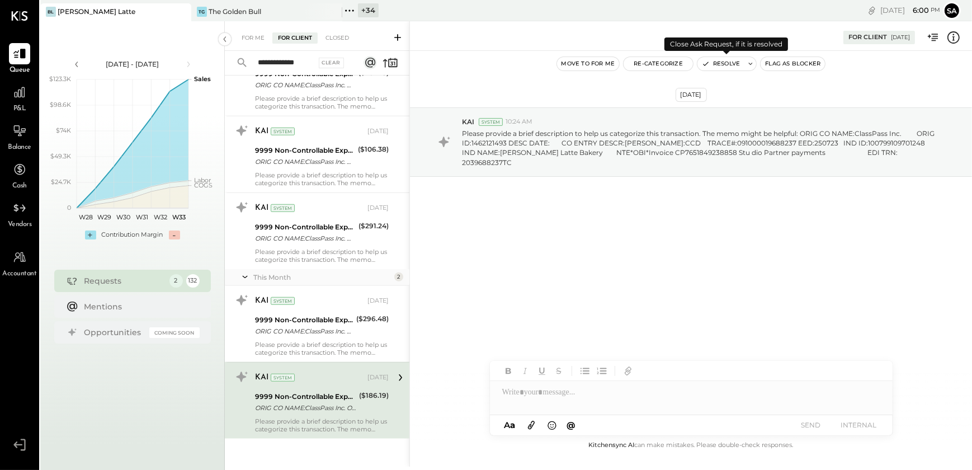
click at [723, 61] on button "Resolve" at bounding box center [721, 63] width 47 height 13
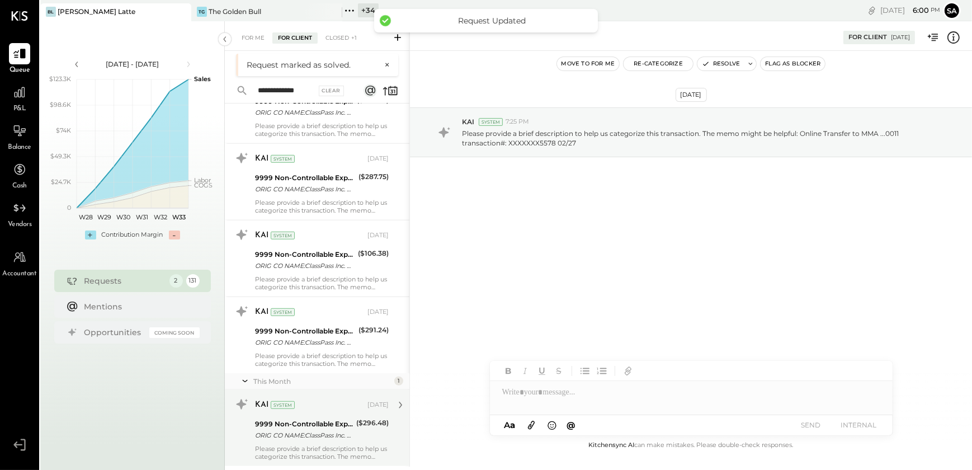
click at [330, 432] on div "ORIG CO NAME:ClassPass Inc. ORIG ID:1462121493 DESC DATE: CO ENTRY DESCR:[PERSO…" at bounding box center [304, 435] width 98 height 11
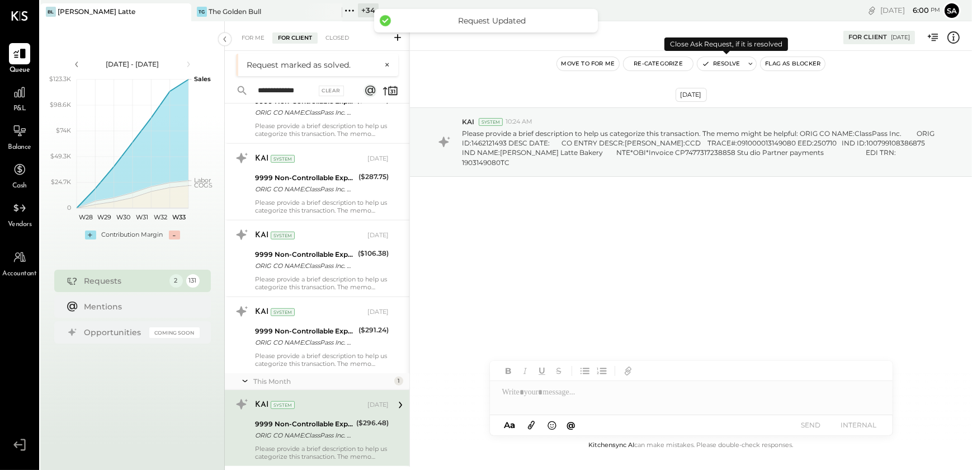
click at [715, 63] on button "Resolve" at bounding box center [721, 63] width 47 height 13
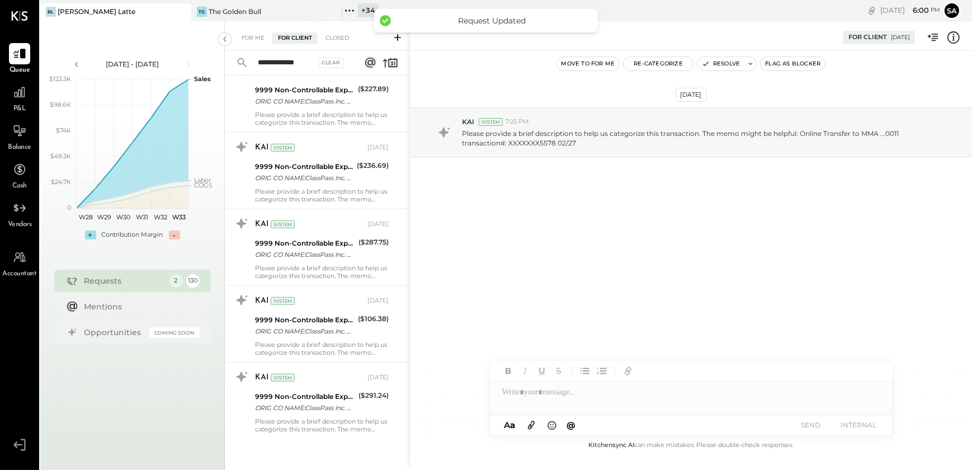
scroll to position [895, 0]
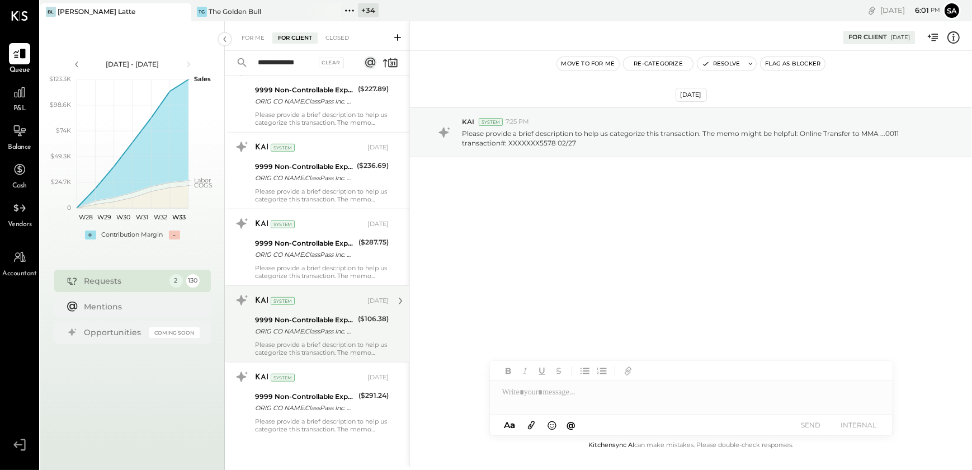
click at [313, 331] on div "ORIG CO NAME:ClassPass Inc. ORIG ID:XXXXXX1493 DESC DATE: CO ENTRY DESCR:[PERSO…" at bounding box center [305, 331] width 100 height 11
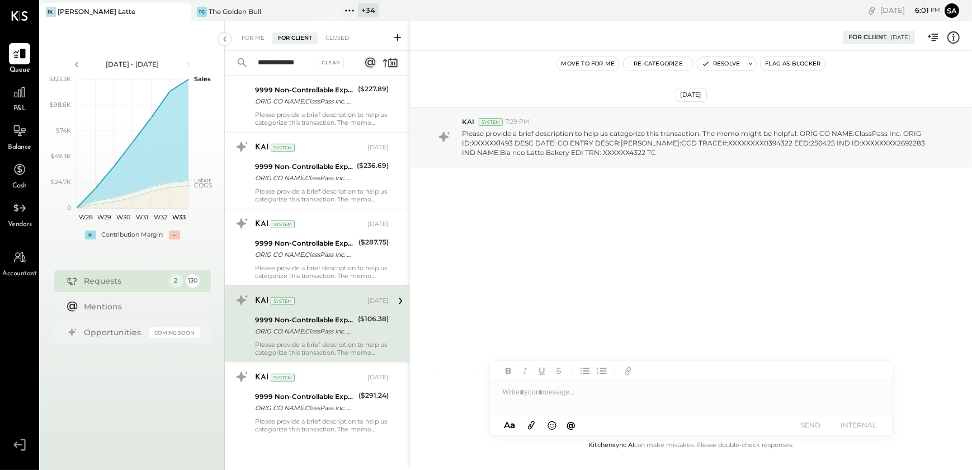
click at [948, 36] on icon at bounding box center [953, 37] width 15 height 15
click at [593, 230] on div "**********" at bounding box center [598, 243] width 747 height 445
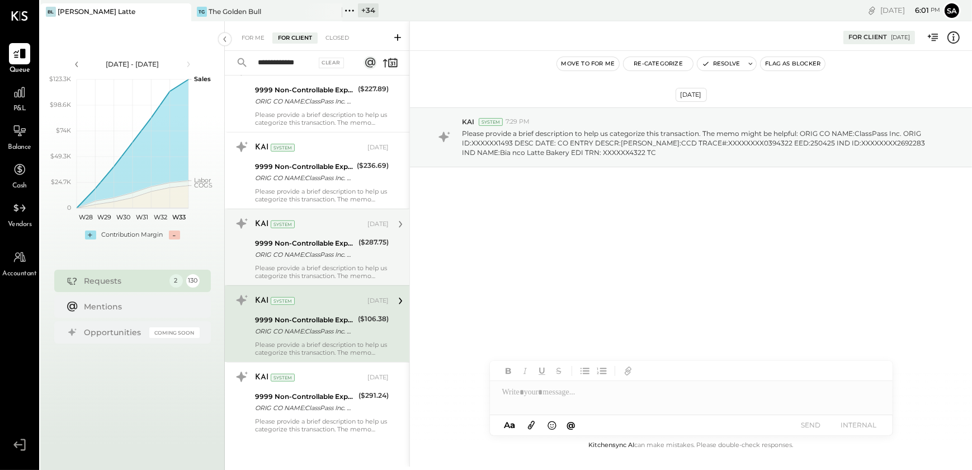
click at [337, 265] on div "Please provide a brief description to help us categorize this transaction. The …" at bounding box center [322, 272] width 134 height 16
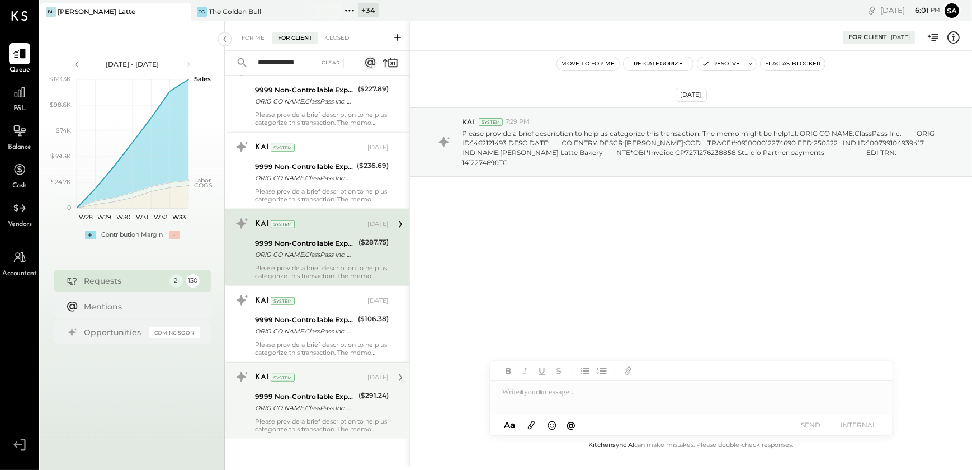
click at [327, 391] on div "9999 Non-Controllable Expenses:Other Income and Expenses:To Be Classified" at bounding box center [305, 396] width 100 height 11
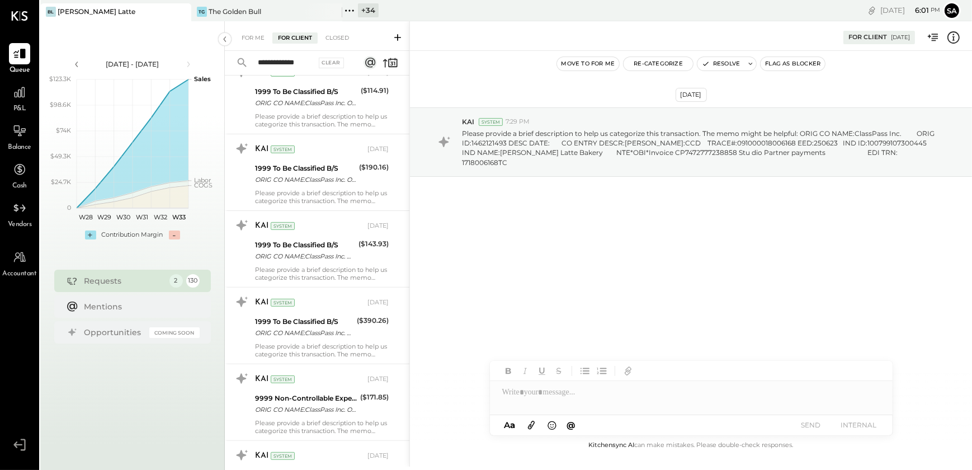
scroll to position [488, 0]
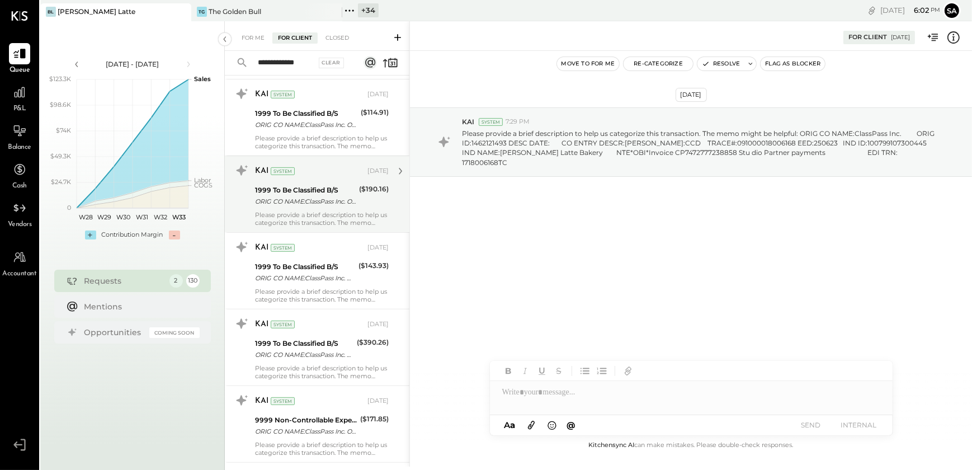
click at [316, 191] on div "1999 To Be Classified B/S" at bounding box center [305, 190] width 101 height 11
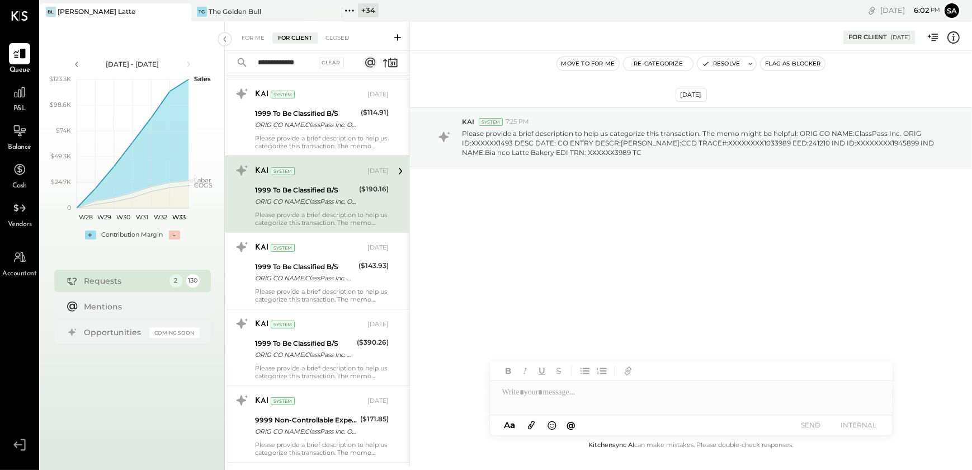
click at [956, 41] on icon at bounding box center [953, 37] width 15 height 15
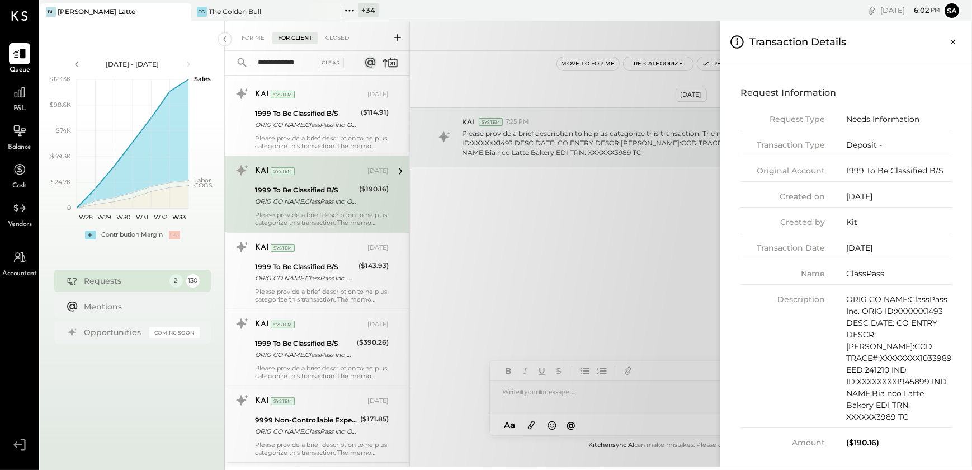
click at [624, 264] on div "**********" at bounding box center [598, 243] width 747 height 445
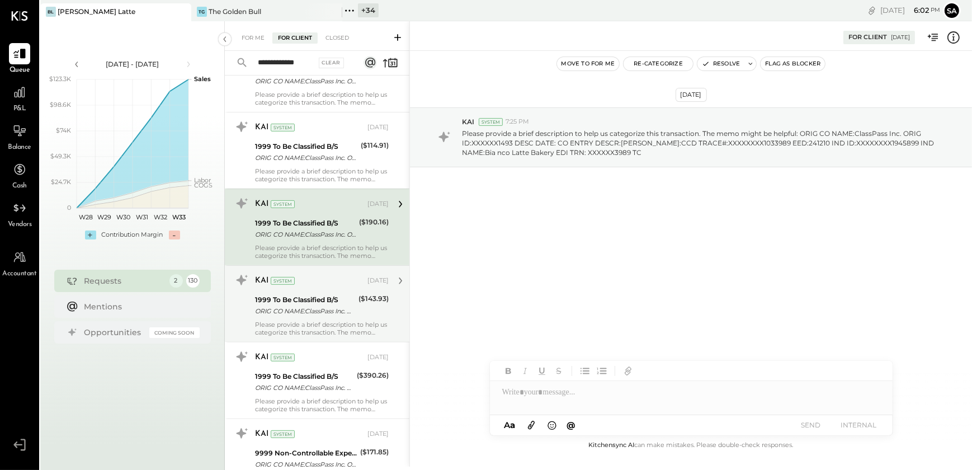
scroll to position [437, 0]
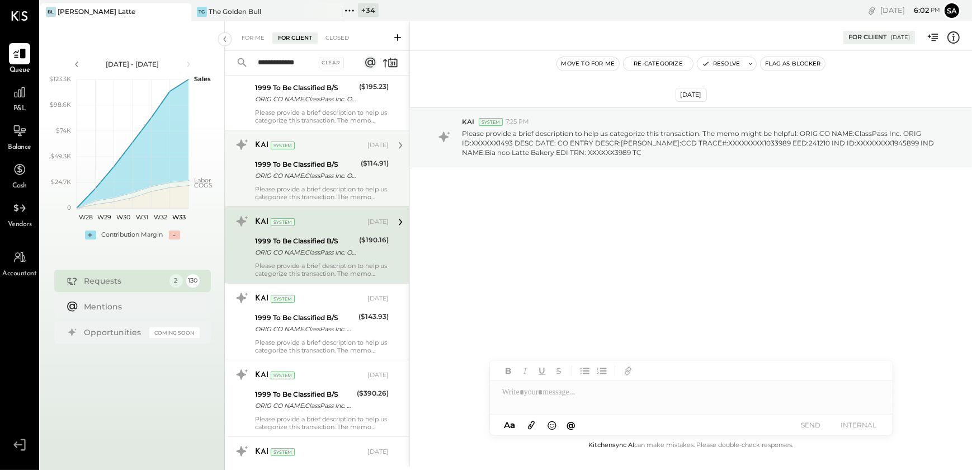
click at [322, 180] on div "ORIG CO NAME:ClassPass Inc. ORIG ID:XXXXXX1493 DESC DATE: CO ENTRY DESCR:[PERSO…" at bounding box center [306, 175] width 102 height 11
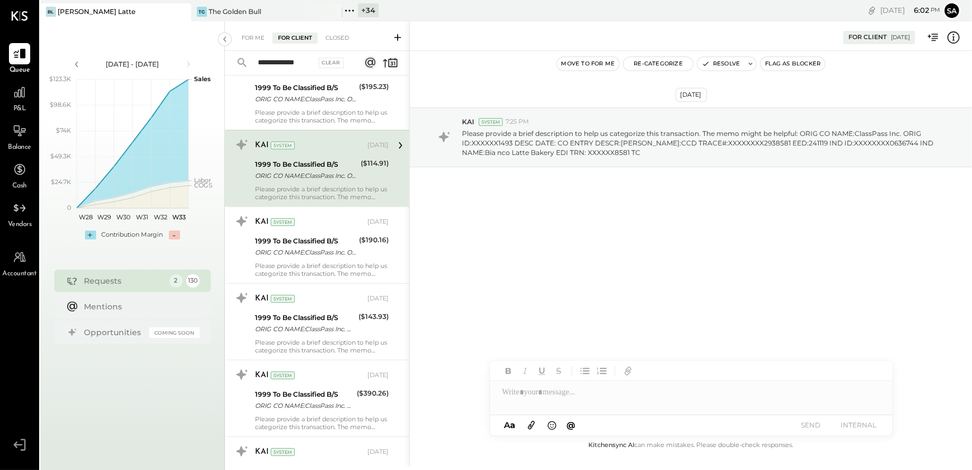
click at [957, 39] on icon at bounding box center [953, 37] width 15 height 15
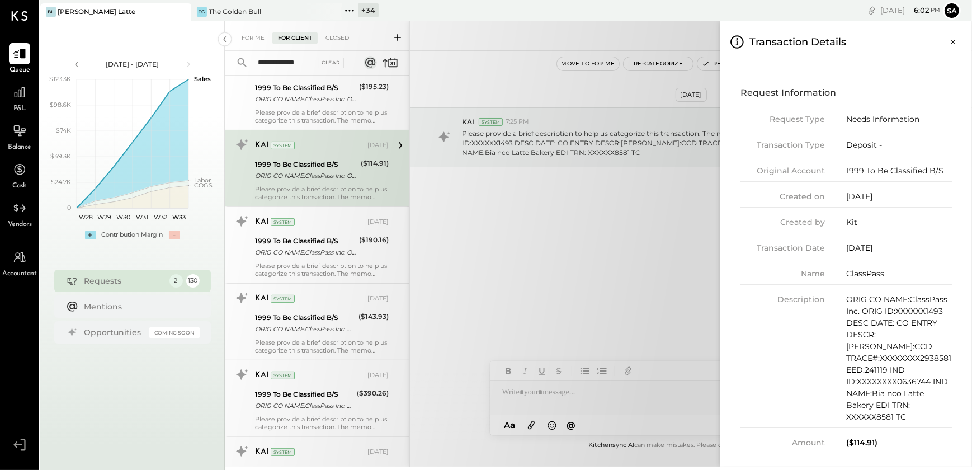
click at [305, 100] on div "**********" at bounding box center [598, 243] width 747 height 445
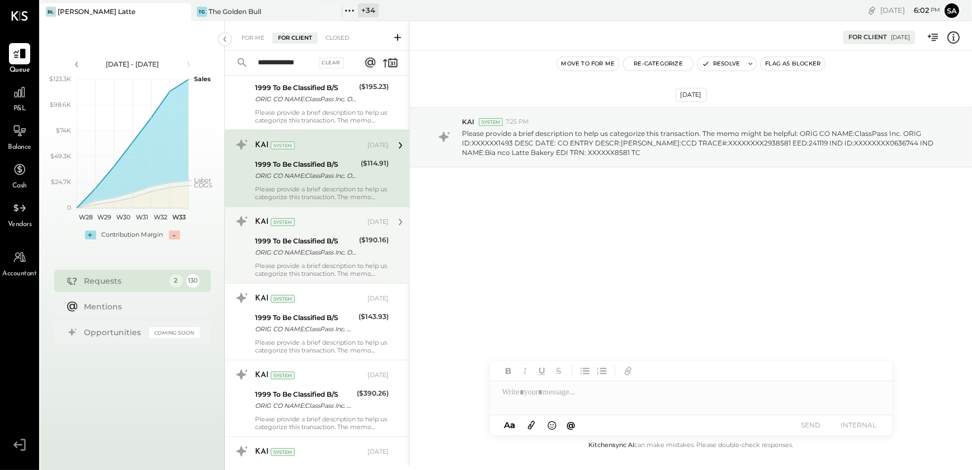
click at [344, 236] on div "1999 To Be Classified B/S" at bounding box center [305, 241] width 101 height 11
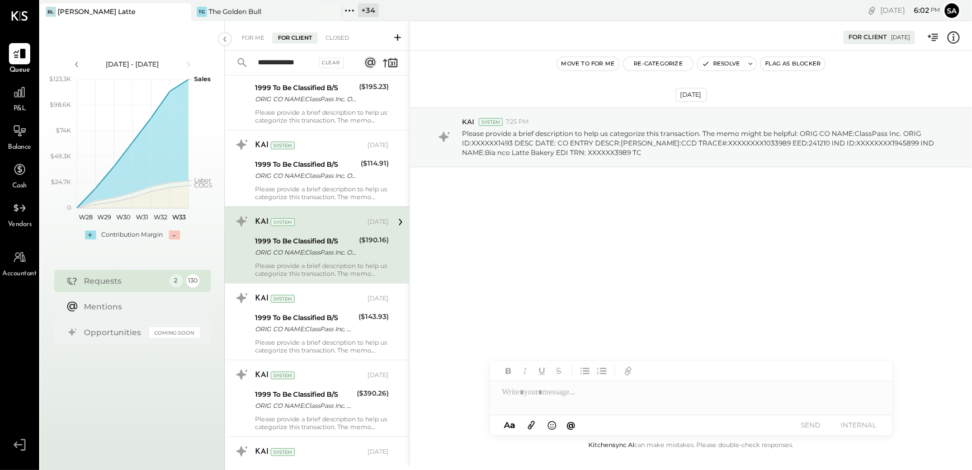
click at [958, 38] on icon at bounding box center [953, 37] width 15 height 15
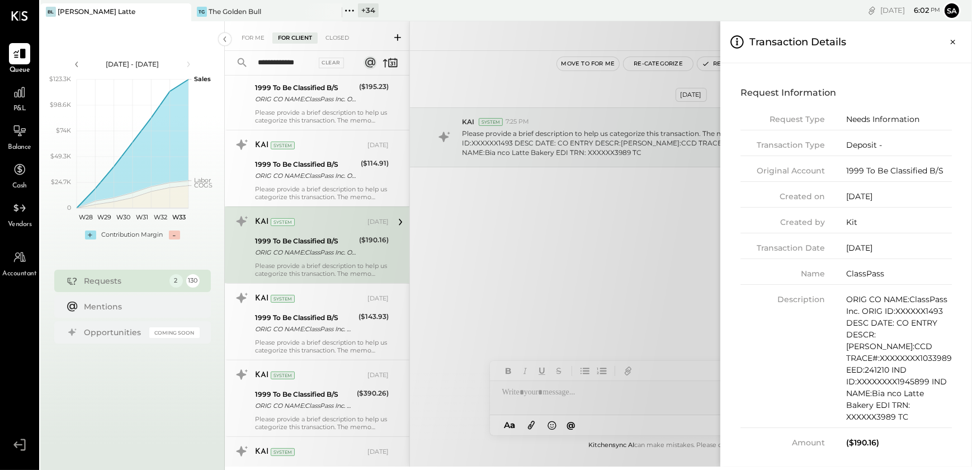
click at [638, 253] on div "**********" at bounding box center [598, 243] width 747 height 445
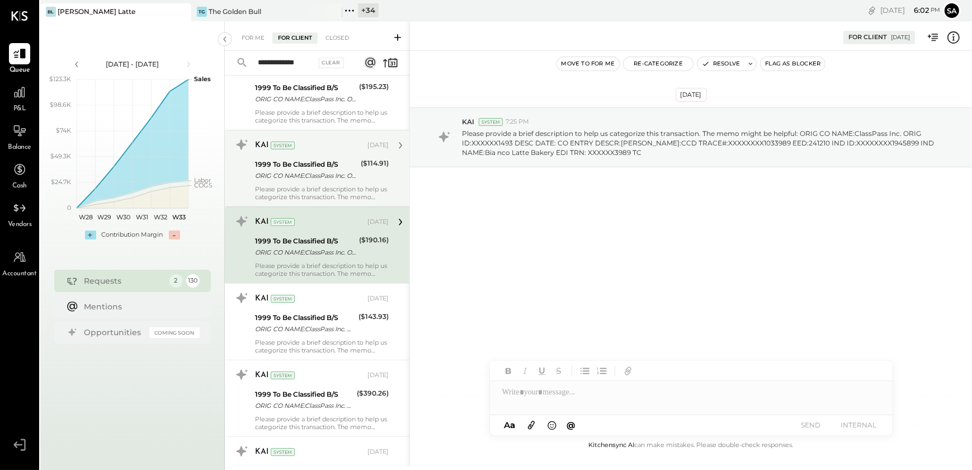
click at [321, 170] on div "ORIG CO NAME:ClassPass Inc. ORIG ID:XXXXXX1493 DESC DATE: CO ENTRY DESCR:[PERSO…" at bounding box center [306, 175] width 102 height 11
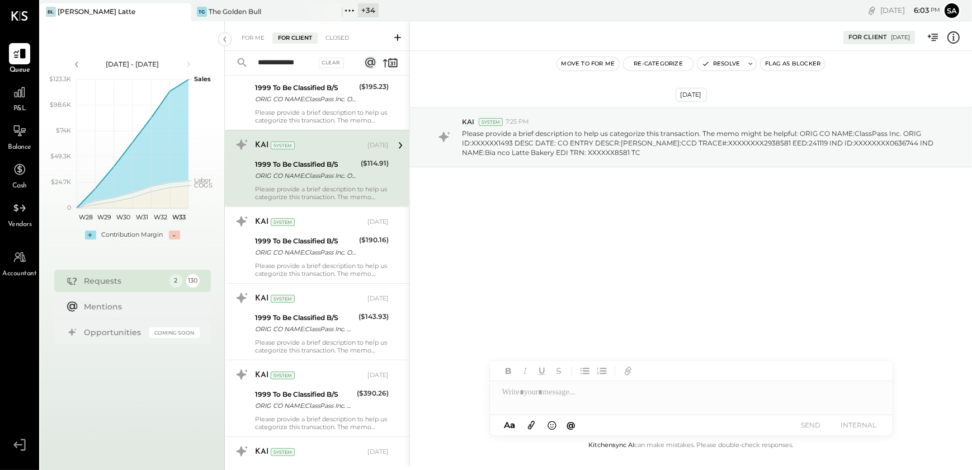
click at [955, 35] on icon at bounding box center [953, 37] width 15 height 15
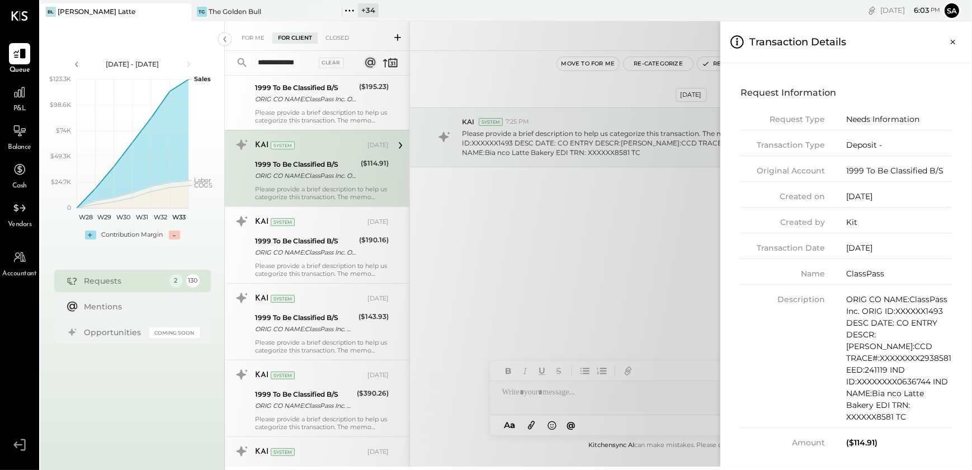
click at [627, 260] on div "**********" at bounding box center [598, 243] width 747 height 445
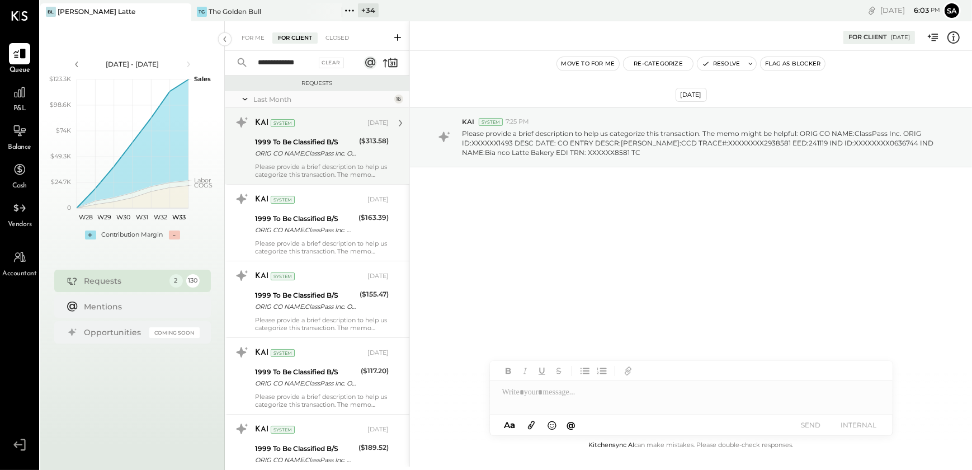
click at [271, 159] on div "1999 To Be Classified B/S ORIG CO NAME:ClassPass Inc. ORIG ID:XXXXXX1493 DESC D…" at bounding box center [305, 147] width 101 height 25
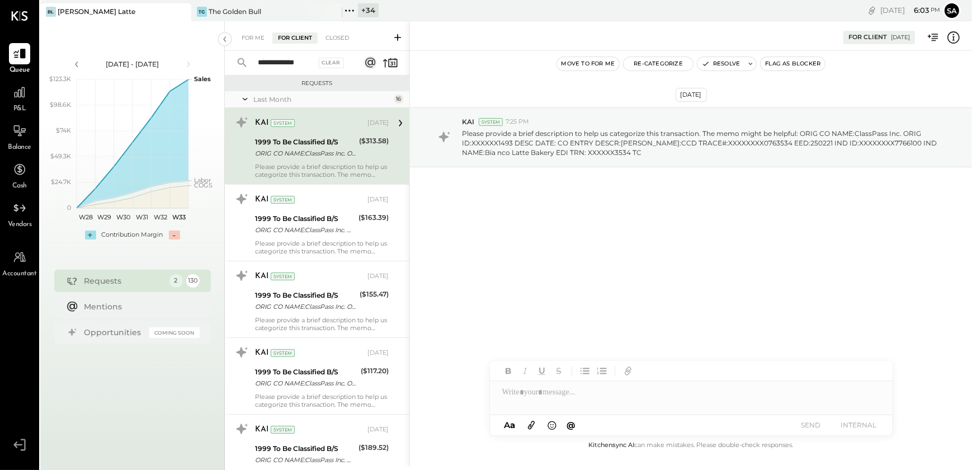
click at [310, 156] on div "ORIG CO NAME:ClassPass Inc. ORIG ID:XXXXXX1493 DESC DATE: CO ENTRY DESCR:[PERSO…" at bounding box center [305, 153] width 101 height 11
click at [724, 63] on button "Resolve" at bounding box center [721, 63] width 47 height 13
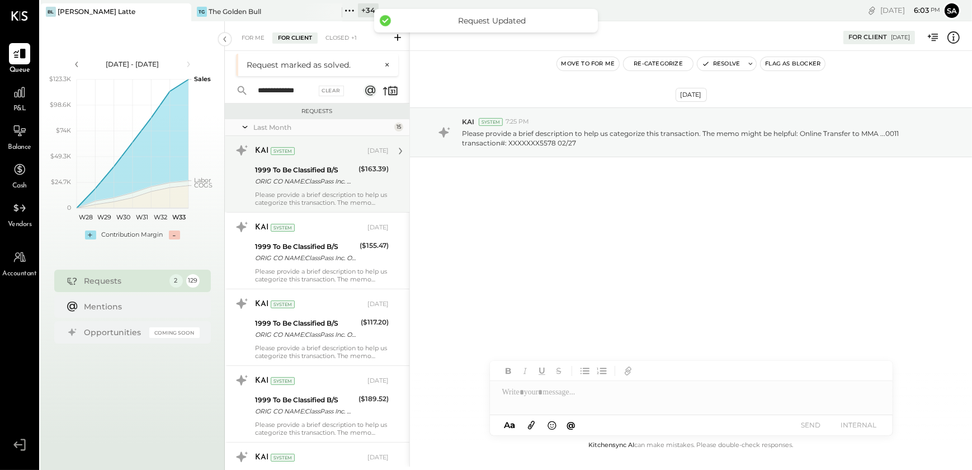
click at [288, 176] on div "ORIG CO NAME:ClassPass Inc. ORIG ID:XXXXXX1493 DESC DATE: CO ENTRY DESCR:[PERSO…" at bounding box center [305, 181] width 100 height 11
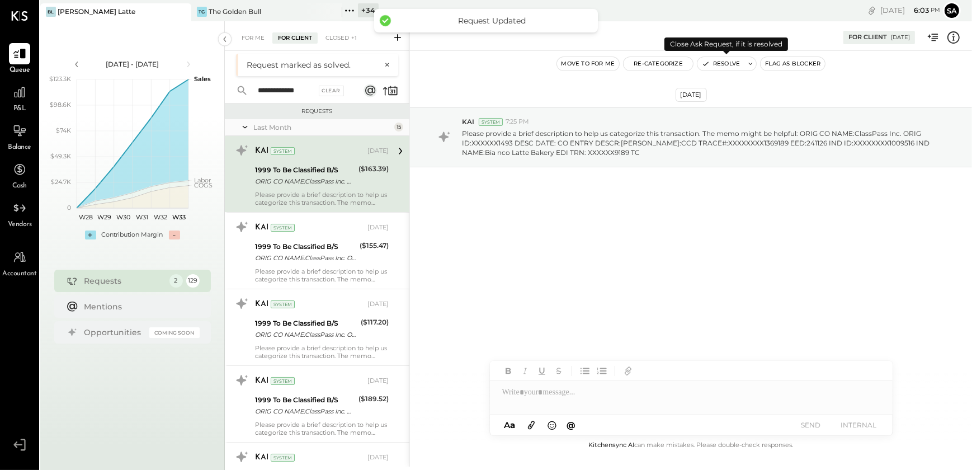
click at [727, 63] on button "Resolve" at bounding box center [721, 63] width 47 height 13
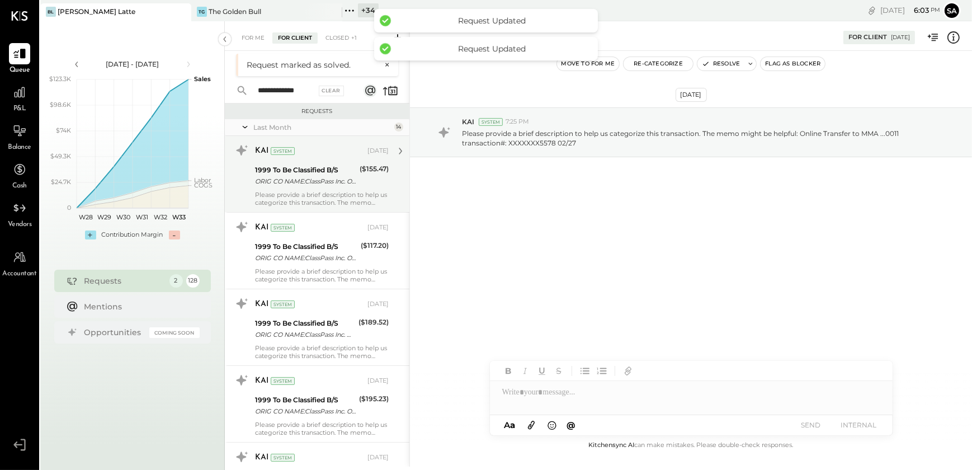
click at [346, 180] on div "ORIG CO NAME:ClassPass Inc. ORIG ID:XXXXXX1493 DESC DATE: CO ENTRY DESCR:[PERSO…" at bounding box center [305, 181] width 101 height 11
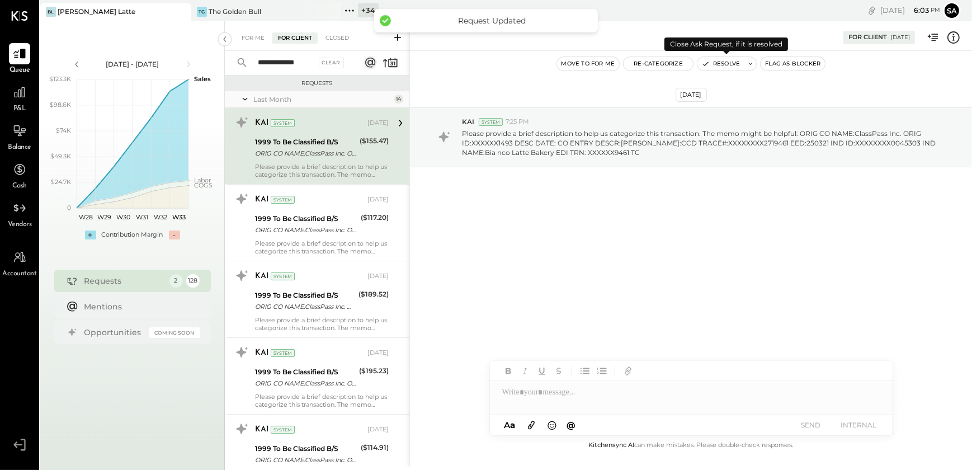
click at [712, 63] on button "Resolve" at bounding box center [721, 63] width 47 height 13
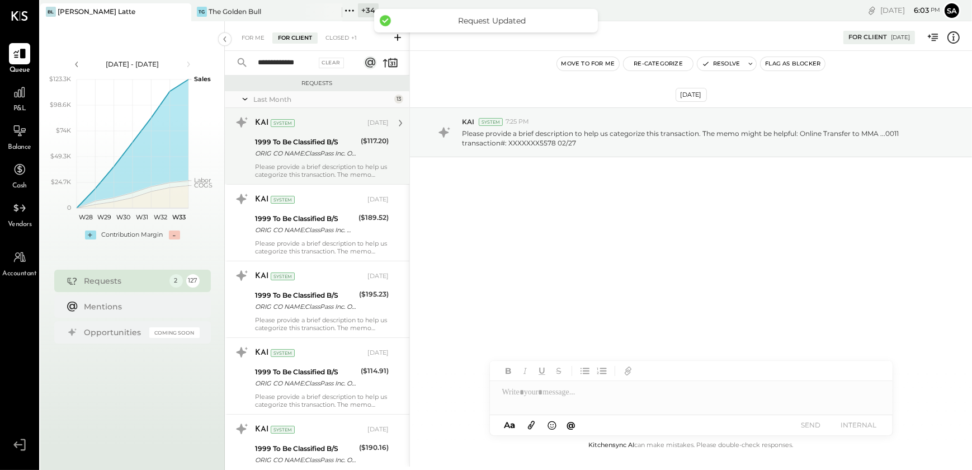
click at [329, 140] on div "1999 To Be Classified B/S" at bounding box center [306, 141] width 102 height 11
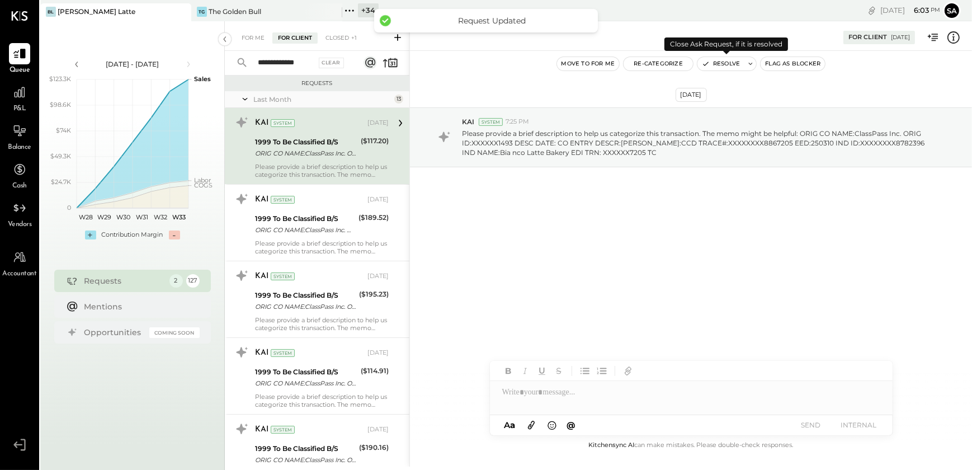
click at [720, 65] on button "Resolve" at bounding box center [721, 63] width 47 height 13
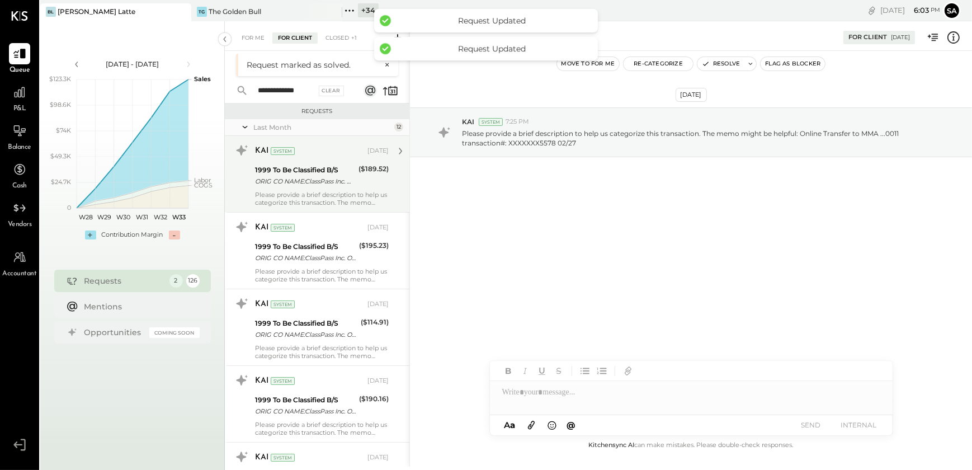
click at [313, 181] on div "ORIG CO NAME:ClassPass Inc. ORIG ID:XXXXXX1493 DESC DATE: CO ENTRY DESCR:[PERSO…" at bounding box center [305, 181] width 100 height 11
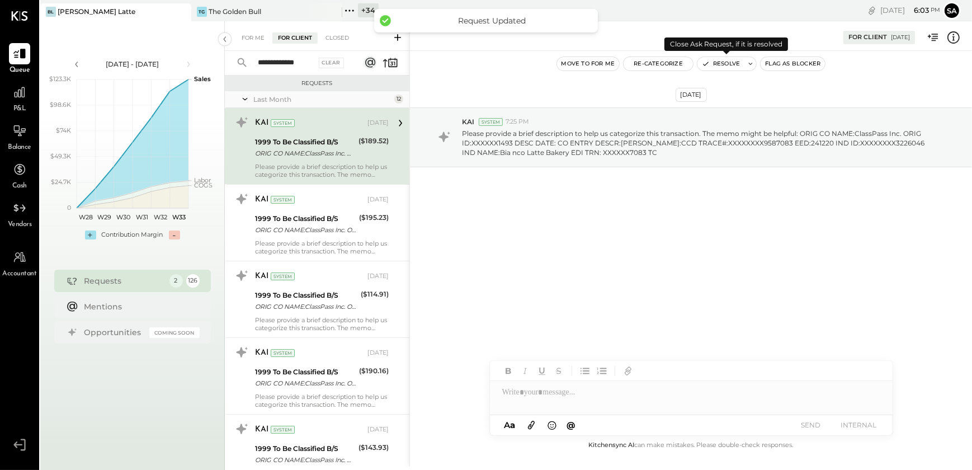
click at [718, 63] on button "Resolve" at bounding box center [721, 63] width 47 height 13
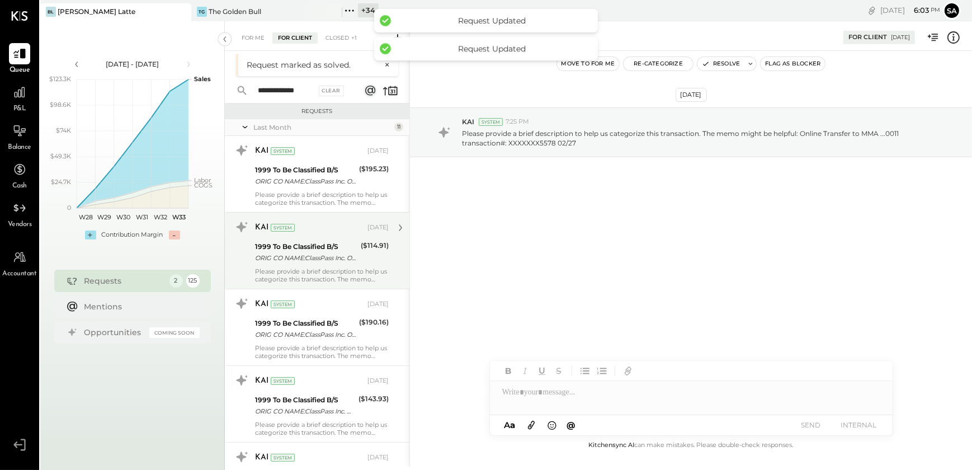
click at [341, 212] on div "KAI System [DATE] 1999 To Be Classified B/S ORIG CO NAME:ClassPass Inc. ORIG ID…" at bounding box center [317, 250] width 185 height 77
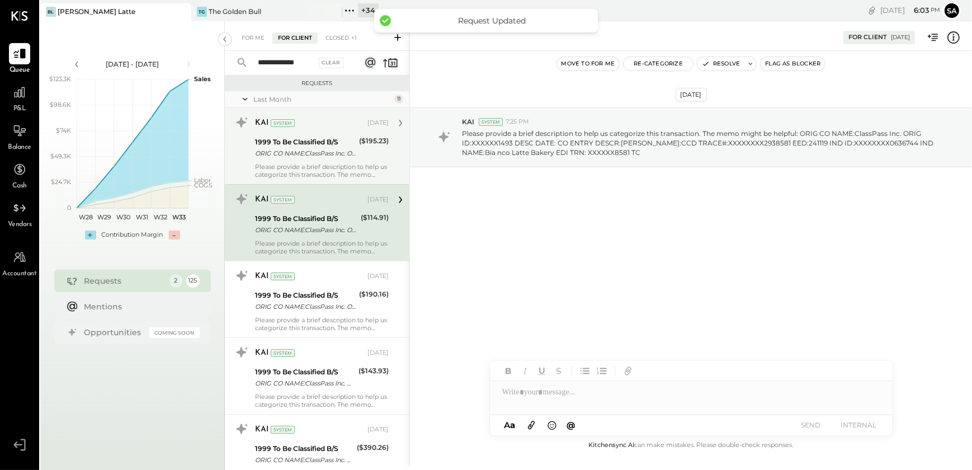
click at [341, 153] on div "ORIG CO NAME:ClassPass Inc. ORIG ID:XXXXXX1493 DESC DATE: CO ENTRY DESCR:[PERSO…" at bounding box center [305, 153] width 101 height 11
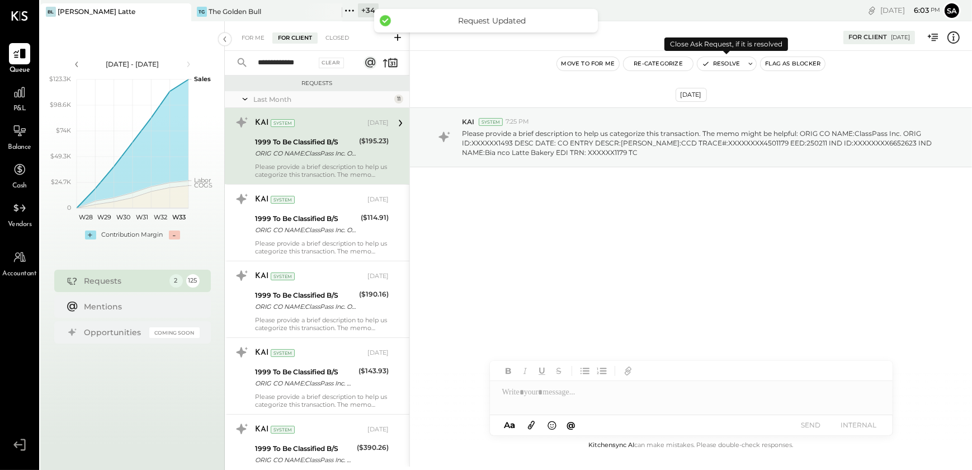
click at [723, 61] on button "Resolve" at bounding box center [721, 63] width 47 height 13
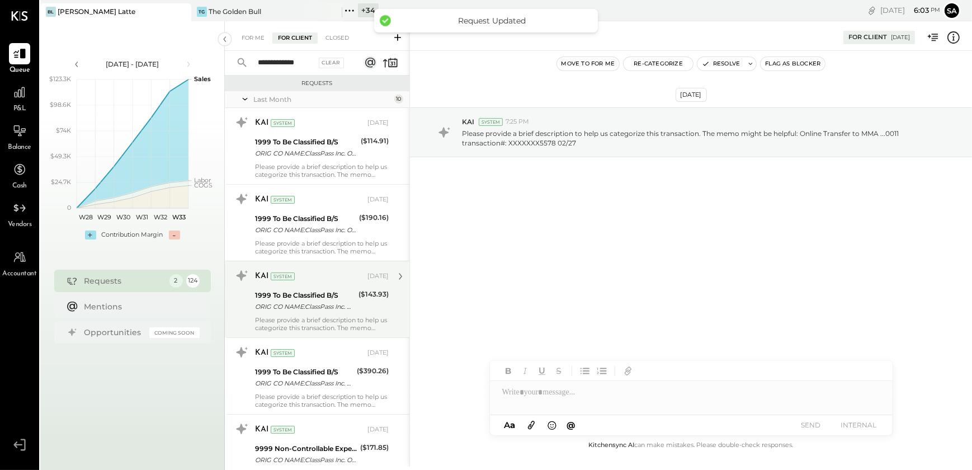
click at [291, 292] on div "1999 To Be Classified B/S" at bounding box center [305, 295] width 100 height 11
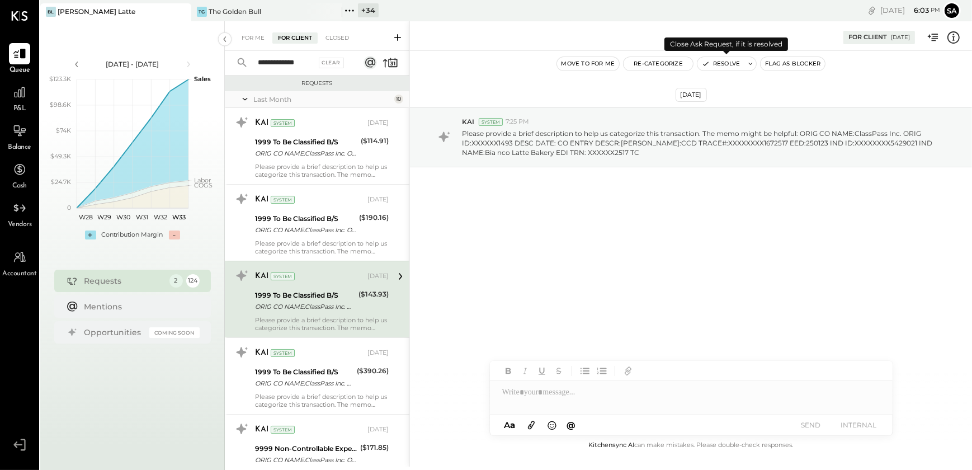
click at [721, 68] on button "Resolve" at bounding box center [721, 63] width 47 height 13
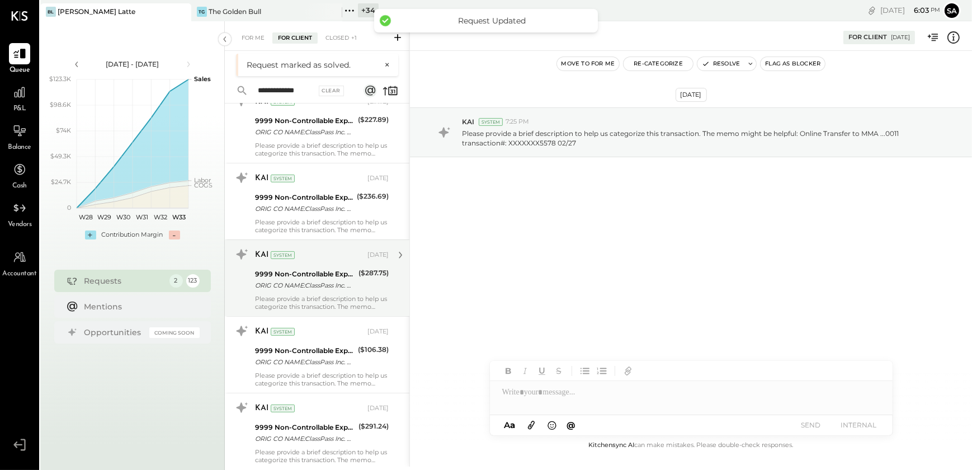
scroll to position [359, 0]
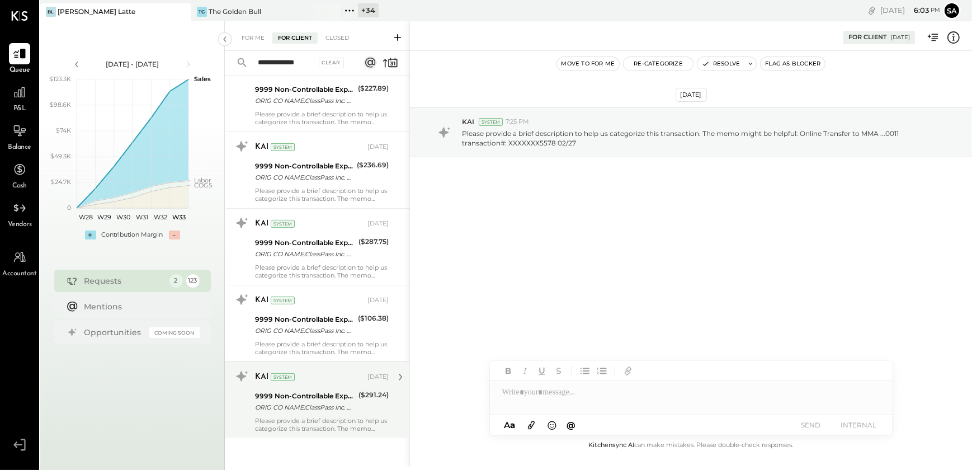
click at [332, 420] on div "Please provide a brief description to help us categorize this transaction. The …" at bounding box center [322, 425] width 134 height 16
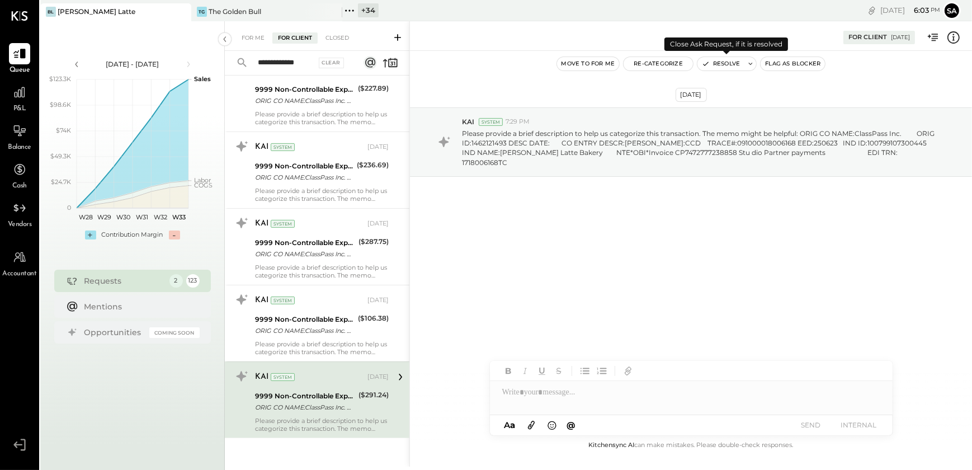
click at [722, 60] on button "Resolve" at bounding box center [721, 63] width 47 height 13
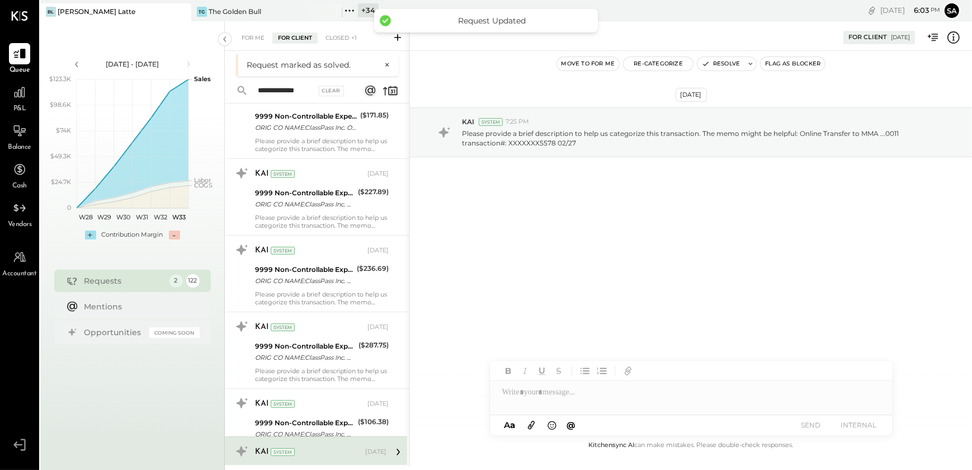
scroll to position [283, 0]
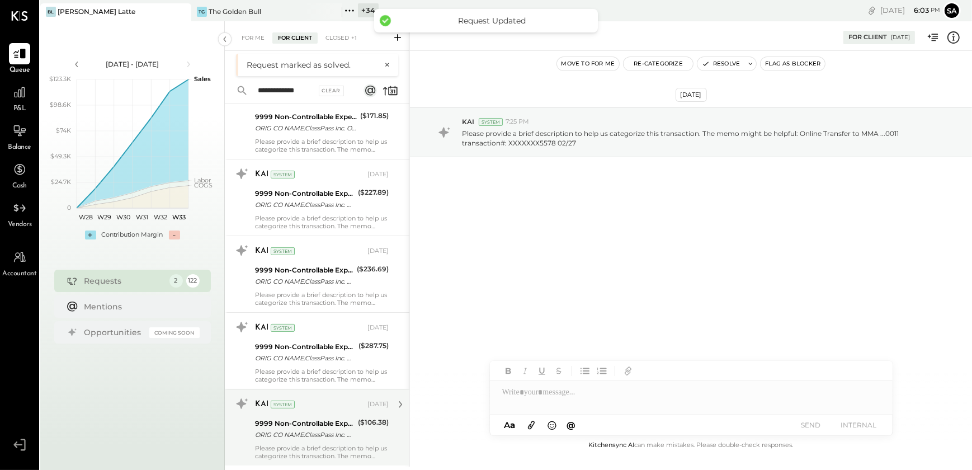
click at [329, 448] on div "Please provide a brief description to help us categorize this transaction. The …" at bounding box center [322, 452] width 134 height 16
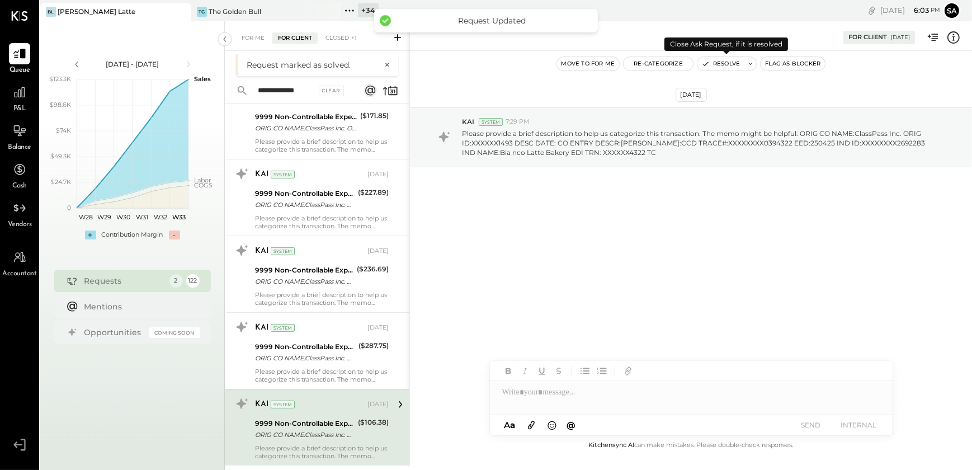
click at [722, 58] on button "Resolve" at bounding box center [721, 63] width 47 height 13
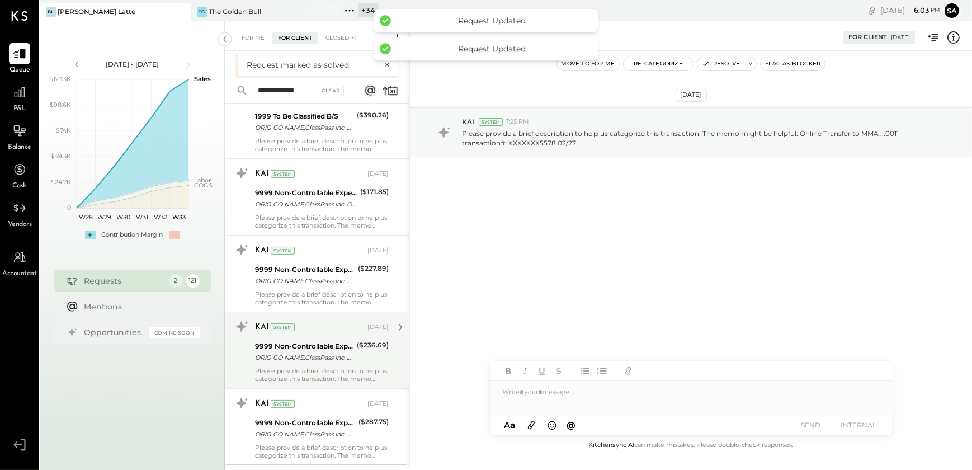
scroll to position [206, 0]
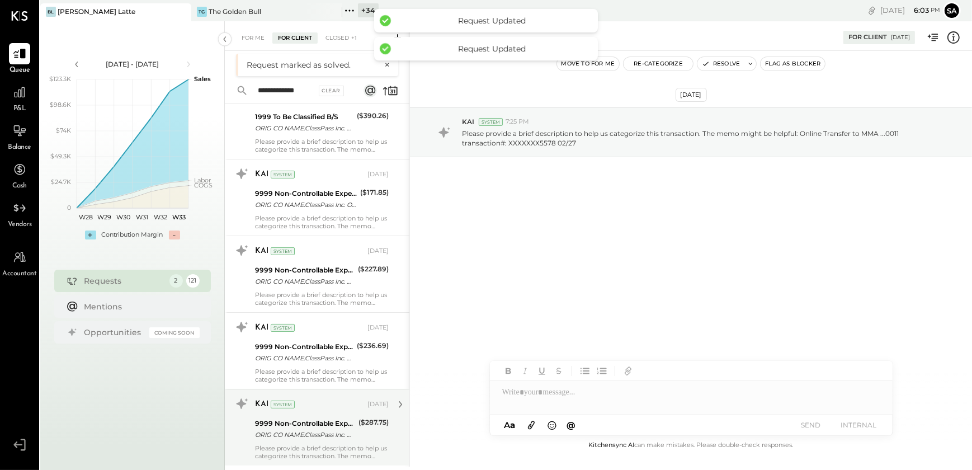
click at [317, 430] on div "ORIG CO NAME:ClassPass Inc. ORIG ID:1462121493 DESC DATE: CO ENTRY DESCR:[PERSO…" at bounding box center [305, 434] width 100 height 11
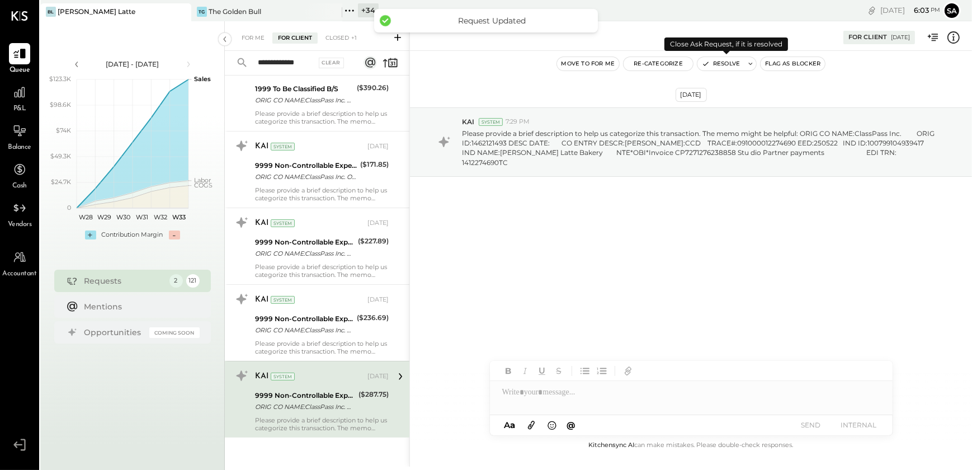
click at [714, 64] on button "Resolve" at bounding box center [721, 63] width 47 height 13
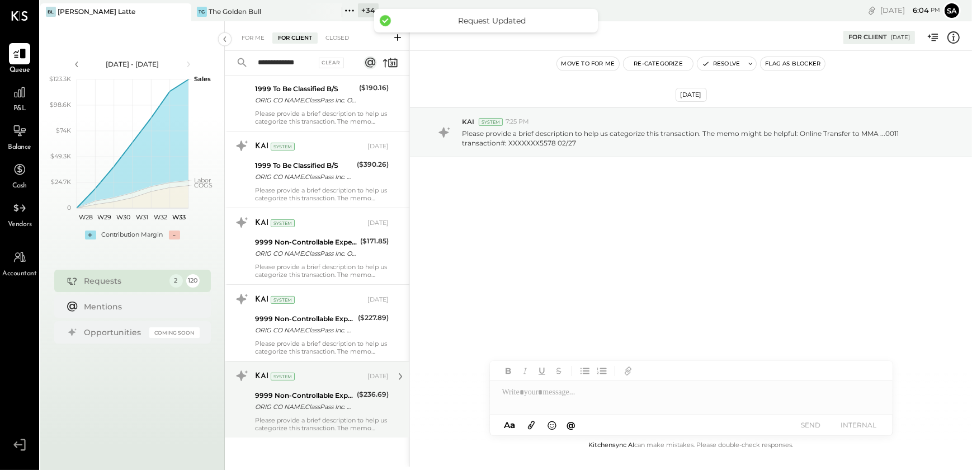
click at [310, 435] on div "KAI System [DATE] 9999 Non-Controllable Expenses:Other Income and Expenses:To B…" at bounding box center [317, 399] width 185 height 77
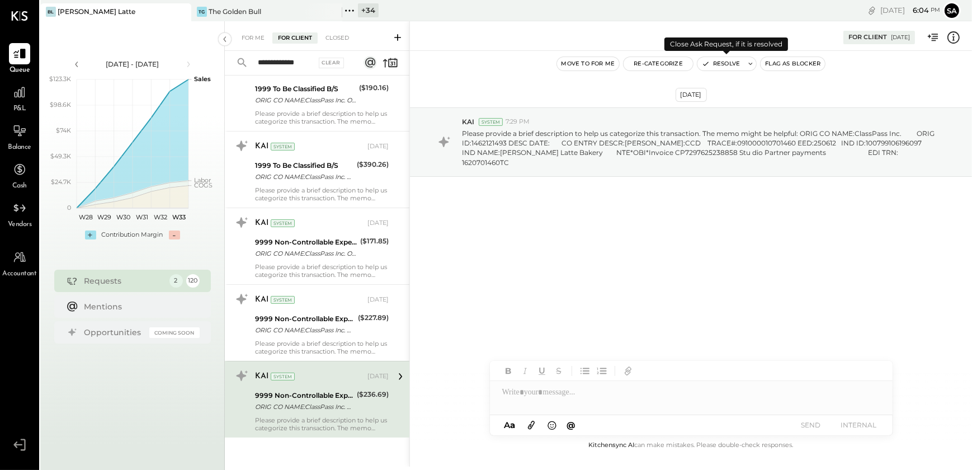
click at [713, 64] on button "Resolve" at bounding box center [721, 63] width 47 height 13
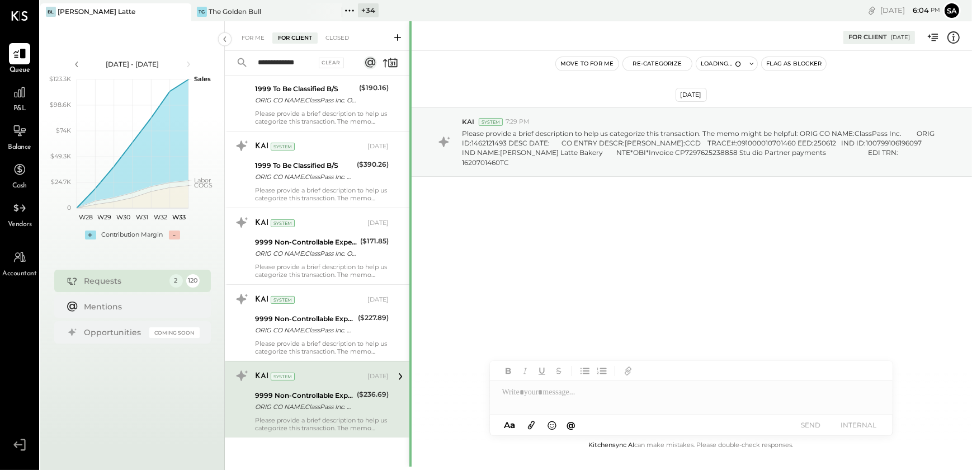
scroll to position [53, 0]
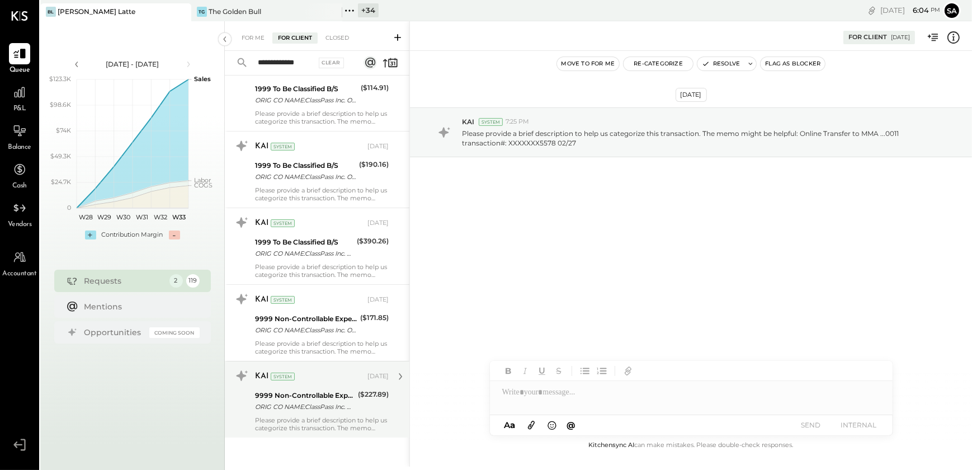
click at [317, 409] on div "ORIG CO NAME:ClassPass Inc. ORIG ID:XXXXXX1493 DESC DATE: CO ENTRY DESCR:[PERSO…" at bounding box center [305, 406] width 100 height 11
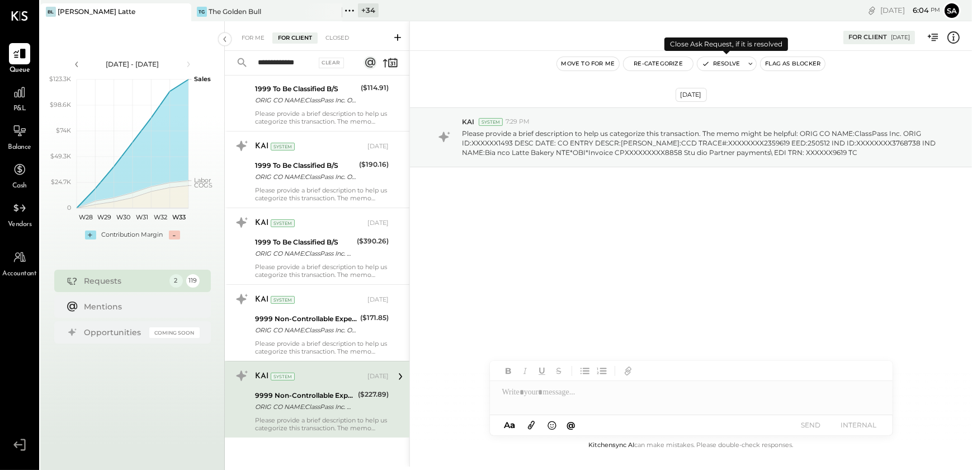
click at [711, 58] on button "Resolve" at bounding box center [721, 63] width 47 height 13
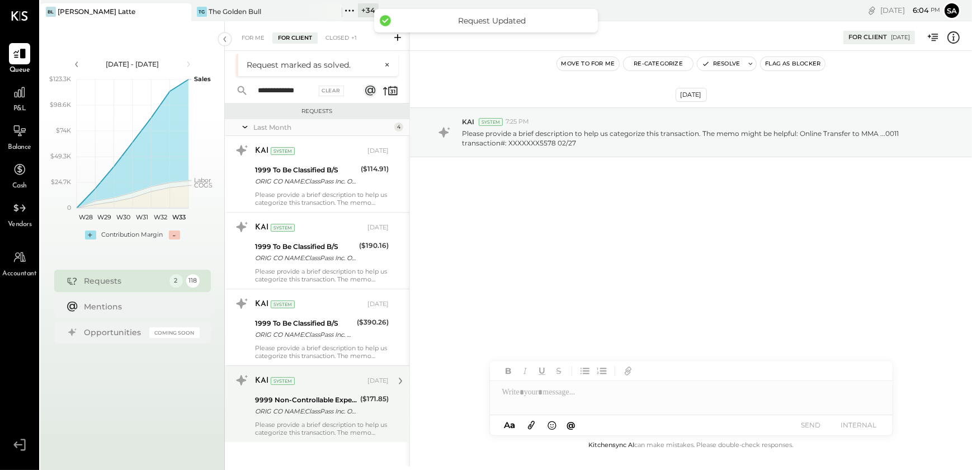
click at [324, 421] on div "Please provide a brief description to help us categorize this transaction. The …" at bounding box center [322, 429] width 134 height 16
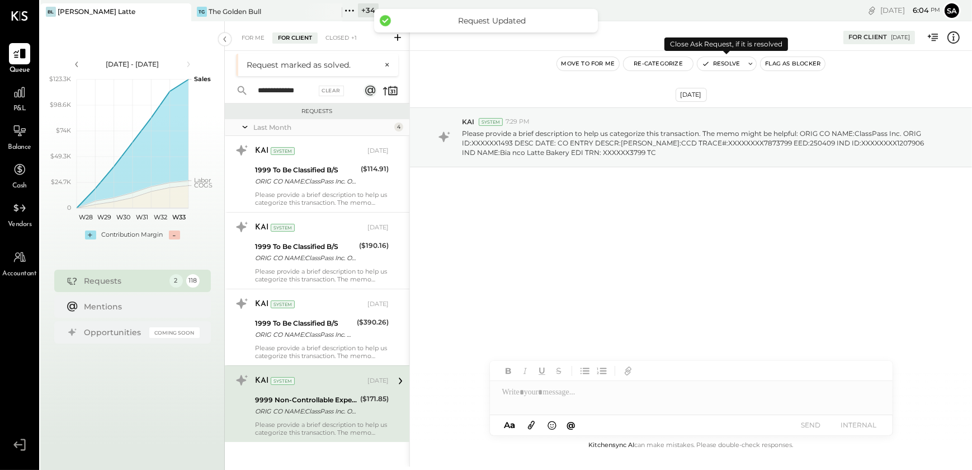
click at [718, 65] on button "Resolve" at bounding box center [721, 63] width 47 height 13
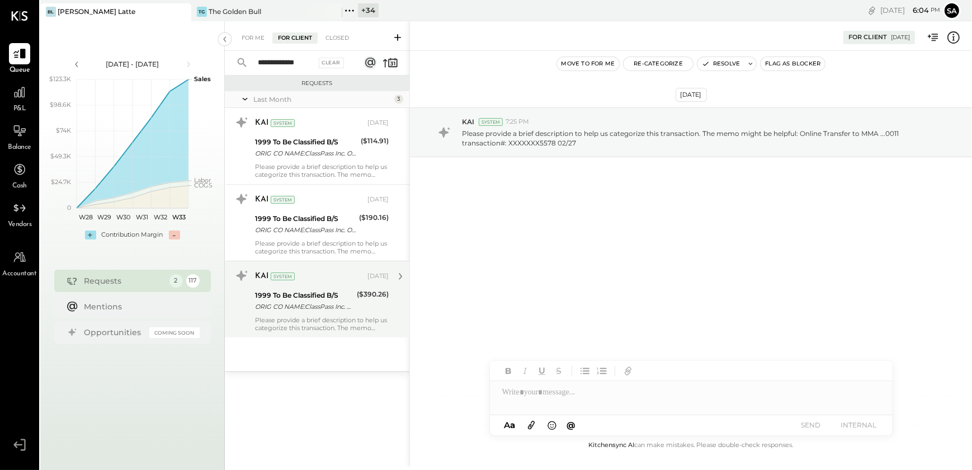
click at [313, 301] on div "ORIG CO NAME:ClassPass Inc. ORIG ID:XXXXXX1493 DESC DATE: CO ENTRY DESCR:[PERSO…" at bounding box center [304, 306] width 98 height 11
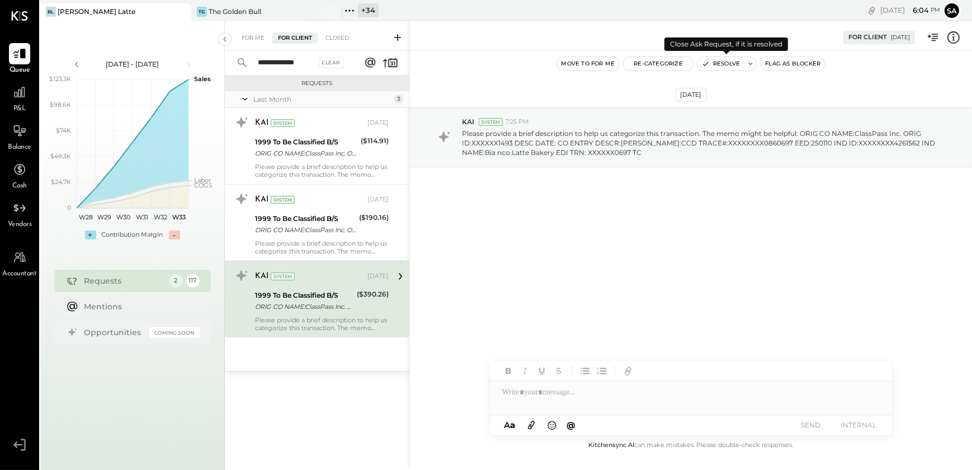
click at [723, 65] on button "Resolve" at bounding box center [721, 63] width 47 height 13
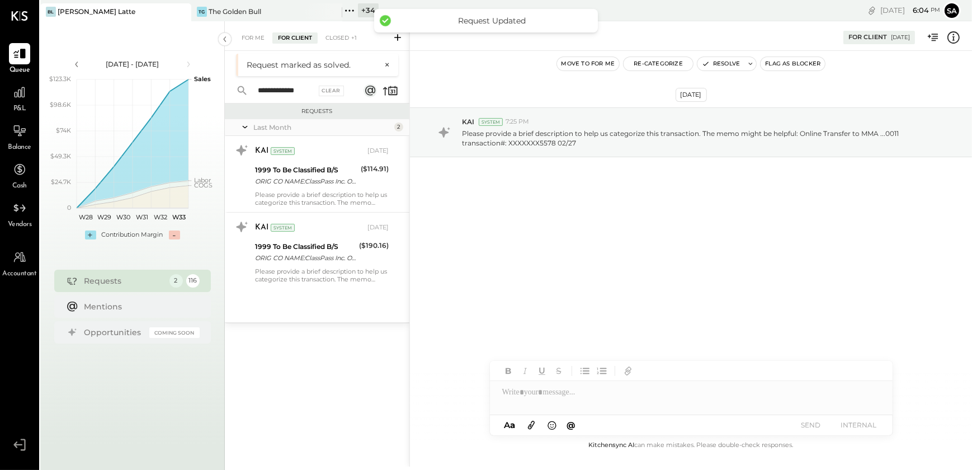
click at [578, 302] on div "[DATE] KAI System 7:25 PM Please provide a brief description to help us categor…" at bounding box center [691, 245] width 562 height 388
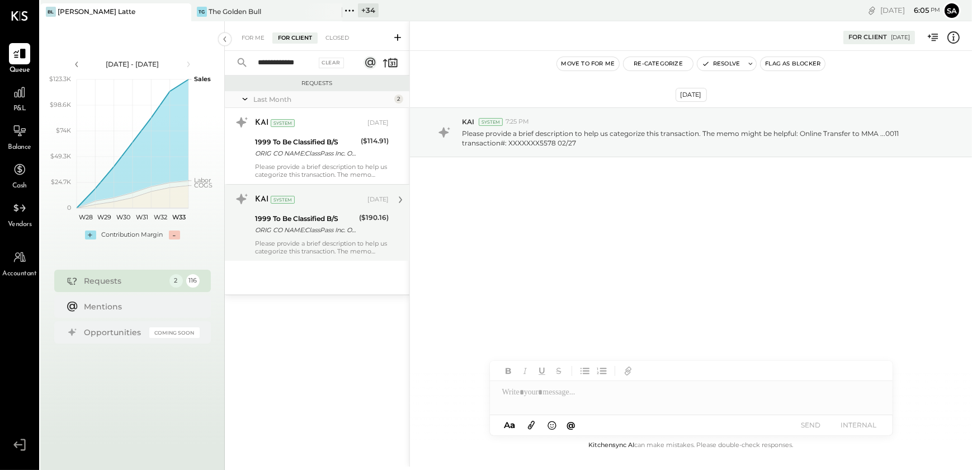
click at [326, 234] on div "ORIG CO NAME:ClassPass Inc. ORIG ID:XXXXXX1493 DESC DATE: CO ENTRY DESCR:[PERSO…" at bounding box center [305, 229] width 101 height 11
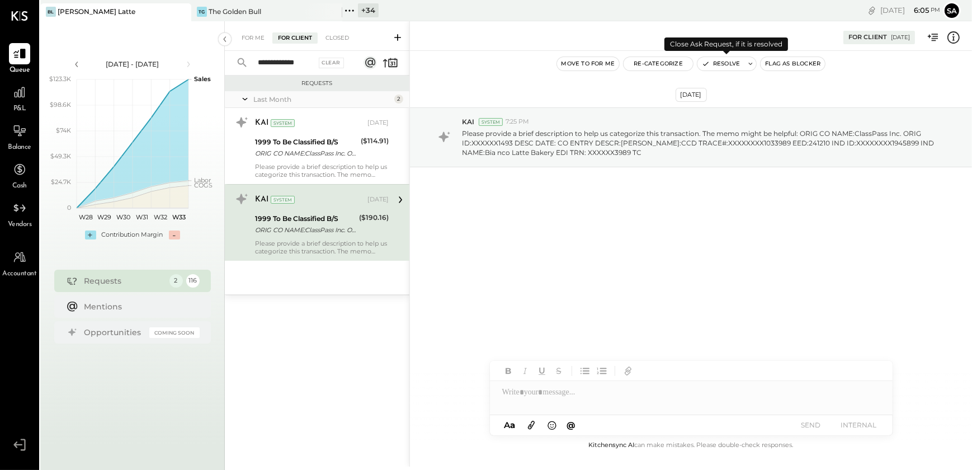
click at [712, 62] on button "Resolve" at bounding box center [721, 63] width 47 height 13
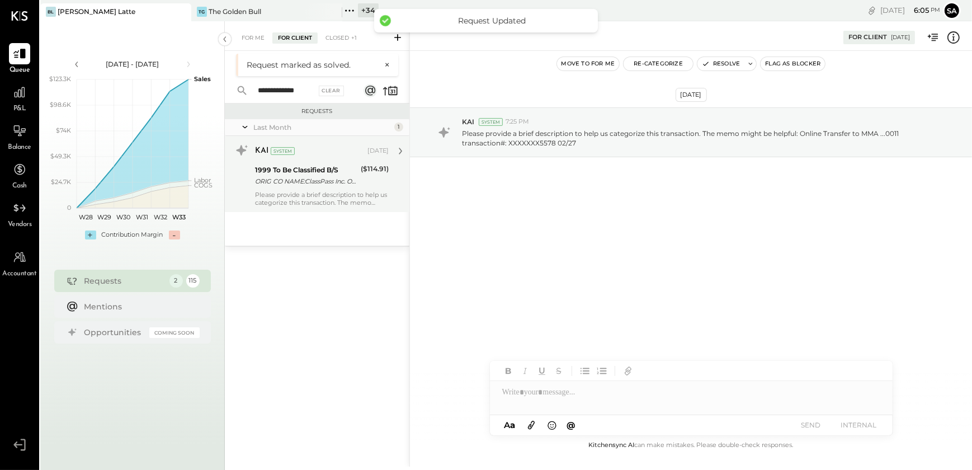
click at [310, 170] on div "1999 To Be Classified B/S" at bounding box center [306, 169] width 102 height 11
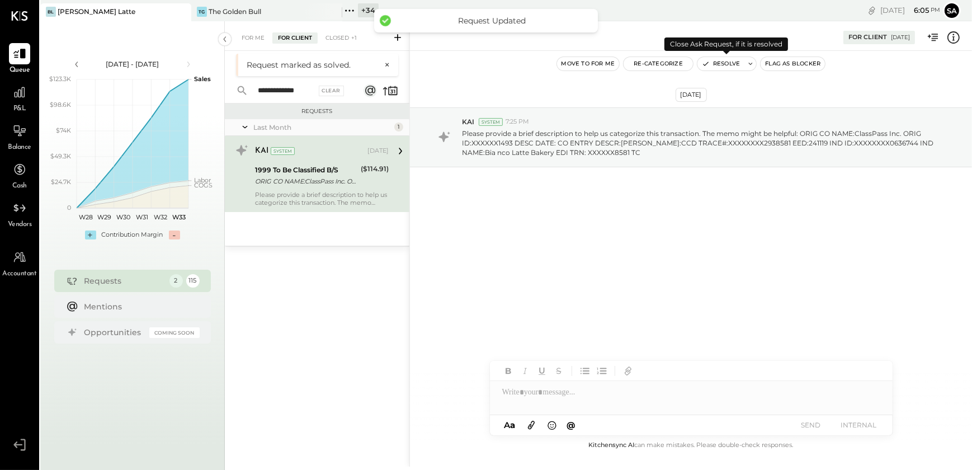
click at [718, 61] on button "Resolve" at bounding box center [721, 63] width 47 height 13
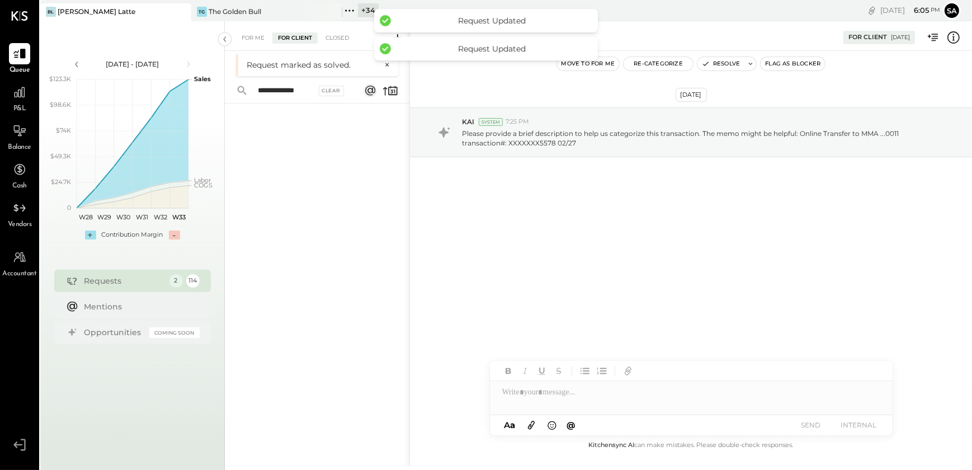
click at [596, 232] on div "[DATE] KAI System 7:25 PM Please provide a brief description to help us categor…" at bounding box center [691, 160] width 562 height 162
click at [559, 230] on div "[DATE] KAI System 7:25 PM Please provide a brief description to help us categor…" at bounding box center [691, 160] width 562 height 162
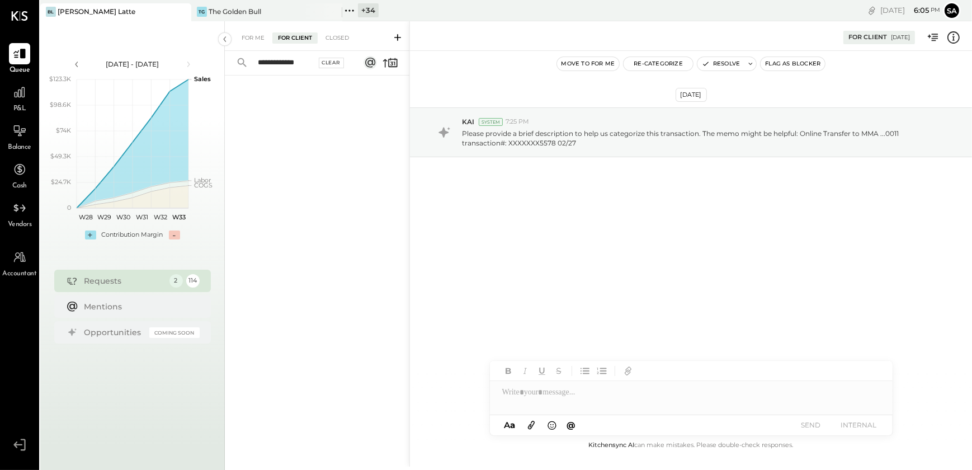
click at [337, 61] on div "Clear" at bounding box center [332, 63] width 26 height 11
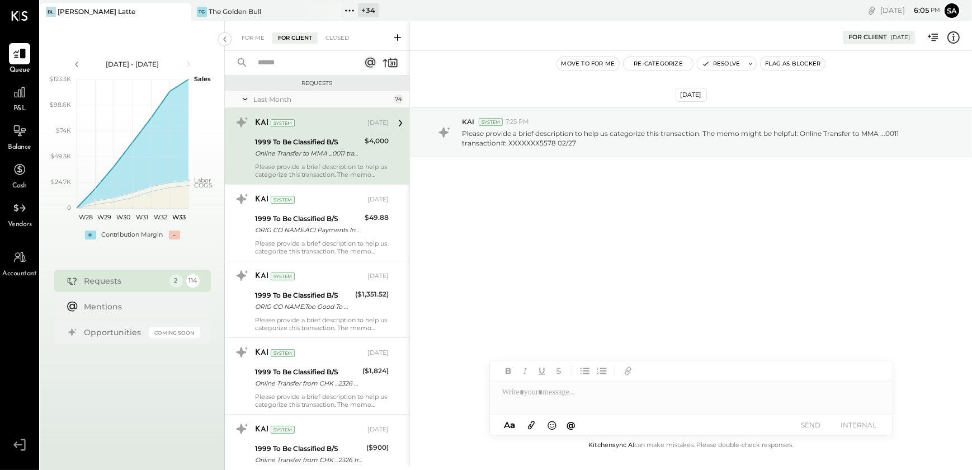
click at [246, 96] on icon at bounding box center [244, 99] width 11 height 28
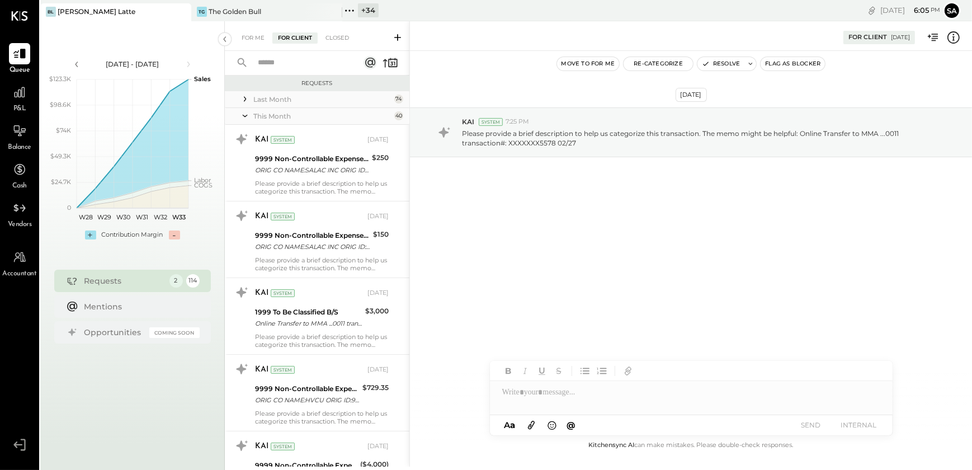
click at [243, 111] on icon at bounding box center [244, 116] width 11 height 28
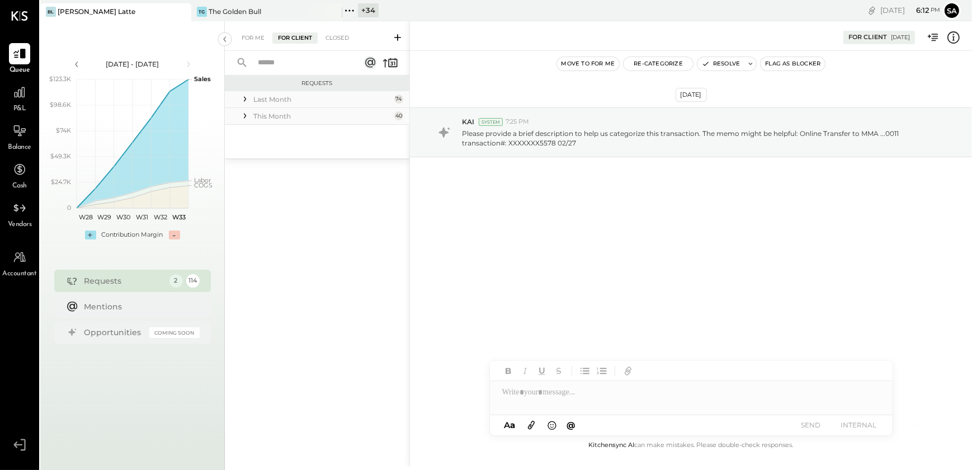
click at [303, 65] on input "text" at bounding box center [300, 63] width 98 height 18
click at [282, 67] on input "text" at bounding box center [300, 63] width 98 height 18
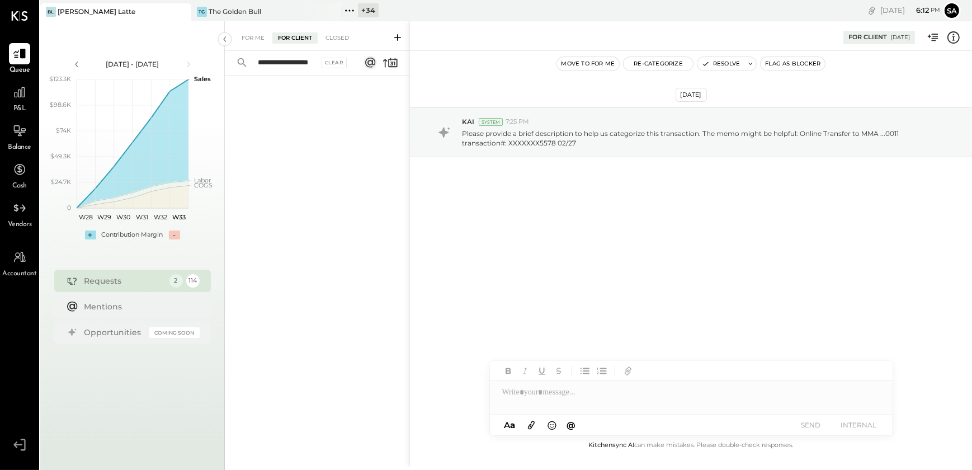
scroll to position [0, 18]
click at [310, 60] on input "**********" at bounding box center [283, 63] width 65 height 18
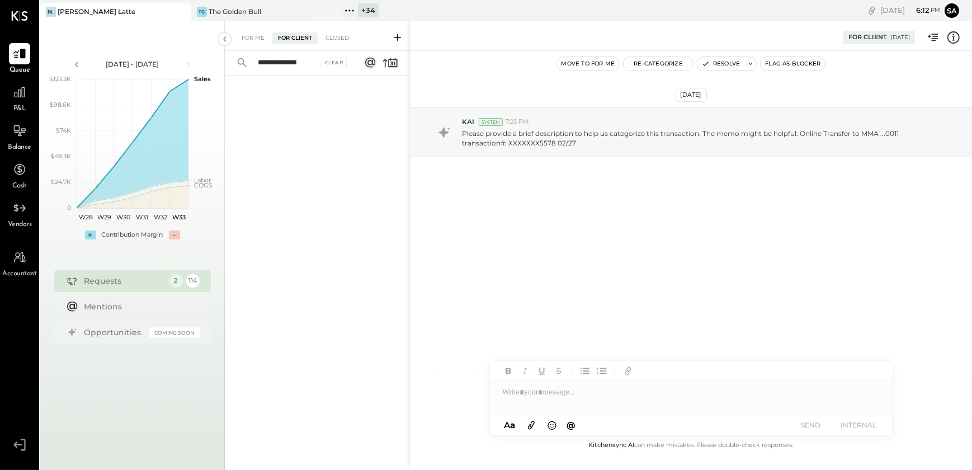
scroll to position [0, 3]
type input "*"
click at [272, 67] on input "text" at bounding box center [300, 63] width 98 height 18
type input "*****"
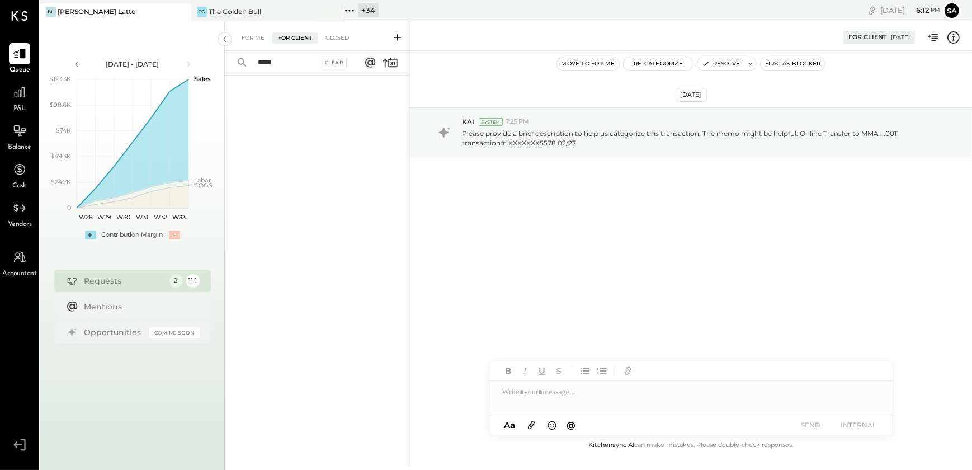
click at [274, 1] on div "[PERSON_NAME] Latte TG The Golden Bull + 34 Pinned Locations ( 2 ) [PERSON_NAME…" at bounding box center [305, 10] width 531 height 21
click at [264, 8] on div "TG The Golden Bull" at bounding box center [258, 12] width 134 height 10
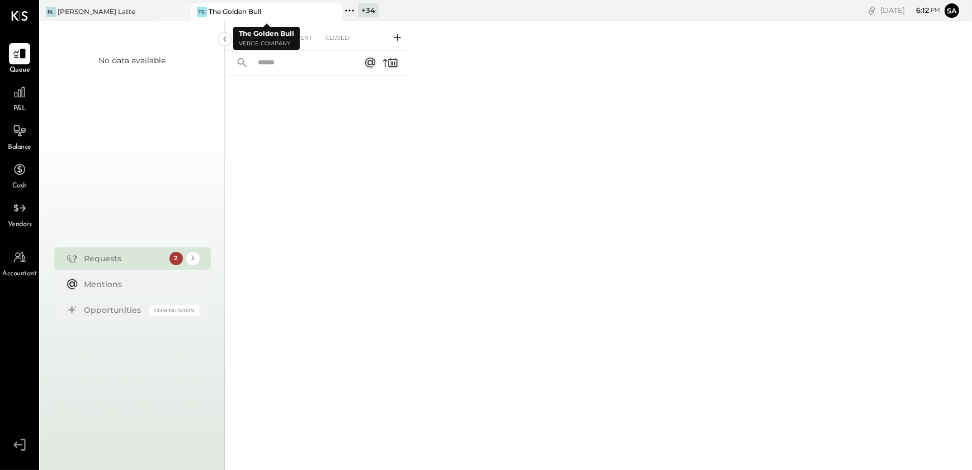
click at [334, 11] on icon at bounding box center [333, 11] width 14 height 13
click at [95, 10] on div "[PERSON_NAME] Latte" at bounding box center [97, 12] width 78 height 10
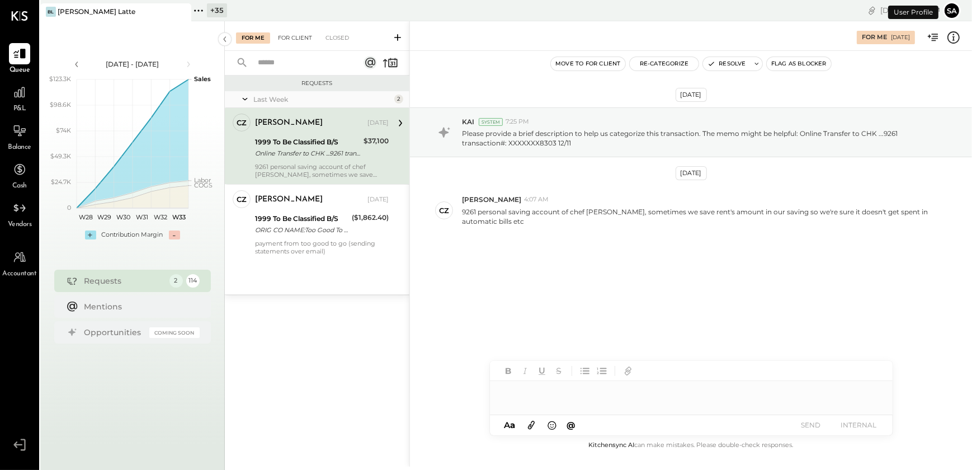
click at [293, 39] on div "For Client" at bounding box center [294, 37] width 45 height 11
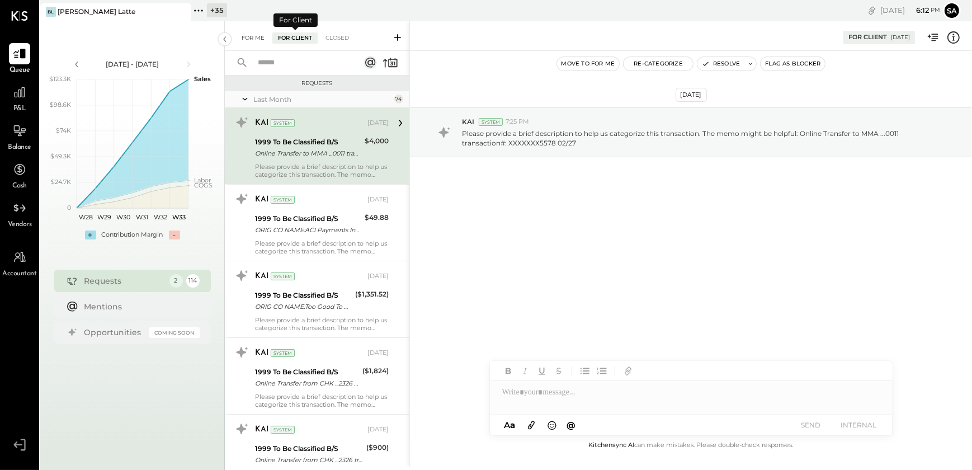
click at [246, 39] on div "For Me" at bounding box center [253, 37] width 34 height 11
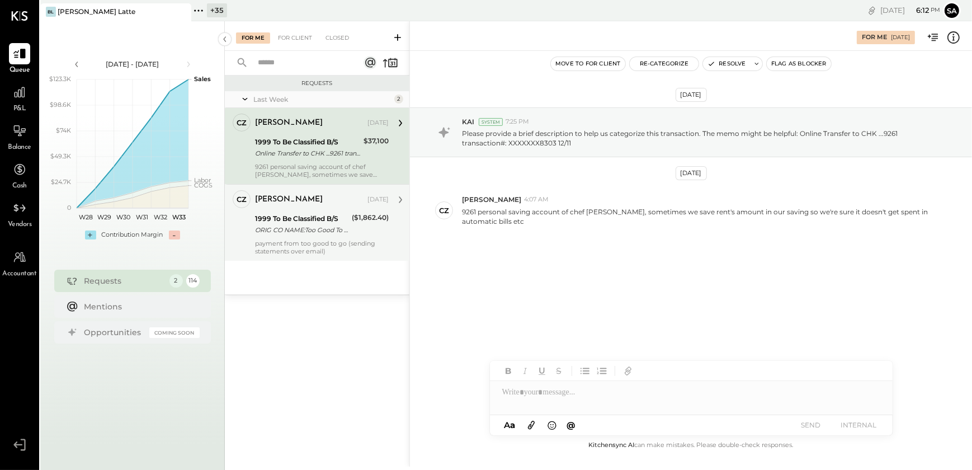
click at [300, 238] on div "[PERSON_NAME] [DATE] 1999 To Be Classified B/S ORIG CO NAME:Too Good To Go ORIG…" at bounding box center [322, 222] width 134 height 65
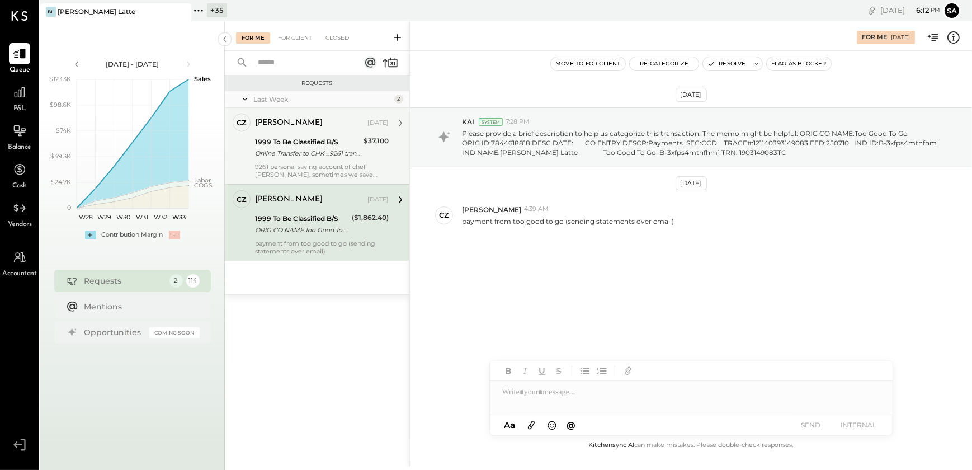
click at [314, 149] on div "Online Transfer to CHK ...9261 transaction#: XXXXXXX8303 12/11" at bounding box center [307, 153] width 105 height 11
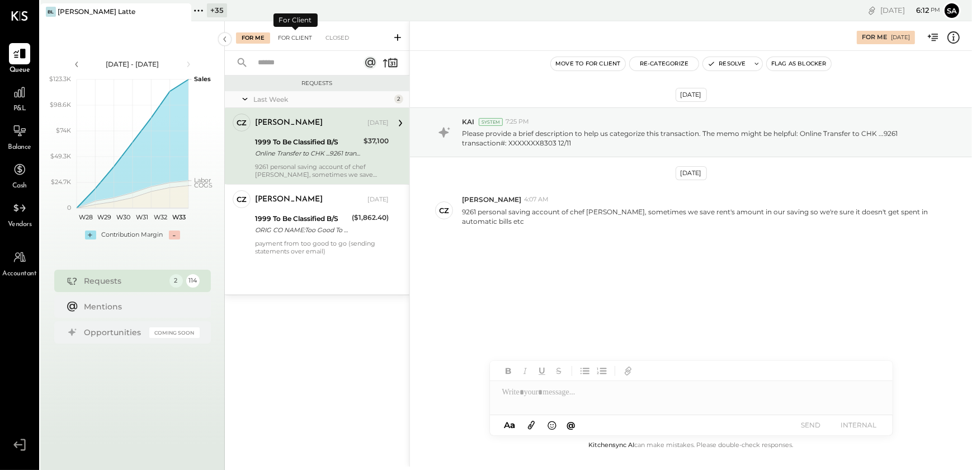
click at [300, 33] on div "For Client" at bounding box center [294, 37] width 45 height 11
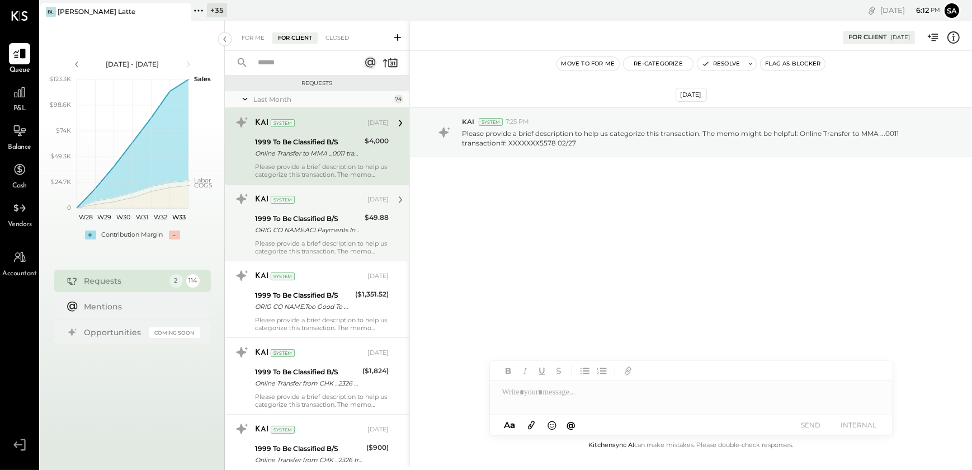
click at [270, 223] on div "1999 To Be Classified B/S" at bounding box center [308, 218] width 106 height 11
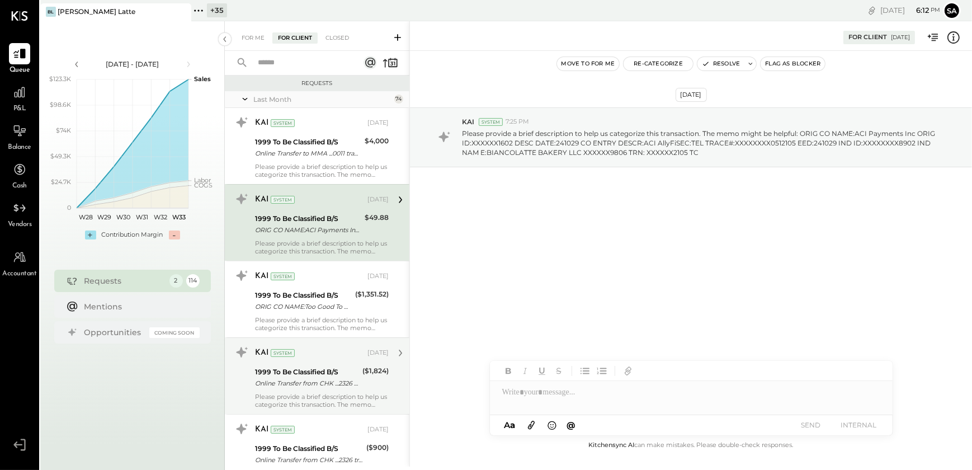
click at [288, 300] on div "1999 To Be Classified B/S" at bounding box center [303, 295] width 97 height 11
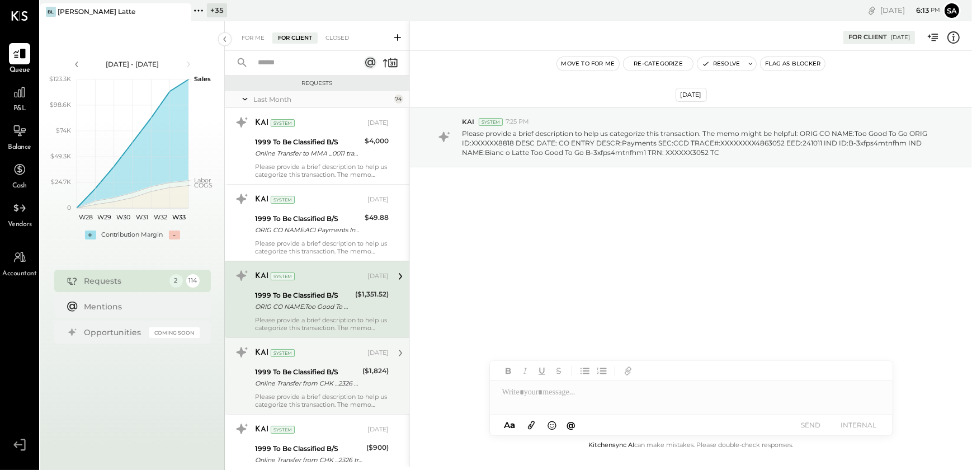
click at [300, 354] on div "KAI System" at bounding box center [310, 352] width 110 height 11
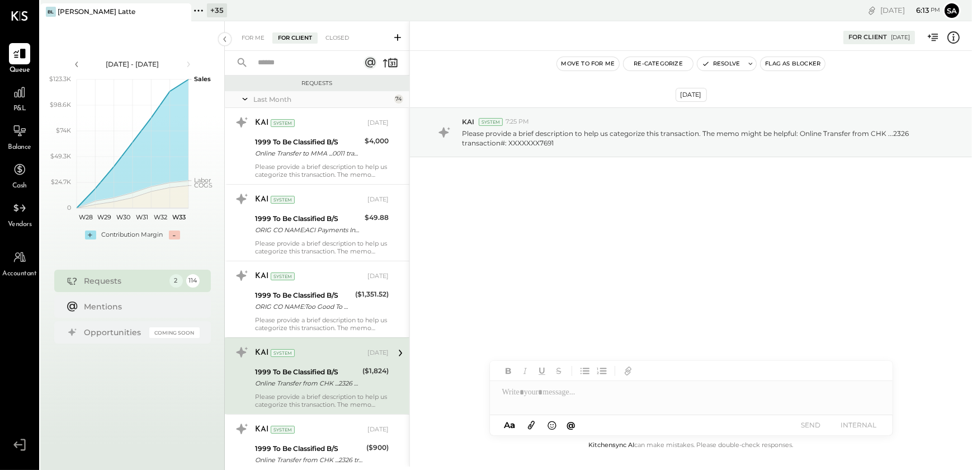
click at [285, 63] on input "text" at bounding box center [301, 63] width 101 height 18
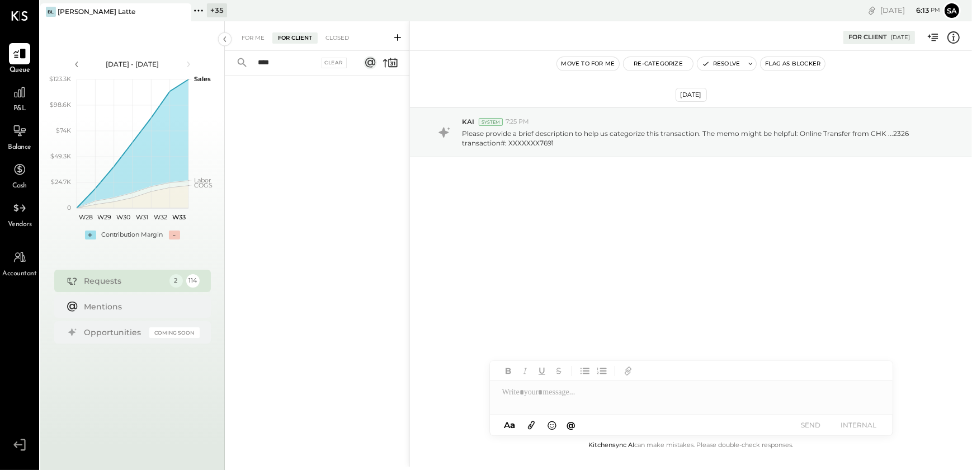
click at [285, 63] on input "****" at bounding box center [285, 63] width 68 height 18
type input "***"
click at [279, 63] on input "***" at bounding box center [285, 63] width 68 height 18
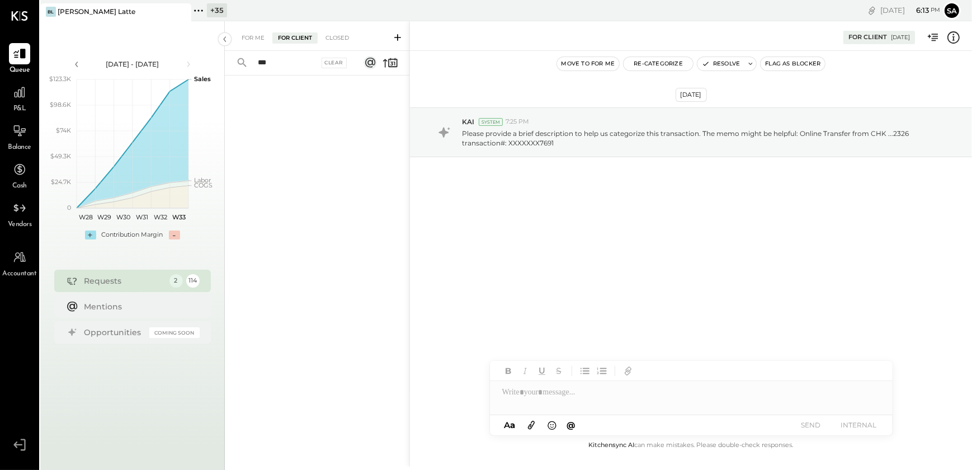
click at [279, 63] on input "***" at bounding box center [285, 63] width 68 height 18
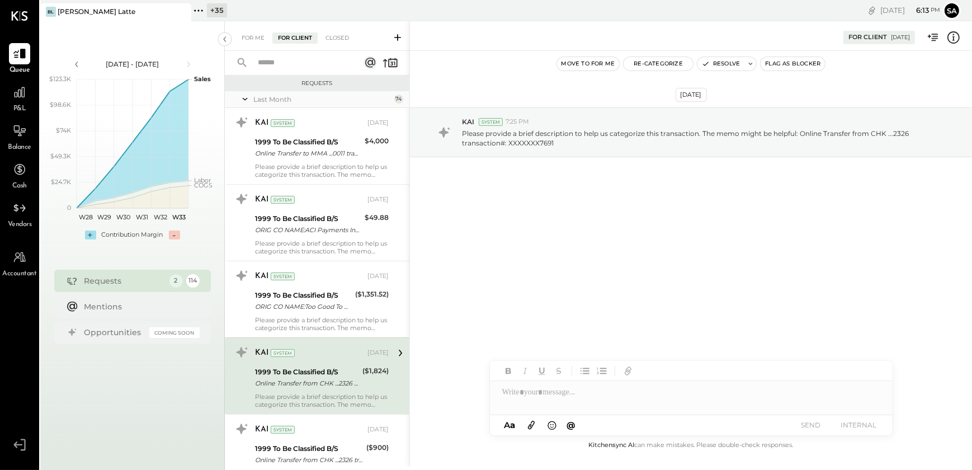
click at [275, 61] on input "text" at bounding box center [301, 63] width 101 height 18
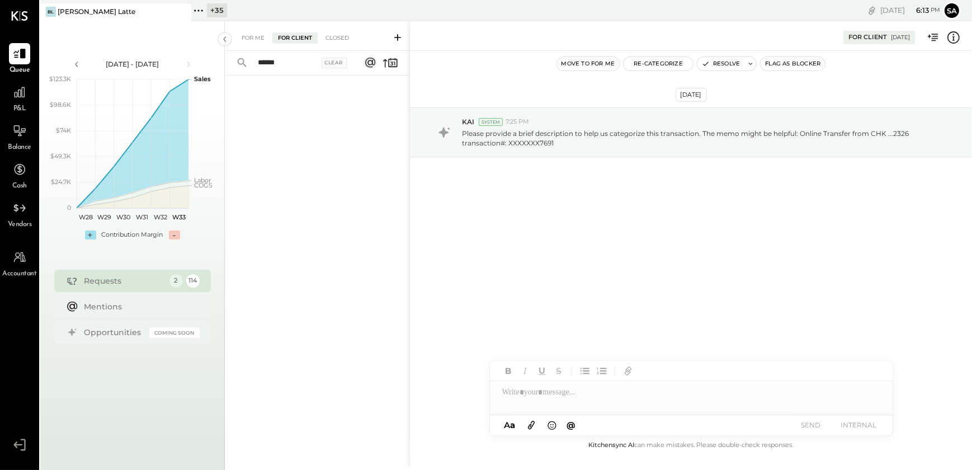
type input "******"
click at [286, 60] on input "******" at bounding box center [283, 63] width 65 height 18
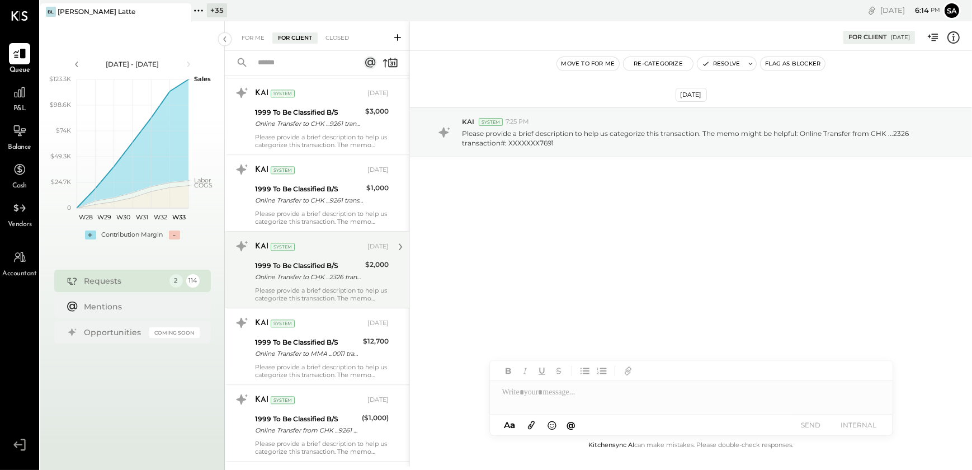
scroll to position [3407, 0]
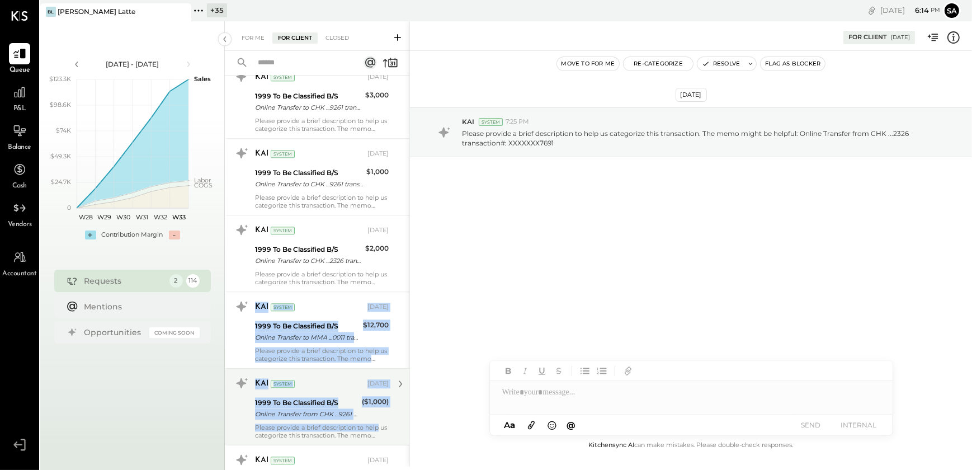
drag, startPoint x: 407, startPoint y: 237, endPoint x: 403, endPoint y: 417, distance: 179.6
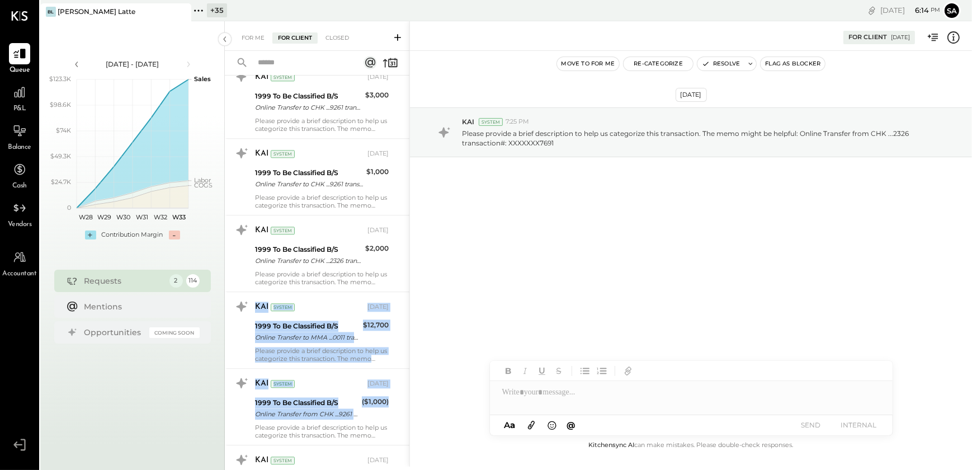
drag, startPoint x: 403, startPoint y: 417, endPoint x: 431, endPoint y: 274, distance: 145.9
click at [431, 274] on div "[DATE] KAI System 7:25 PM Please provide a brief description to help us categor…" at bounding box center [691, 245] width 562 height 388
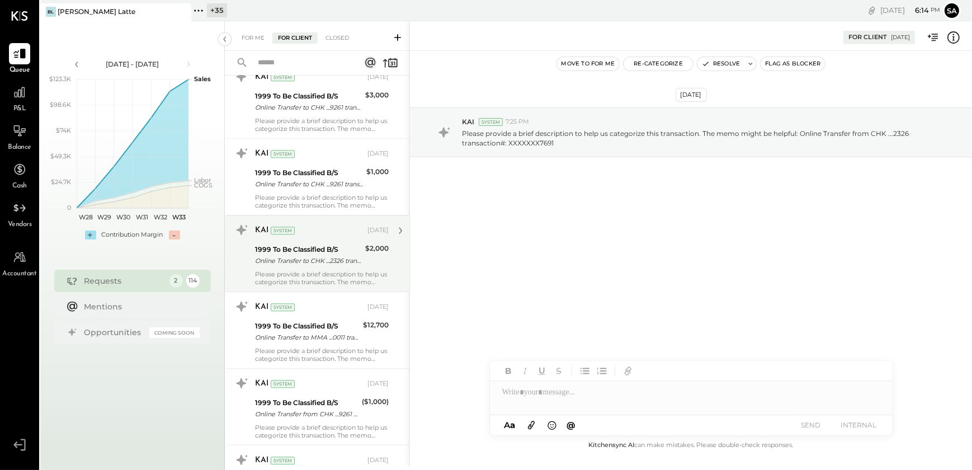
click at [407, 236] on div at bounding box center [399, 230] width 21 height 19
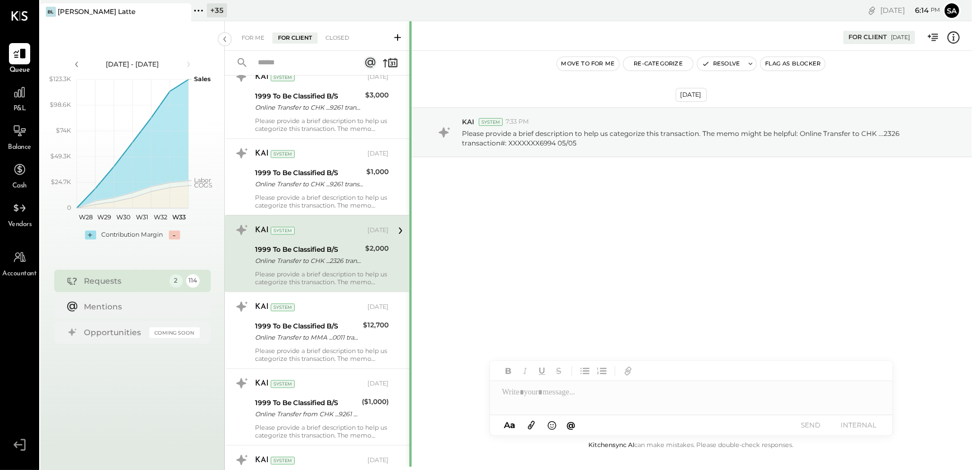
drag, startPoint x: 407, startPoint y: 236, endPoint x: 409, endPoint y: 247, distance: 11.3
click at [408, 247] on div "Requests Last Month 74 KAI System [DATE] 1999 To Be Classified B/S Online Trans…" at bounding box center [317, 273] width 185 height 395
click at [414, 244] on div "[DATE] KAI System 7:33 PM Please provide a brief description to help us categor…" at bounding box center [691, 245] width 562 height 388
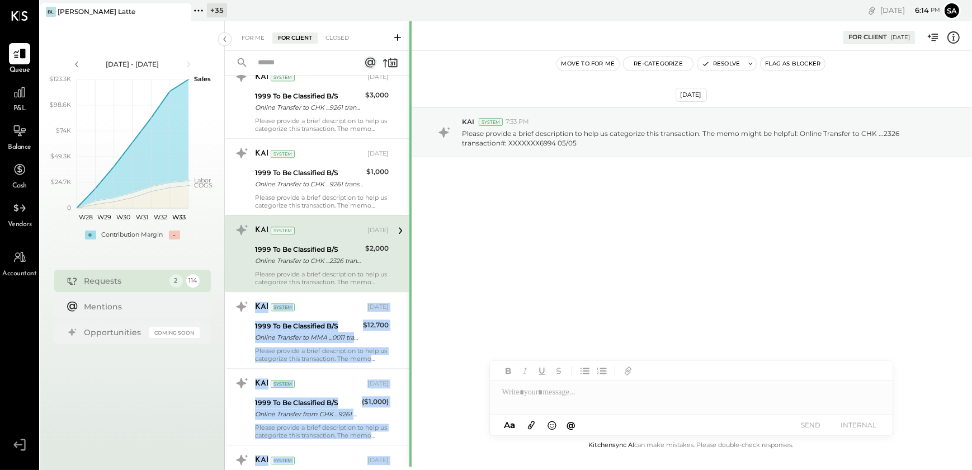
drag, startPoint x: 407, startPoint y: 237, endPoint x: 409, endPoint y: 301, distance: 64.4
click at [409, 301] on div "For Me For Client Closed Requests Last Month 74 KAI System [DATE] 1999 To Be Cl…" at bounding box center [598, 243] width 747 height 445
drag, startPoint x: 409, startPoint y: 301, endPoint x: 455, endPoint y: 281, distance: 50.4
click at [461, 280] on div "[DATE] KAI System 7:33 PM Please provide a brief description to help us categor…" at bounding box center [691, 245] width 562 height 388
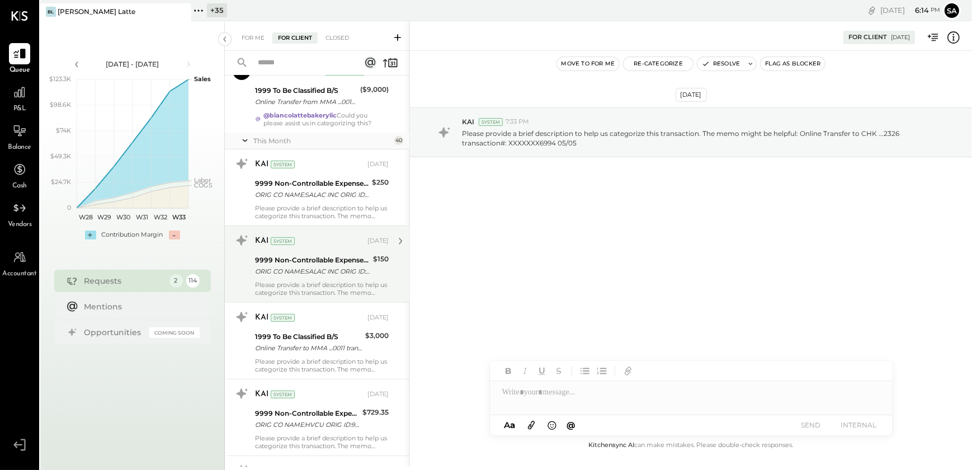
scroll to position [5543, 0]
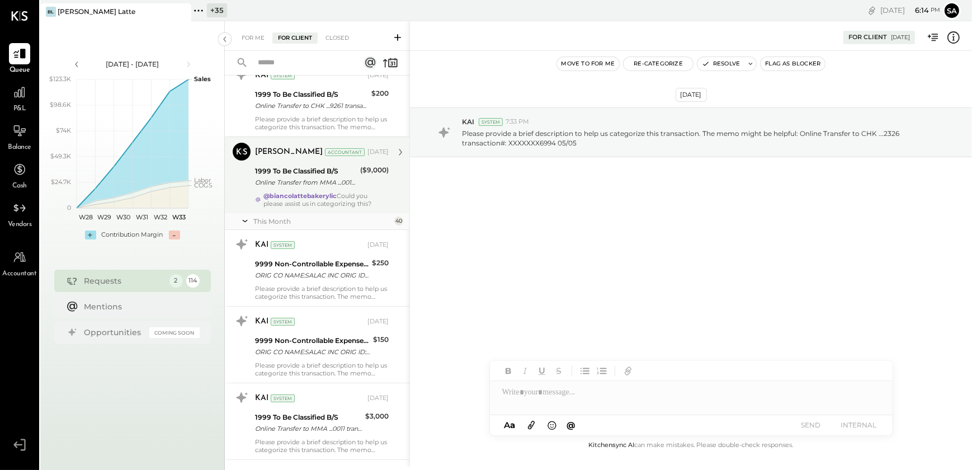
click at [333, 185] on div "[PERSON_NAME] Accountant [DATE] 1999 To Be Classified B/S Online Transfer from …" at bounding box center [322, 175] width 134 height 65
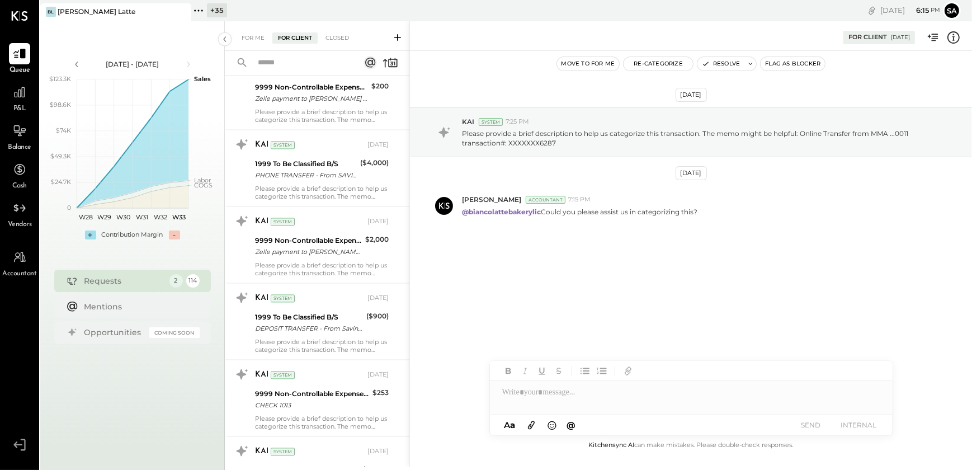
scroll to position [7976, 0]
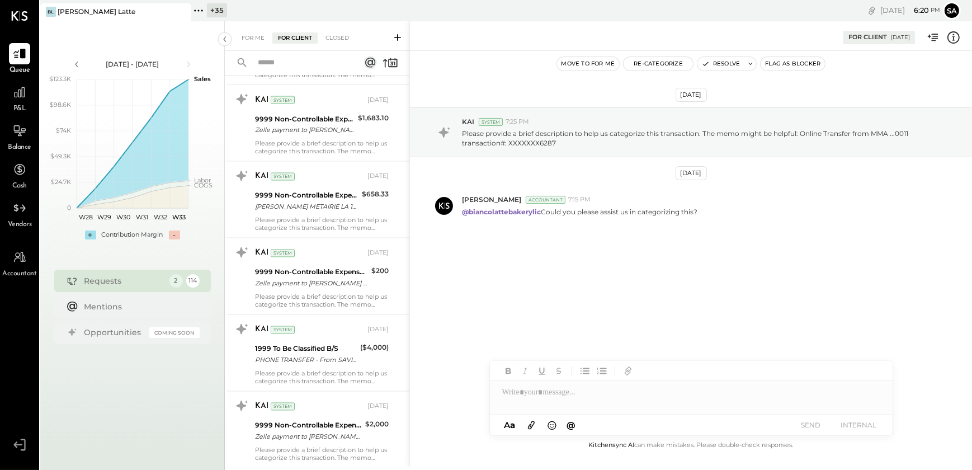
click at [288, 63] on input "text" at bounding box center [300, 63] width 98 height 18
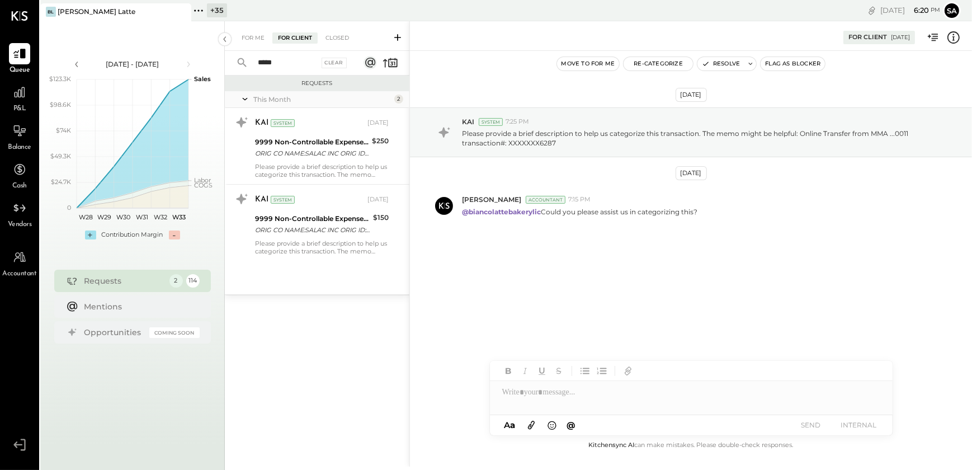
type input "*****"
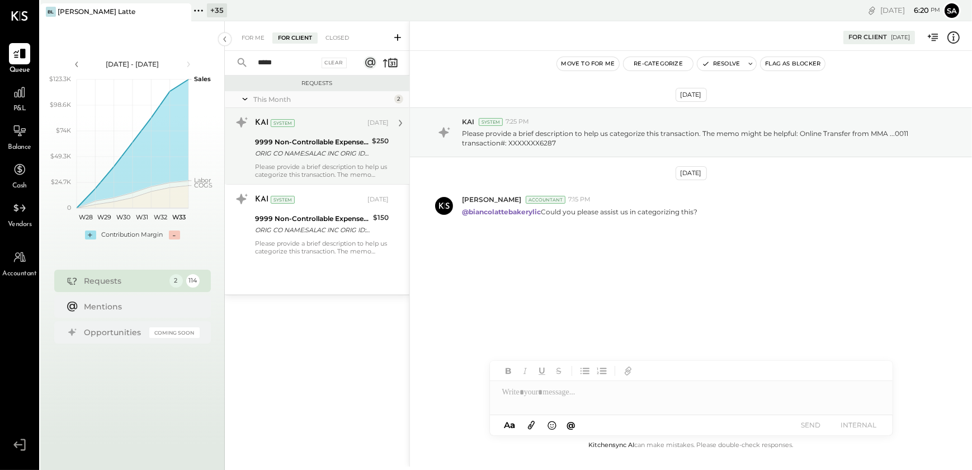
click at [317, 145] on div "9999 Non-Controllable Expenses:Other Income and Expenses:To Be Classified" at bounding box center [312, 141] width 114 height 11
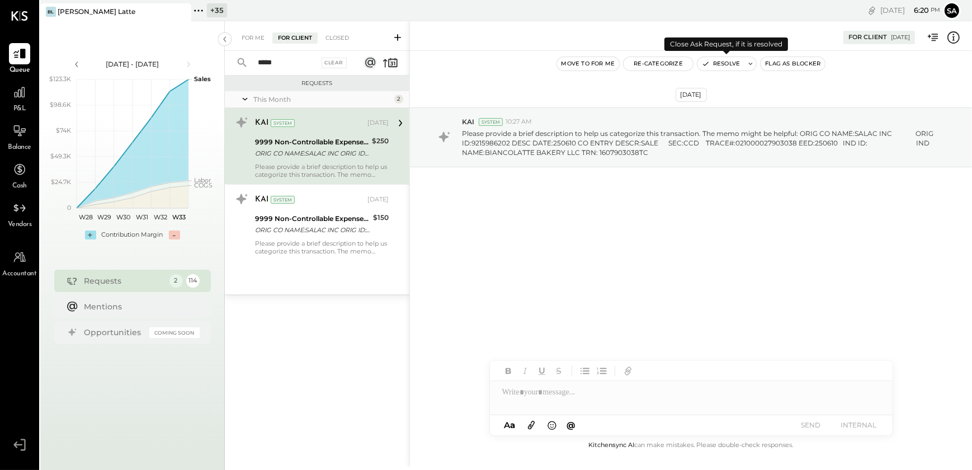
click at [720, 60] on button "Resolve" at bounding box center [721, 63] width 47 height 13
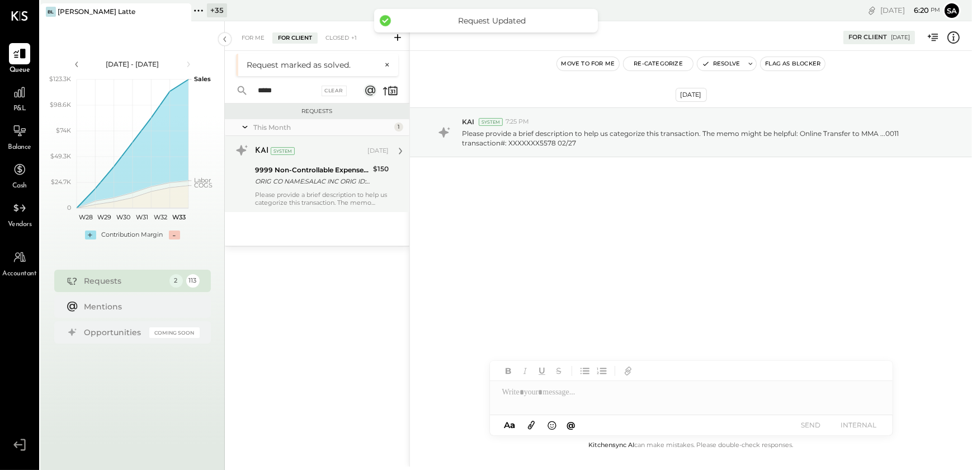
click at [332, 193] on div "Please provide a brief description to help us categorize this transaction. The …" at bounding box center [322, 199] width 134 height 16
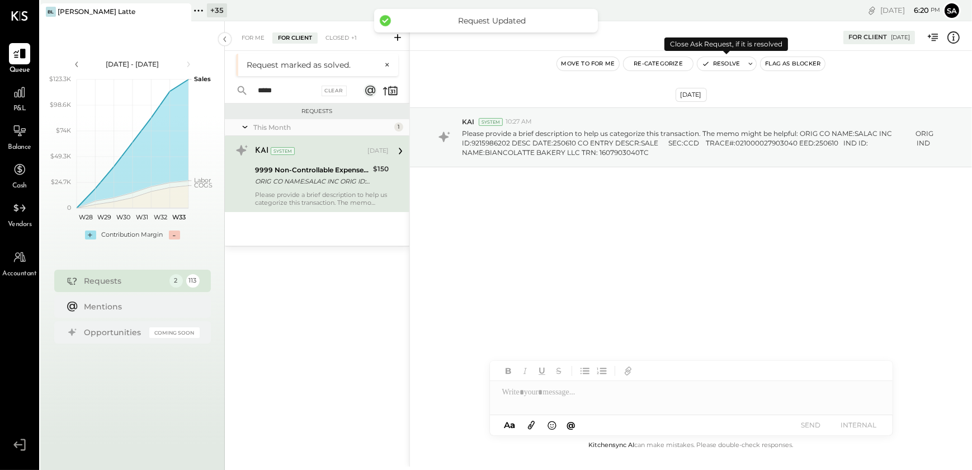
click at [720, 63] on button "Resolve" at bounding box center [721, 63] width 47 height 13
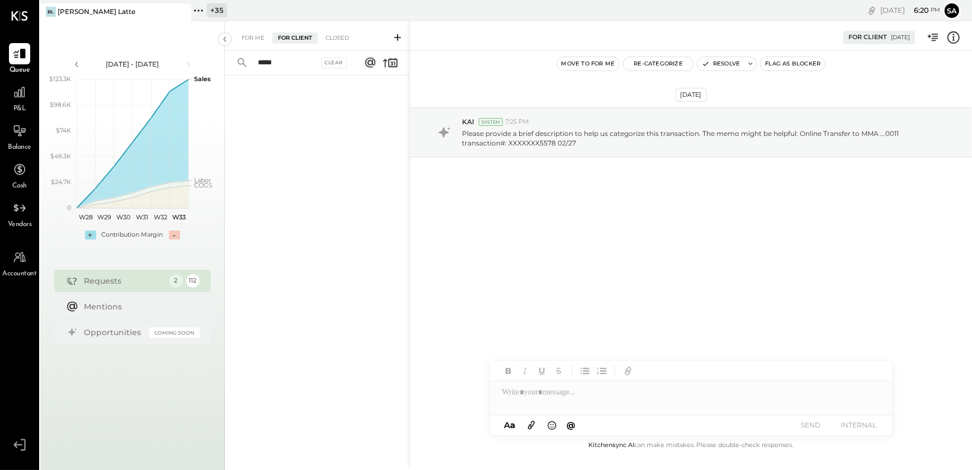
click at [285, 60] on input "*****" at bounding box center [283, 63] width 65 height 18
click at [285, 59] on input "*****" at bounding box center [283, 63] width 65 height 18
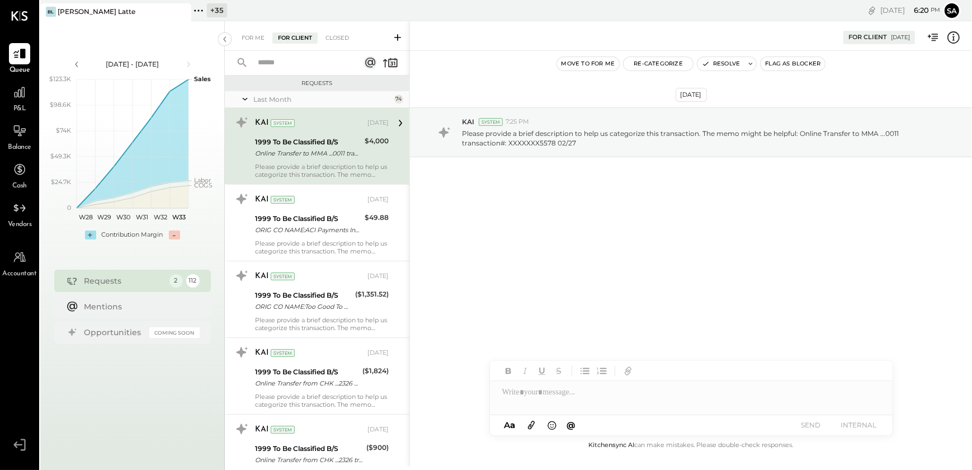
click at [244, 96] on icon at bounding box center [244, 99] width 11 height 28
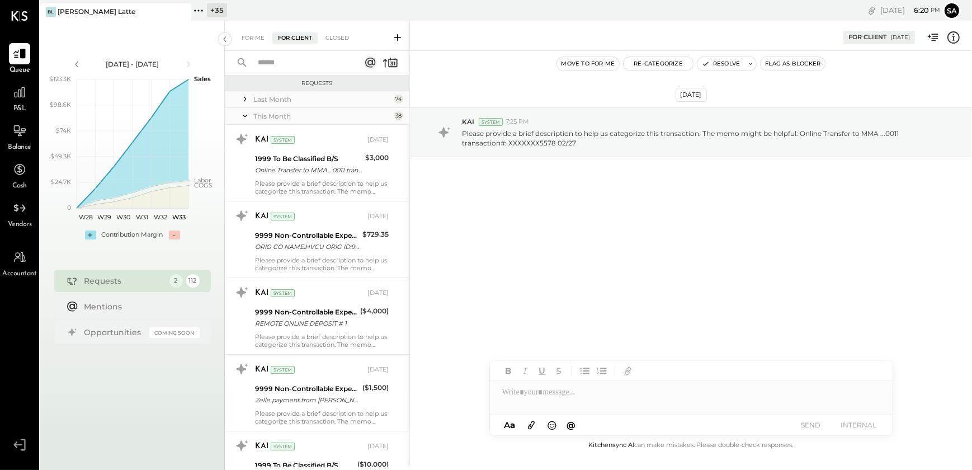
click at [244, 113] on icon at bounding box center [244, 116] width 11 height 28
